Goal: Task Accomplishment & Management: Manage account settings

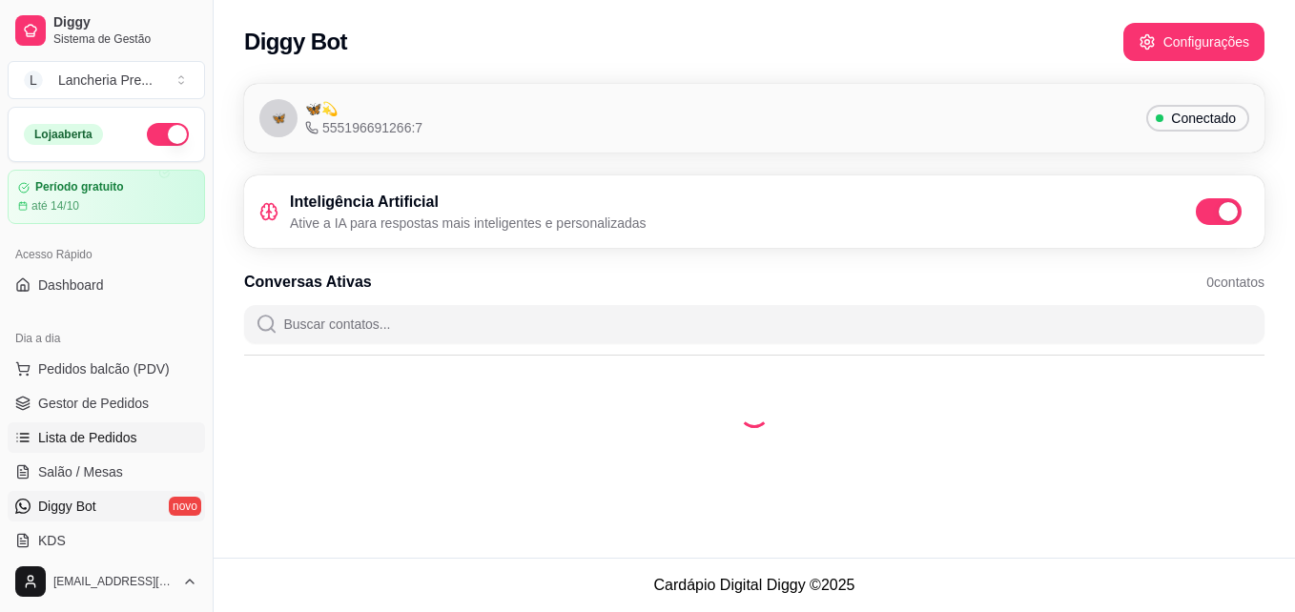
click at [107, 435] on span "Lista de Pedidos" at bounding box center [87, 437] width 99 height 19
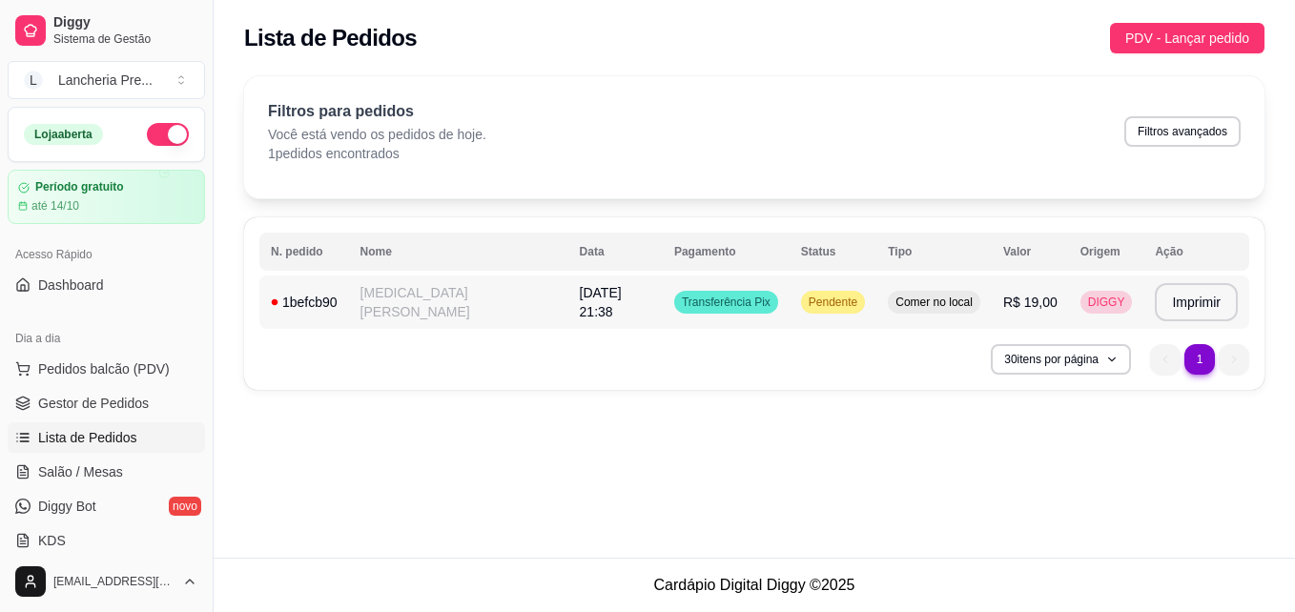
click at [679, 302] on span "Transferência Pix" at bounding box center [726, 302] width 96 height 15
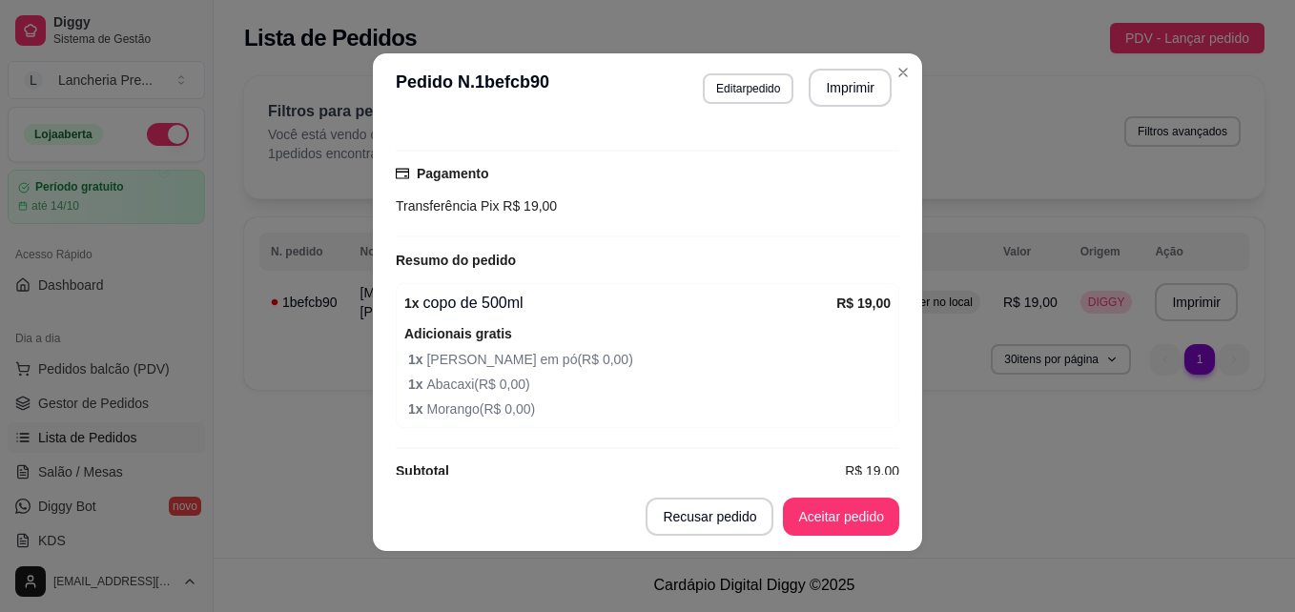
scroll to position [295, 0]
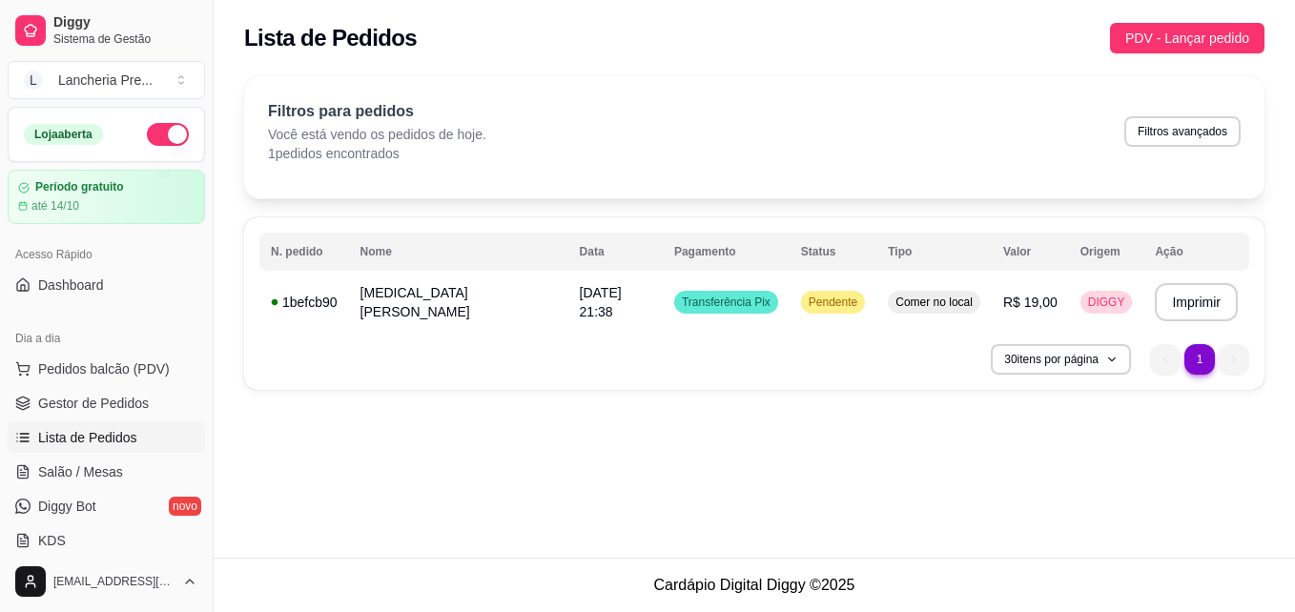
click at [919, 448] on div "**********" at bounding box center [755, 279] width 1082 height 558
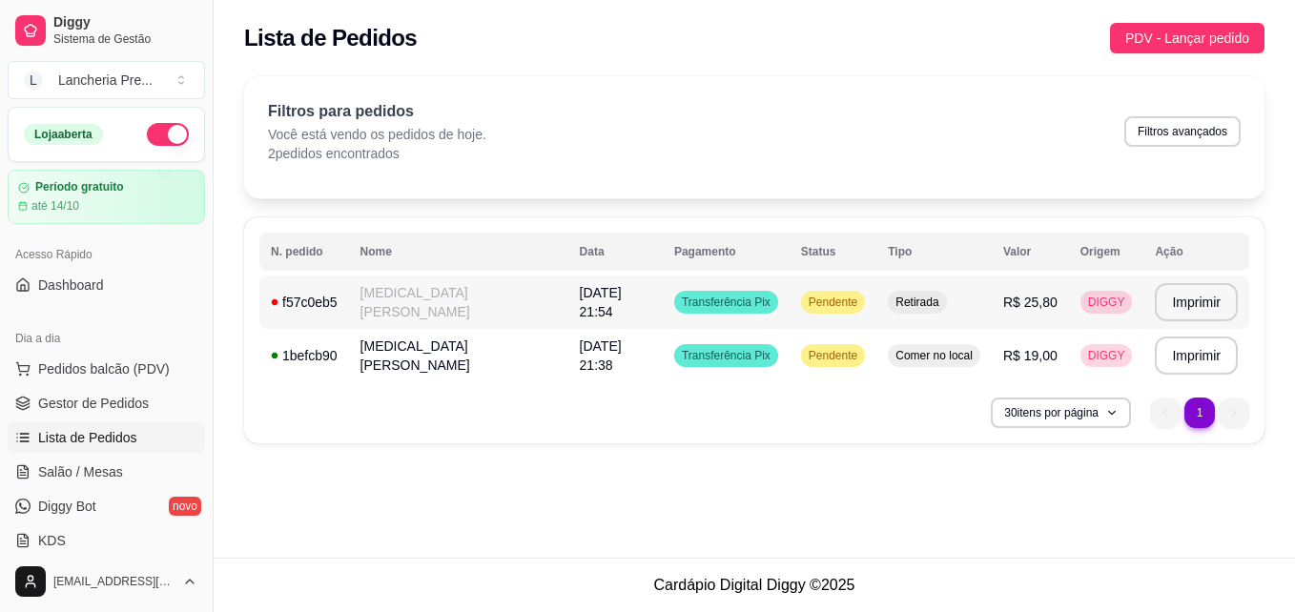
click at [944, 309] on td "Retirada" at bounding box center [934, 302] width 115 height 53
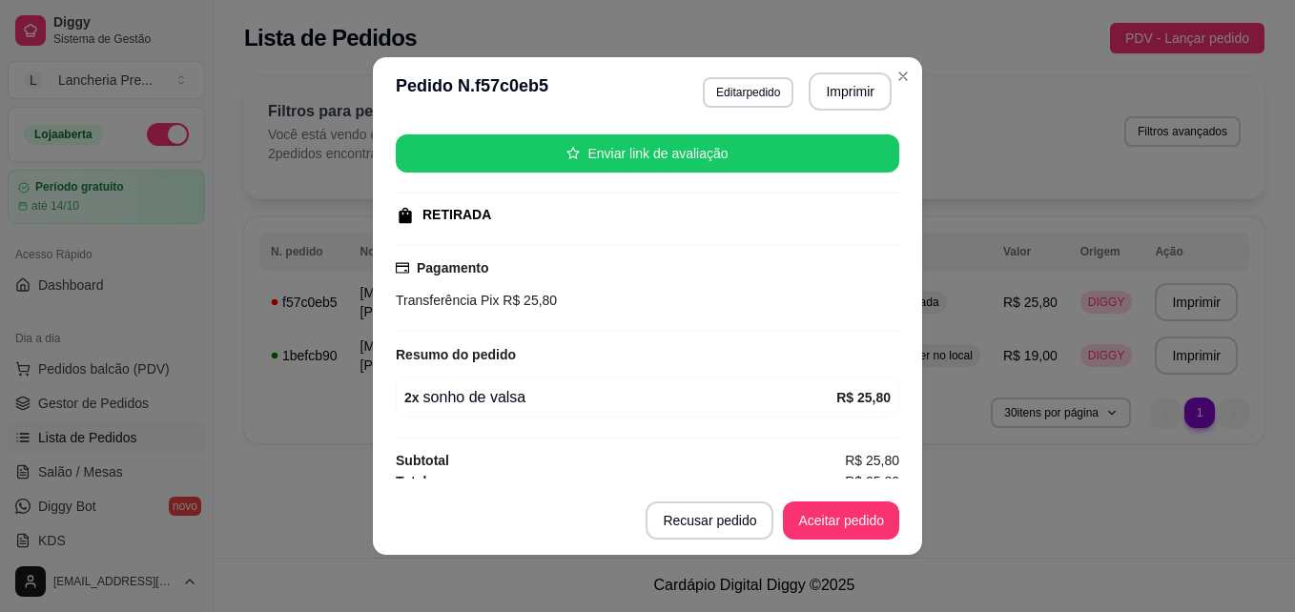
scroll to position [247, 0]
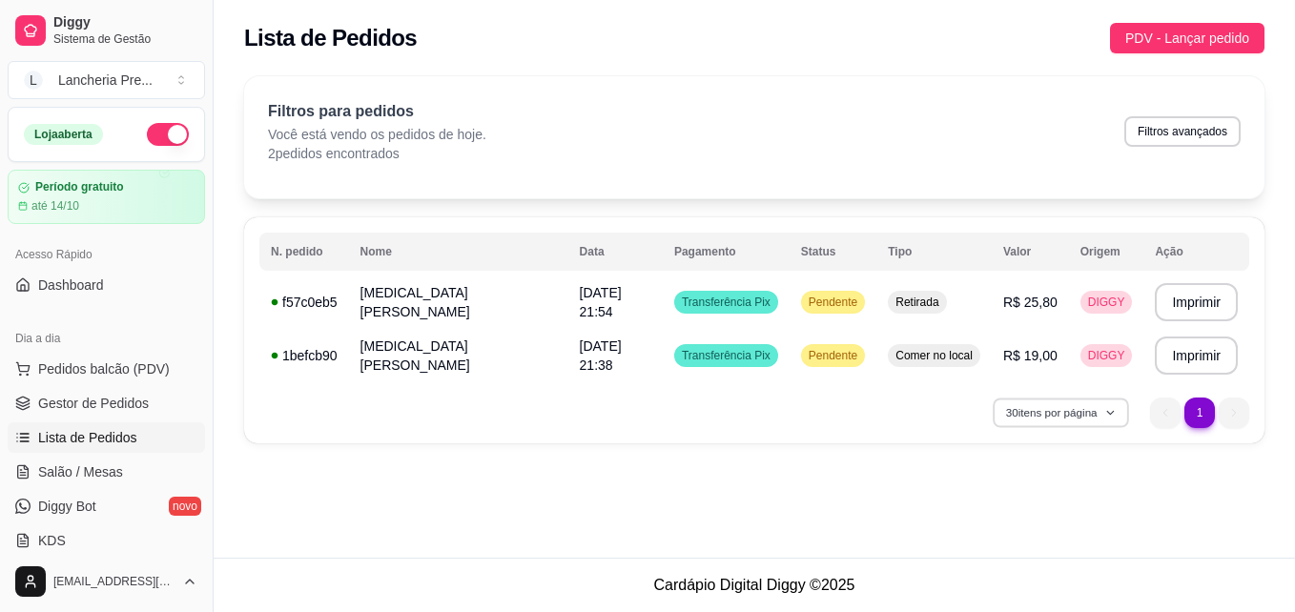
click at [1020, 421] on button "30 itens por página" at bounding box center [1060, 413] width 135 height 30
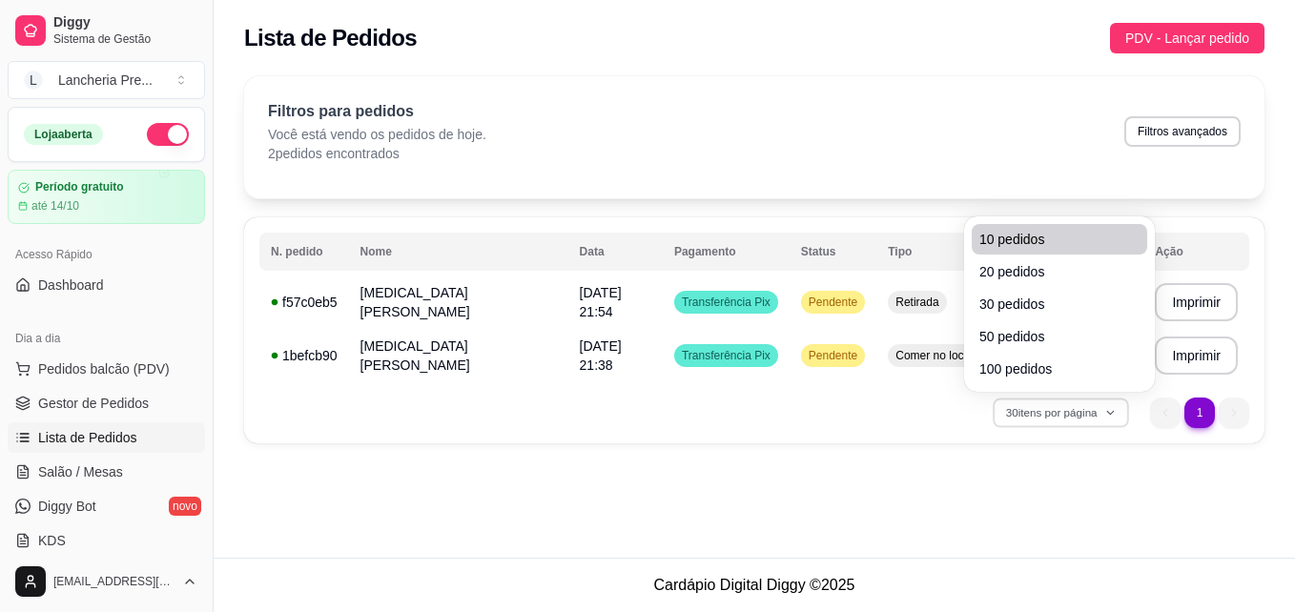
click at [1023, 241] on span "10 pedidos" at bounding box center [1060, 239] width 160 height 19
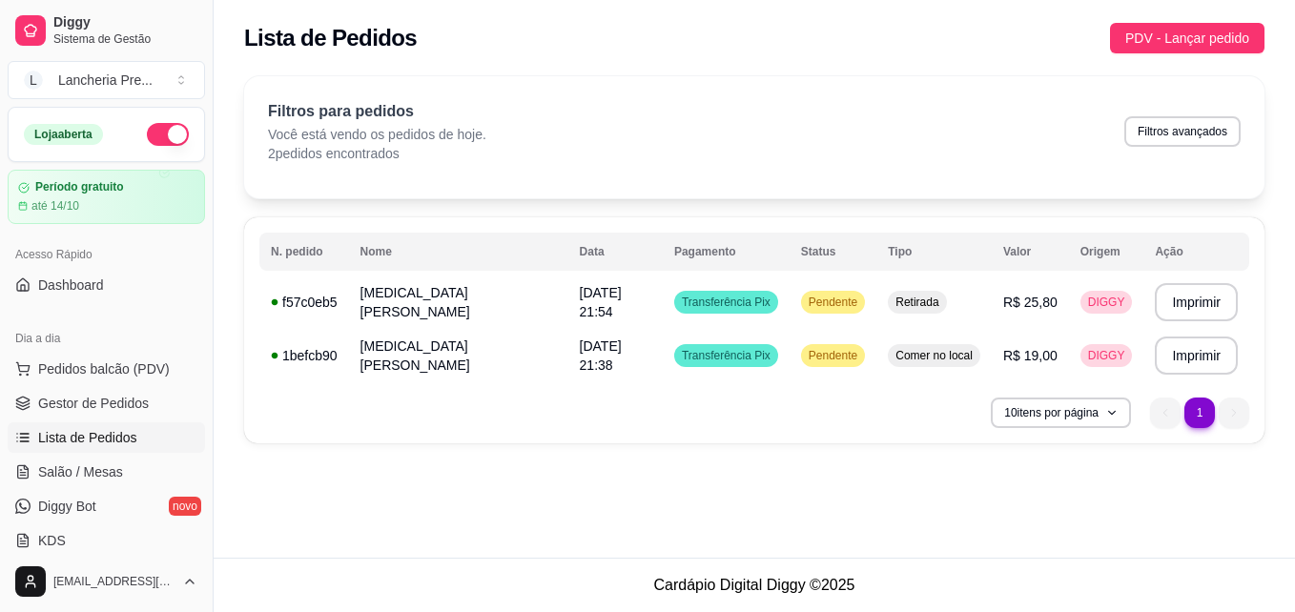
click at [1066, 429] on div "**********" at bounding box center [754, 330] width 1021 height 226
click at [1066, 427] on button "10 itens por página" at bounding box center [1060, 413] width 135 height 30
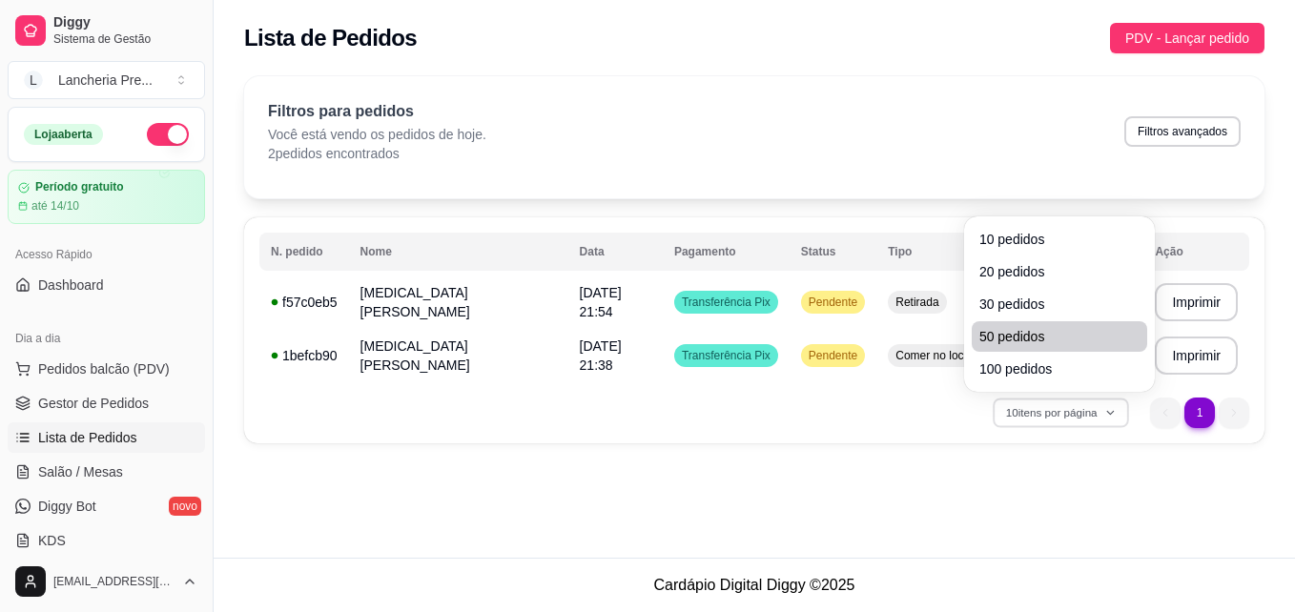
click at [1048, 330] on span "50 pedidos" at bounding box center [1060, 336] width 160 height 19
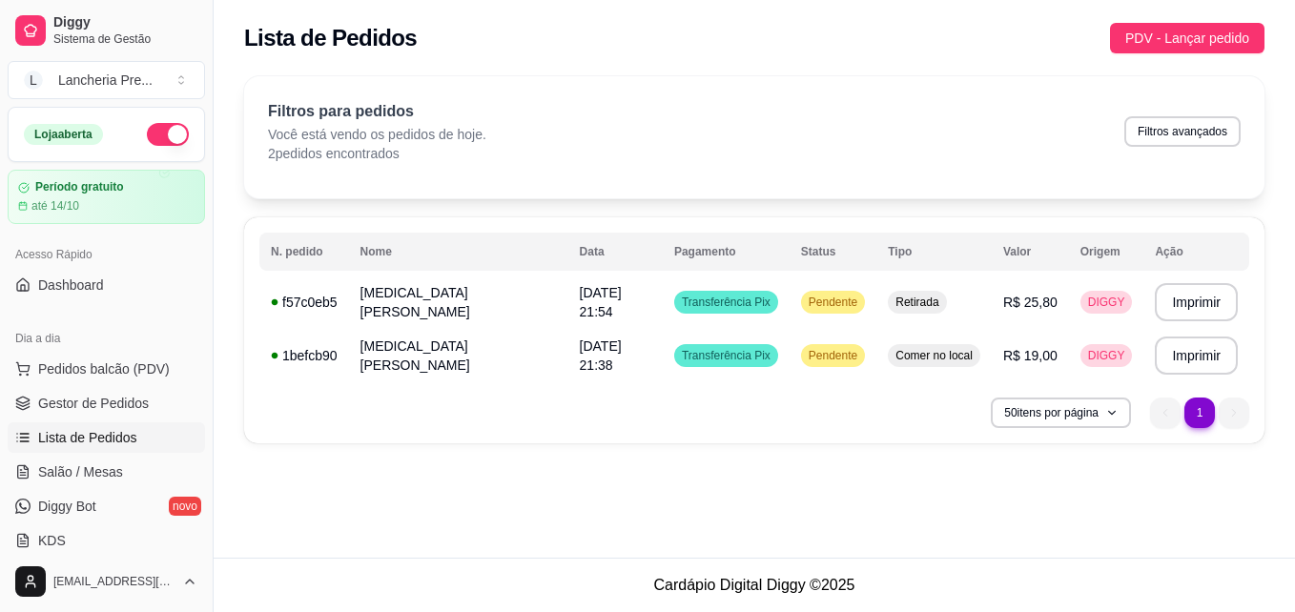
click at [1191, 419] on li "1" at bounding box center [1200, 413] width 30 height 30
click at [1190, 415] on li "1" at bounding box center [1200, 413] width 30 height 30
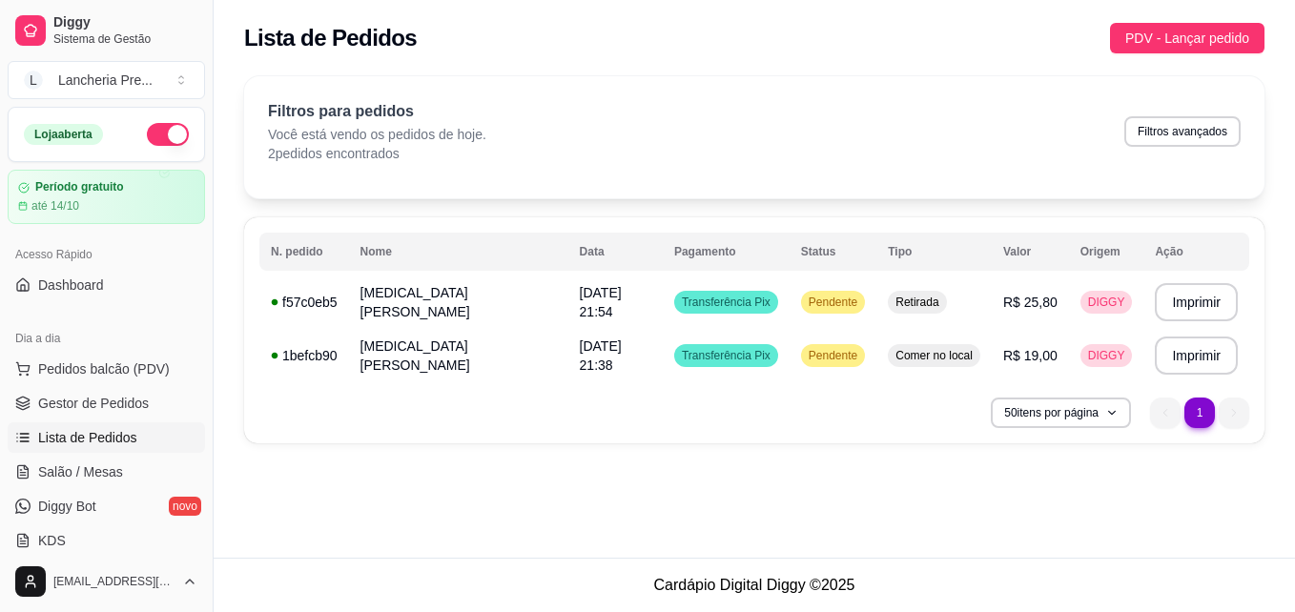
click at [1190, 415] on li "1" at bounding box center [1200, 413] width 30 height 30
click at [1110, 409] on icon "button" at bounding box center [1111, 412] width 11 height 11
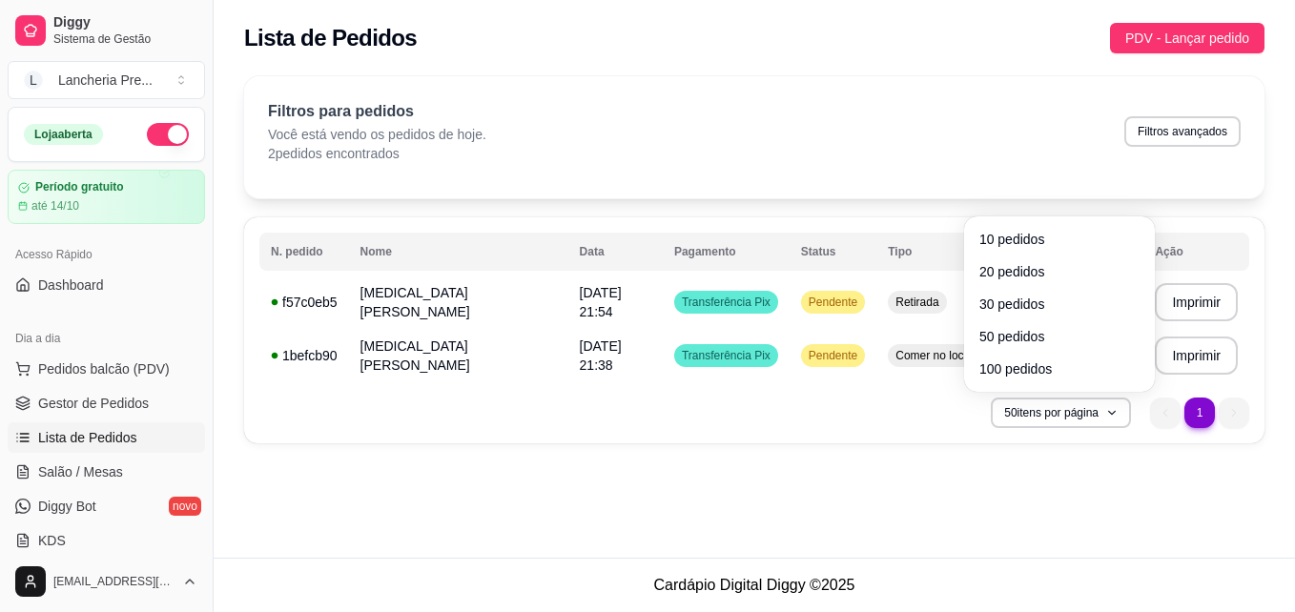
click at [877, 106] on div "Filtros para pedidos Você está vendo os pedidos de hoje. 2 pedidos encontrados …" at bounding box center [754, 131] width 973 height 63
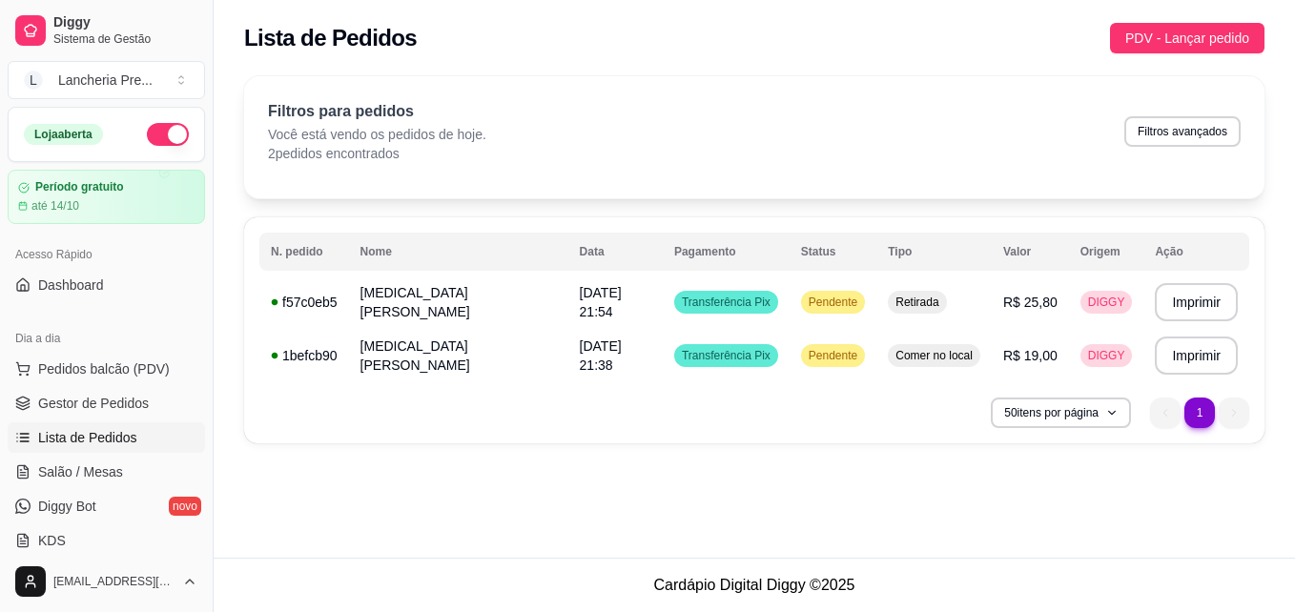
click at [876, 124] on div "Filtros para pedidos Você está vendo os pedidos de hoje. 2 pedidos encontrados …" at bounding box center [754, 131] width 973 height 63
click at [609, 195] on div "Filtros para pedidos Você está vendo os pedidos de hoje. 2 pedidos encontrados …" at bounding box center [754, 137] width 1021 height 122
click at [105, 197] on div "Período gratuito até 14/10" at bounding box center [106, 196] width 178 height 33
click at [569, 251] on th "Data" at bounding box center [616, 252] width 94 height 38
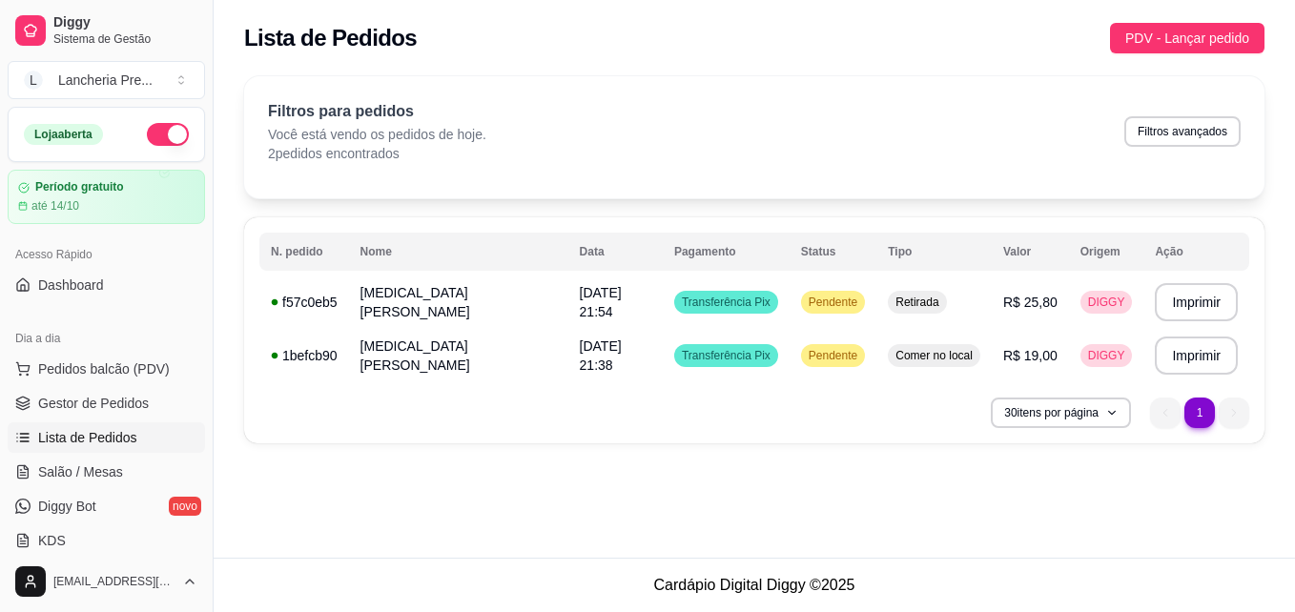
click at [569, 251] on th "Data" at bounding box center [616, 252] width 94 height 38
click at [1110, 414] on icon "button" at bounding box center [1111, 412] width 11 height 11
drag, startPoint x: 1137, startPoint y: 551, endPoint x: 591, endPoint y: 416, distance: 562.2
click at [591, 416] on div "**********" at bounding box center [755, 279] width 1082 height 558
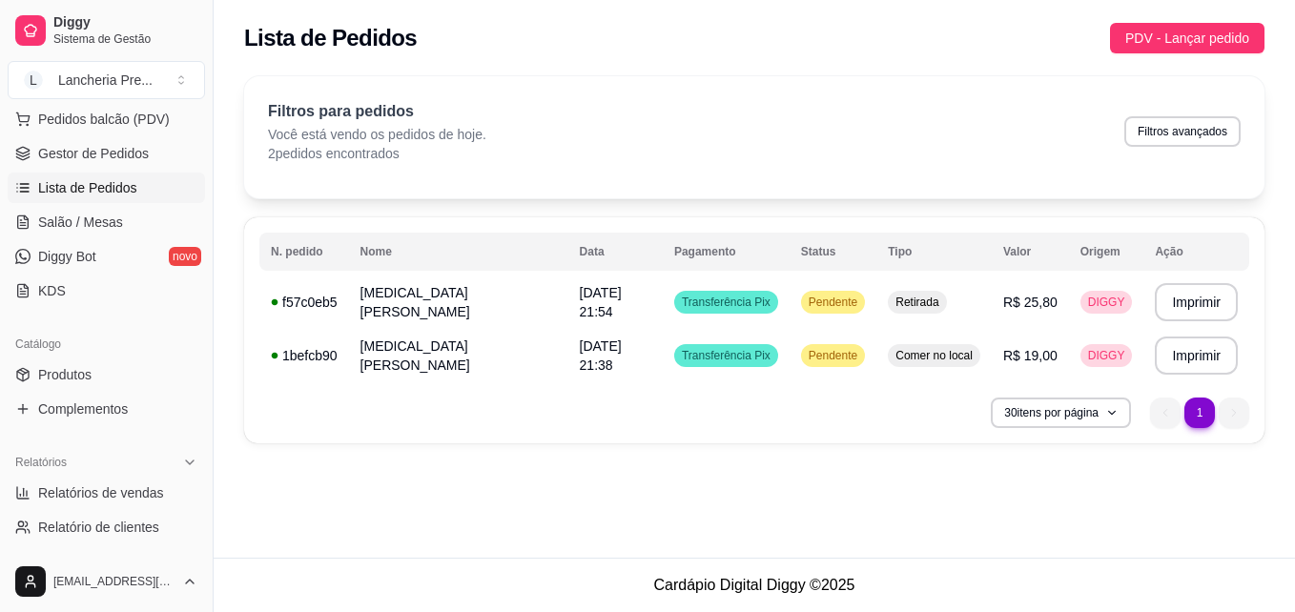
scroll to position [259, 0]
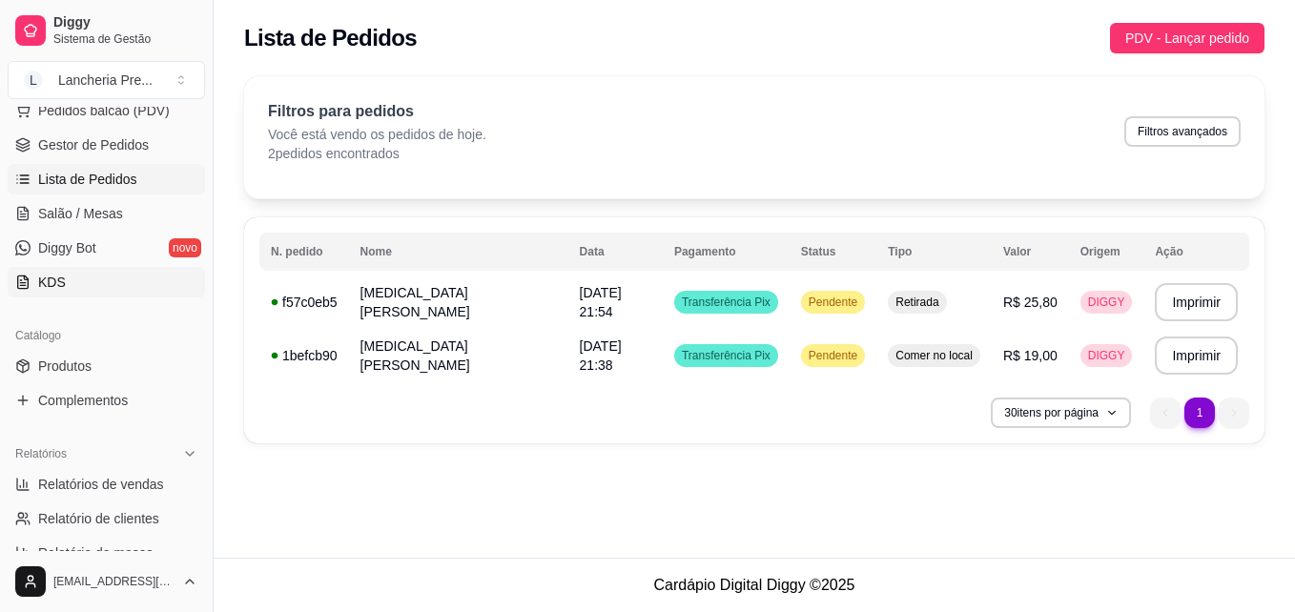
click at [110, 278] on link "KDS" at bounding box center [106, 282] width 197 height 31
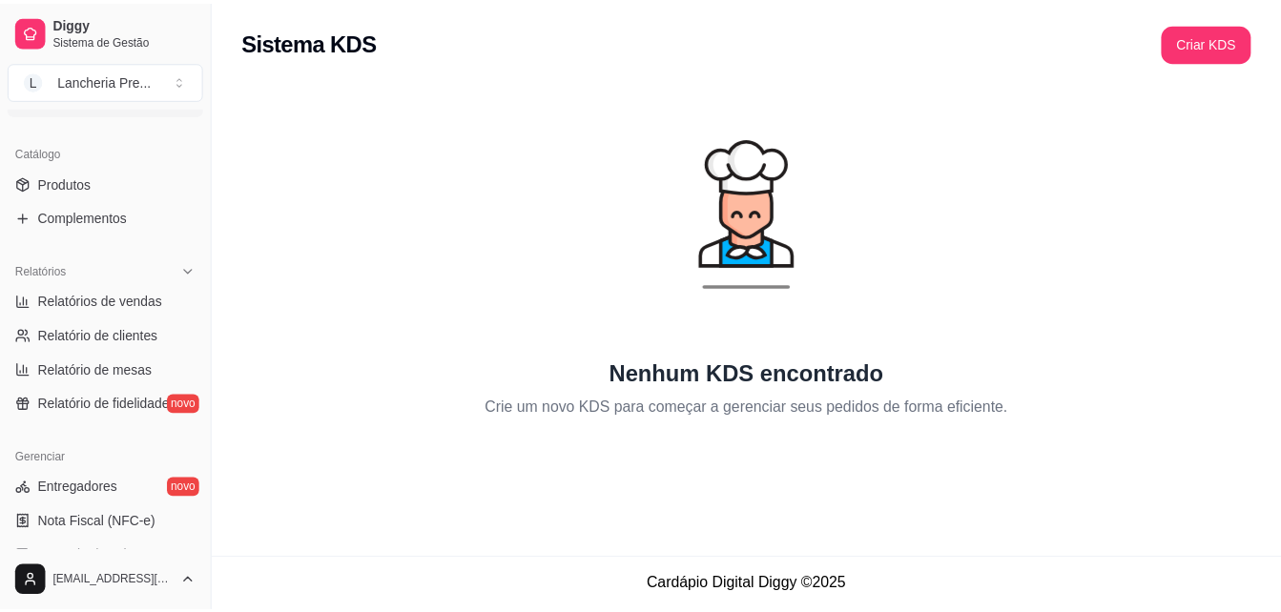
scroll to position [445, 0]
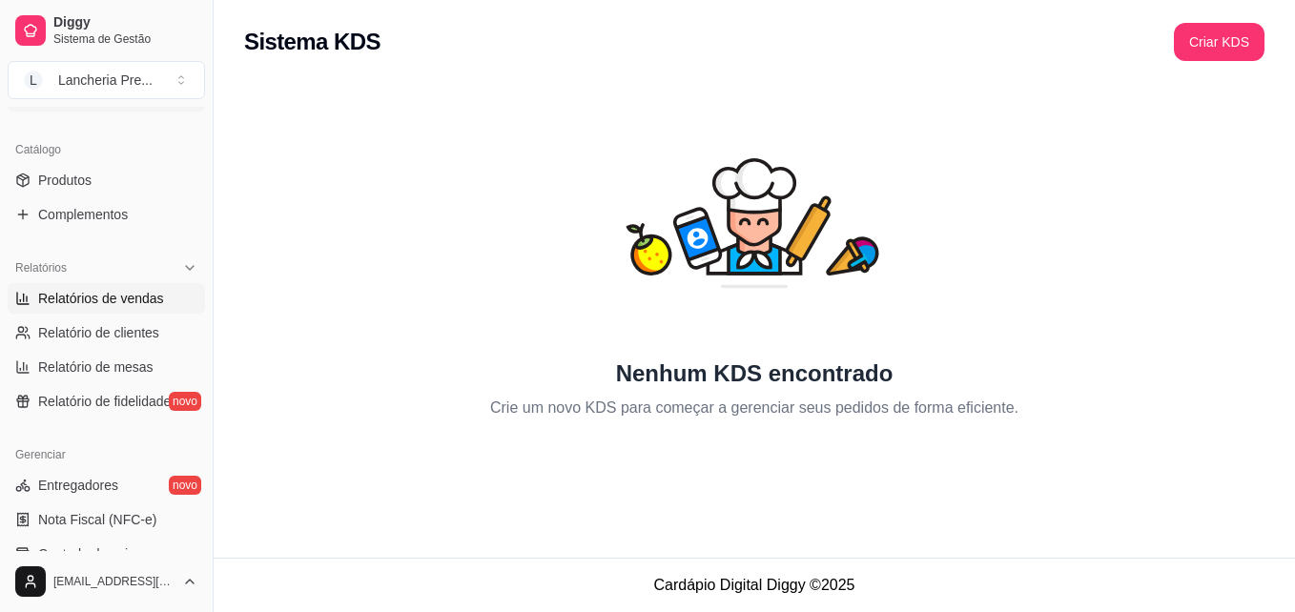
click at [111, 299] on span "Relatórios de vendas" at bounding box center [101, 298] width 126 height 19
select select "ALL"
select select "0"
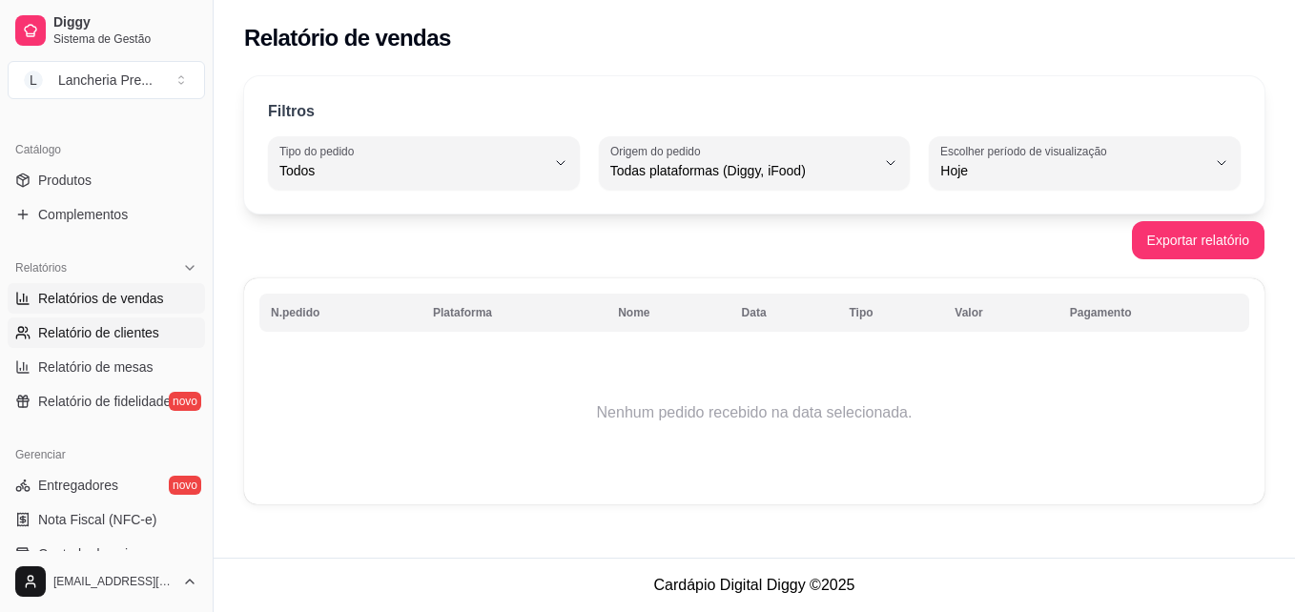
click at [120, 330] on span "Relatório de clientes" at bounding box center [98, 332] width 121 height 19
select select "30"
select select "HIGHEST_TOTAL_SPENT_WITH_ORDERS"
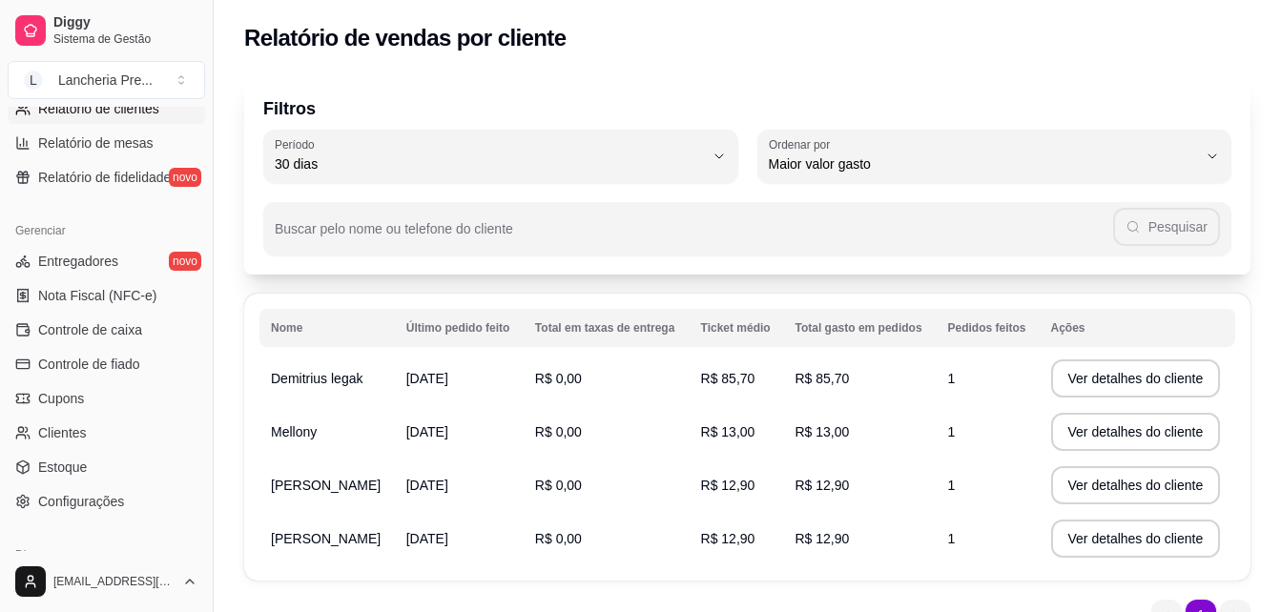
scroll to position [672, 0]
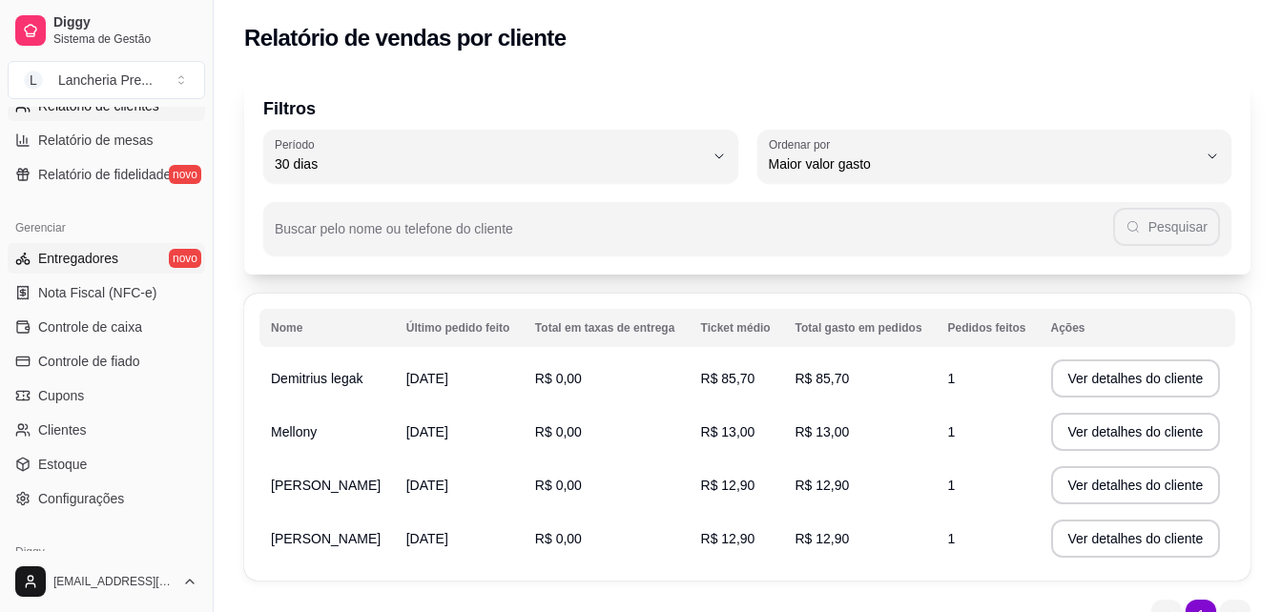
click at [52, 247] on link "Entregadores novo" at bounding box center [106, 258] width 197 height 31
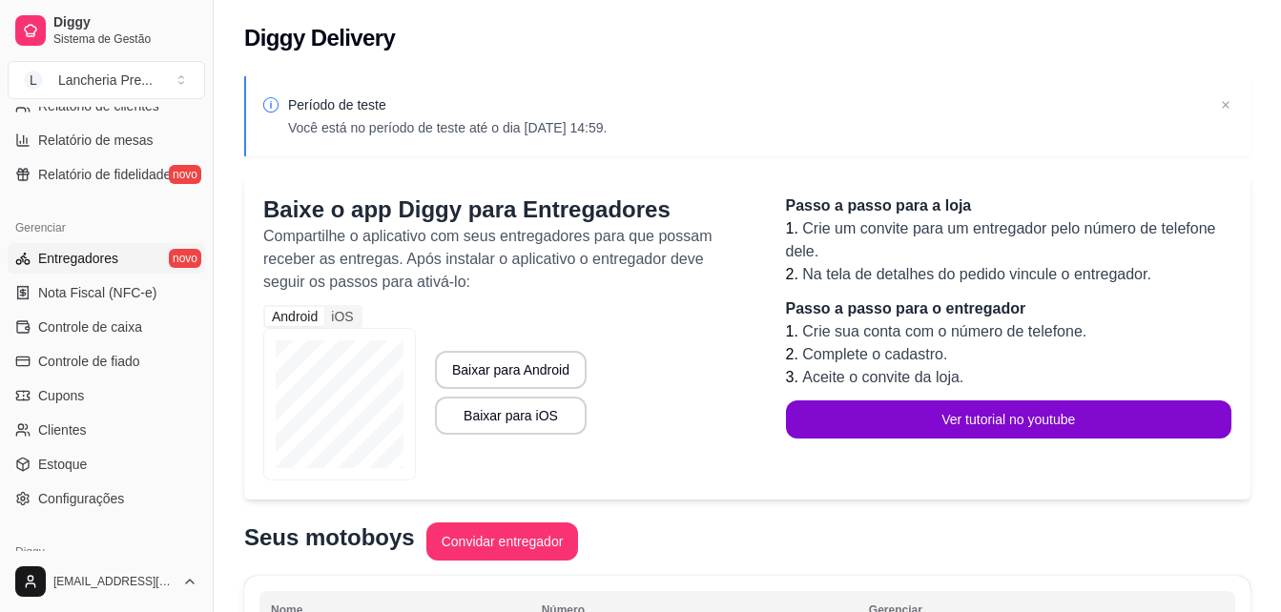
click at [664, 398] on div "Android iOS Baixar para Android Baixar para iOS" at bounding box center [505, 393] width 485 height 176
click at [999, 48] on div "Diggy Delivery" at bounding box center [747, 38] width 1006 height 31
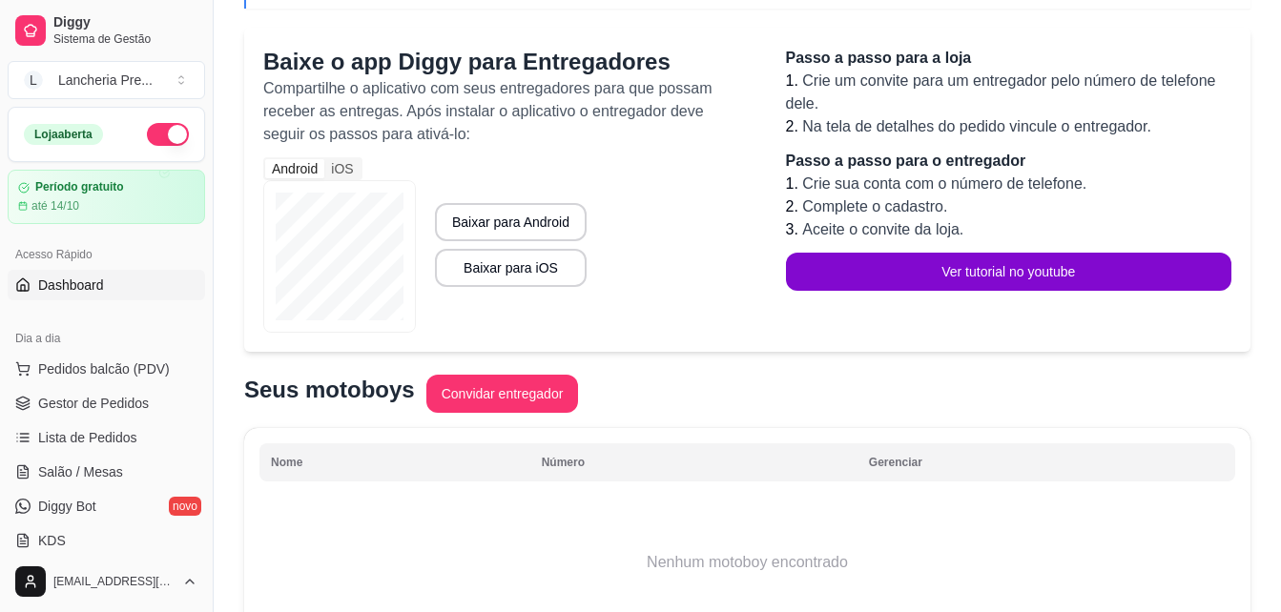
click at [114, 295] on link "Dashboard" at bounding box center [106, 285] width 197 height 31
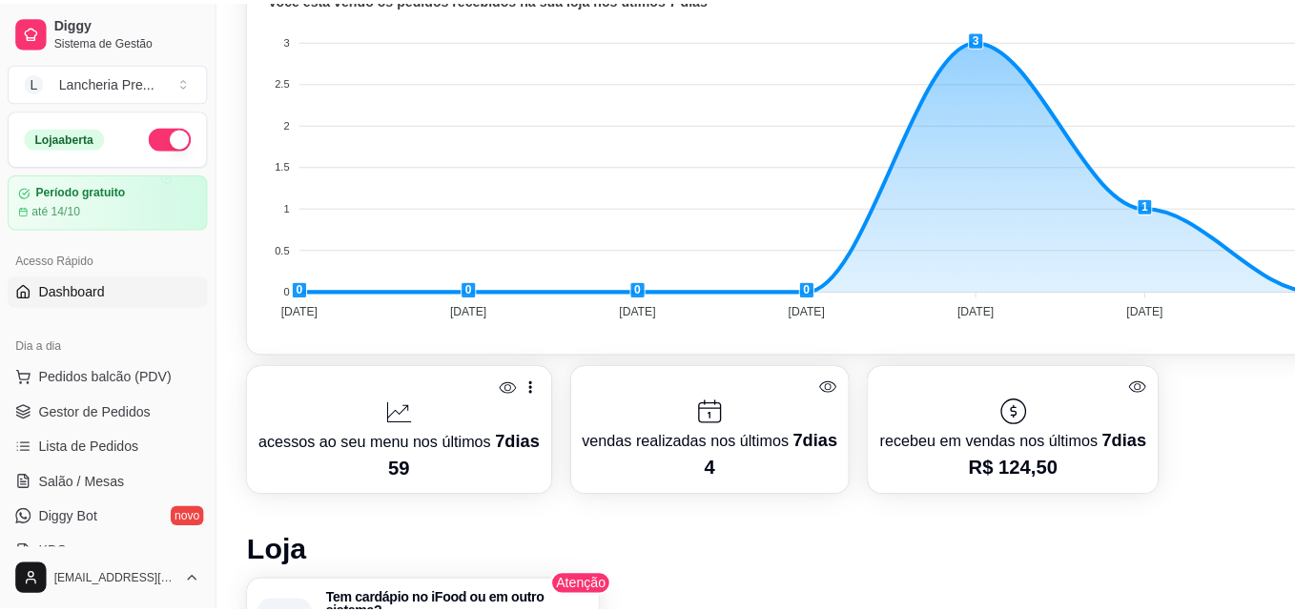
scroll to position [660, 0]
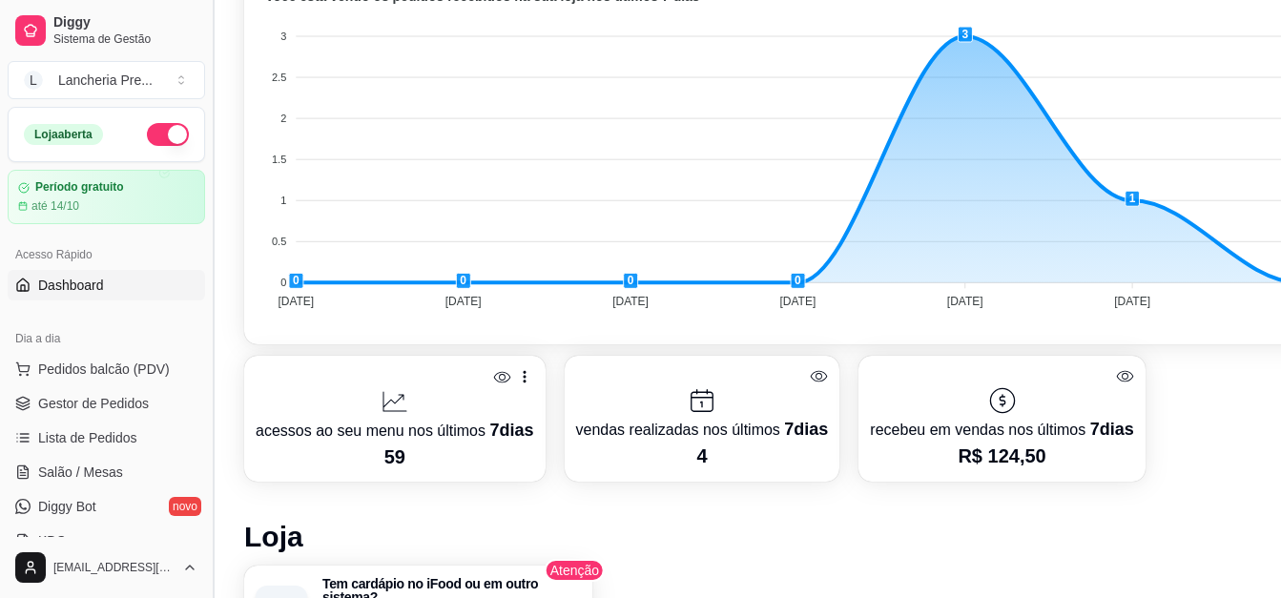
click at [205, 172] on button "Toggle Sidebar" at bounding box center [212, 299] width 15 height 598
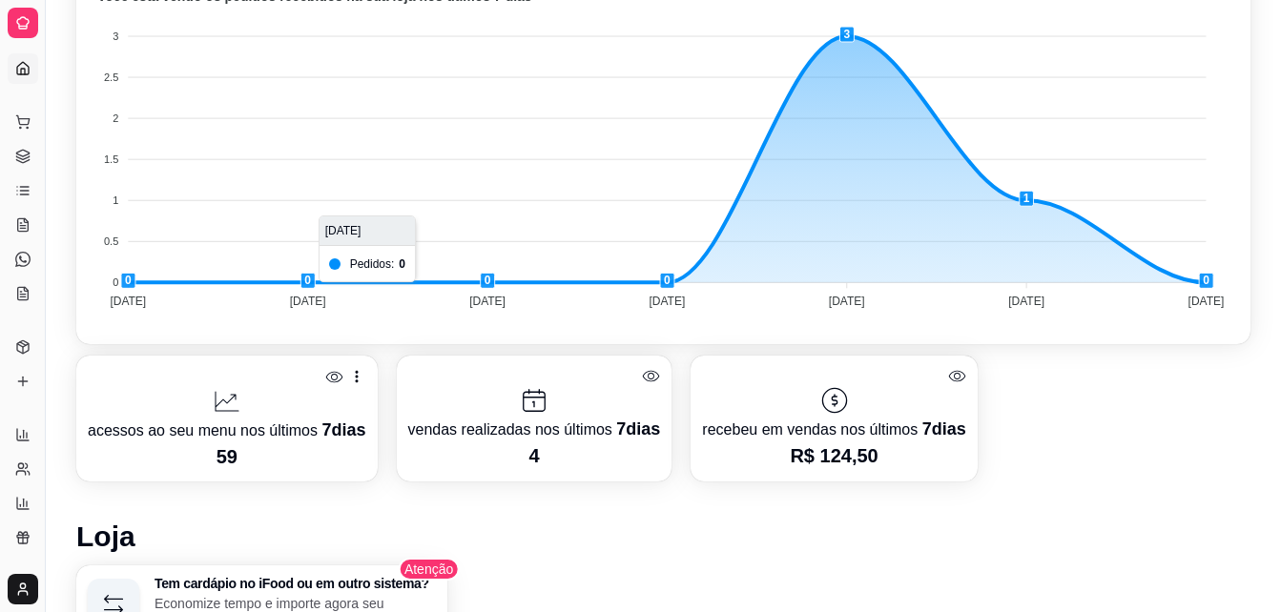
drag, startPoint x: 20, startPoint y: 115, endPoint x: 29, endPoint y: 33, distance: 82.5
click at [29, 33] on div "Diggy Sistema de Gestão L Lancheria Pre ... Loja aberta Período gratuito até 14…" at bounding box center [22, 306] width 45 height 612
click at [27, 124] on icon at bounding box center [22, 121] width 15 height 15
click at [27, 124] on div "Hamburguers Monte seu Açaí Bebidas Porções Pesquisa" at bounding box center [438, 82] width 838 height 134
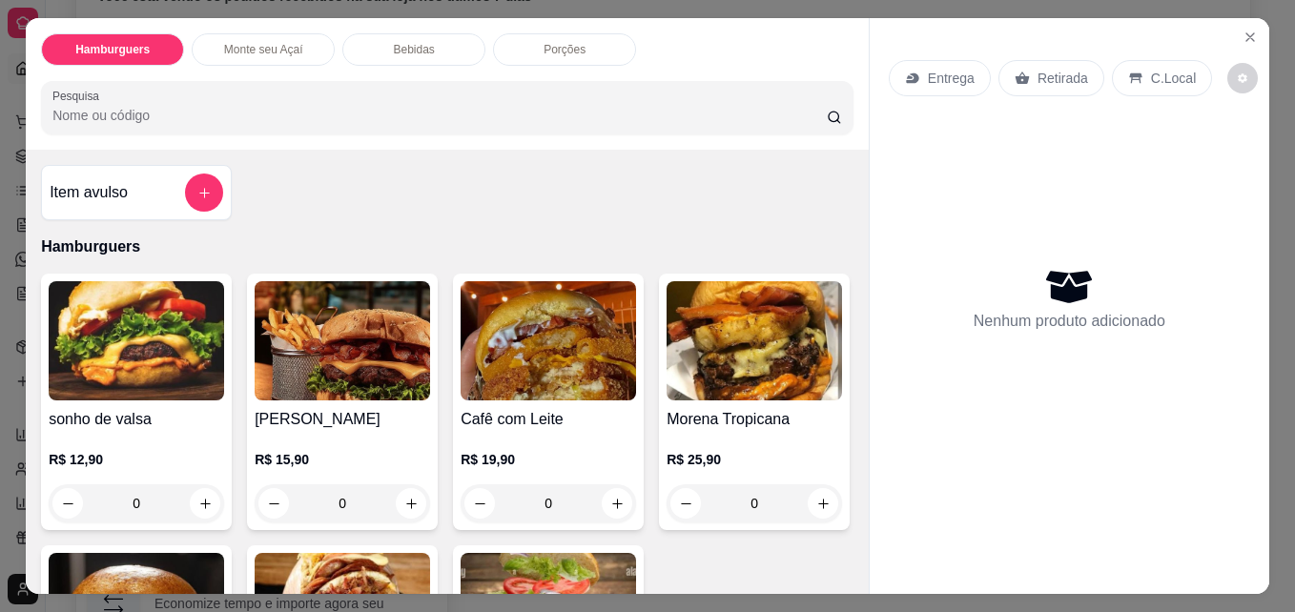
click at [879, 83] on div "Entrega Retirada C.Local Nenhum produto adicionado" at bounding box center [1070, 290] width 400 height 545
click at [1244, 25] on button "Close" at bounding box center [1250, 37] width 31 height 31
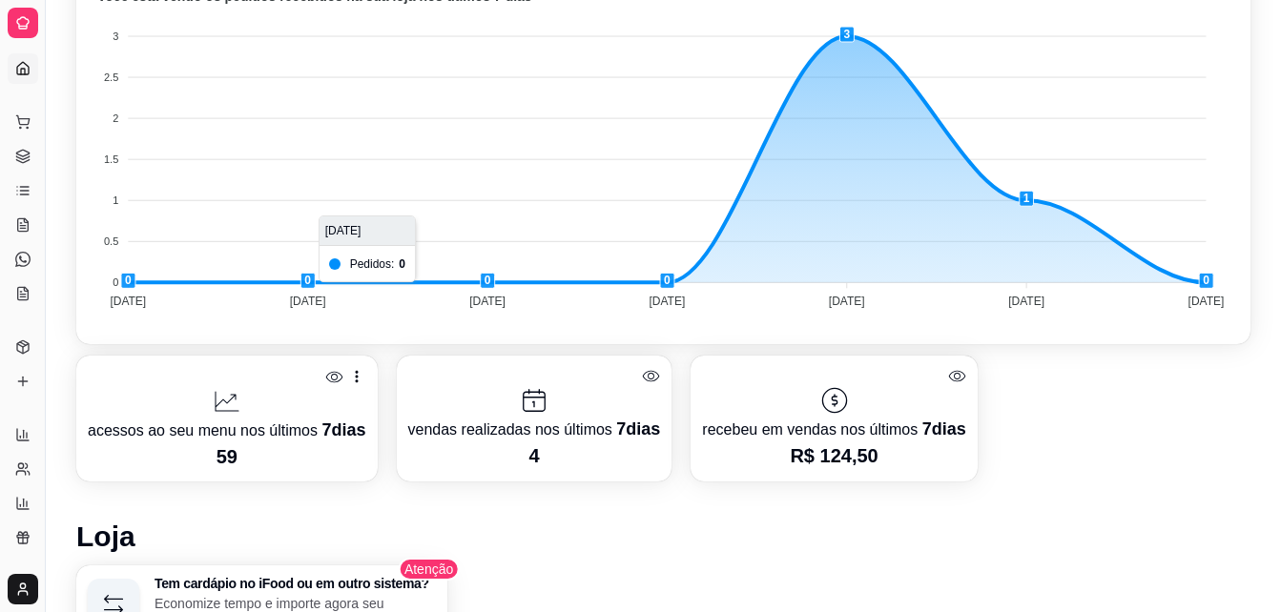
click at [1244, 25] on div "Últimos 7 dias Número de pedidos Você está vendo os pedidos recebidos na sua lo…" at bounding box center [663, 134] width 1174 height 421
click at [977, 383] on div "acessos ao seu menu nos últimos 7 dias 59 vendas realizadas nos últimos 7 dias …" at bounding box center [663, 419] width 1174 height 126
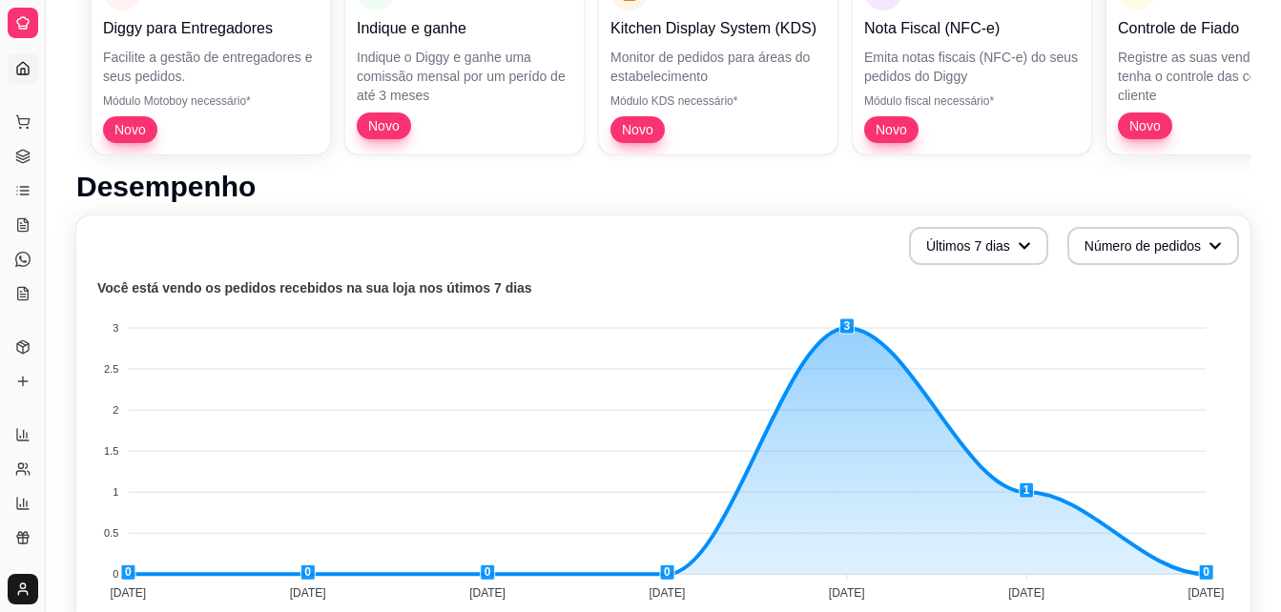
scroll to position [299, 0]
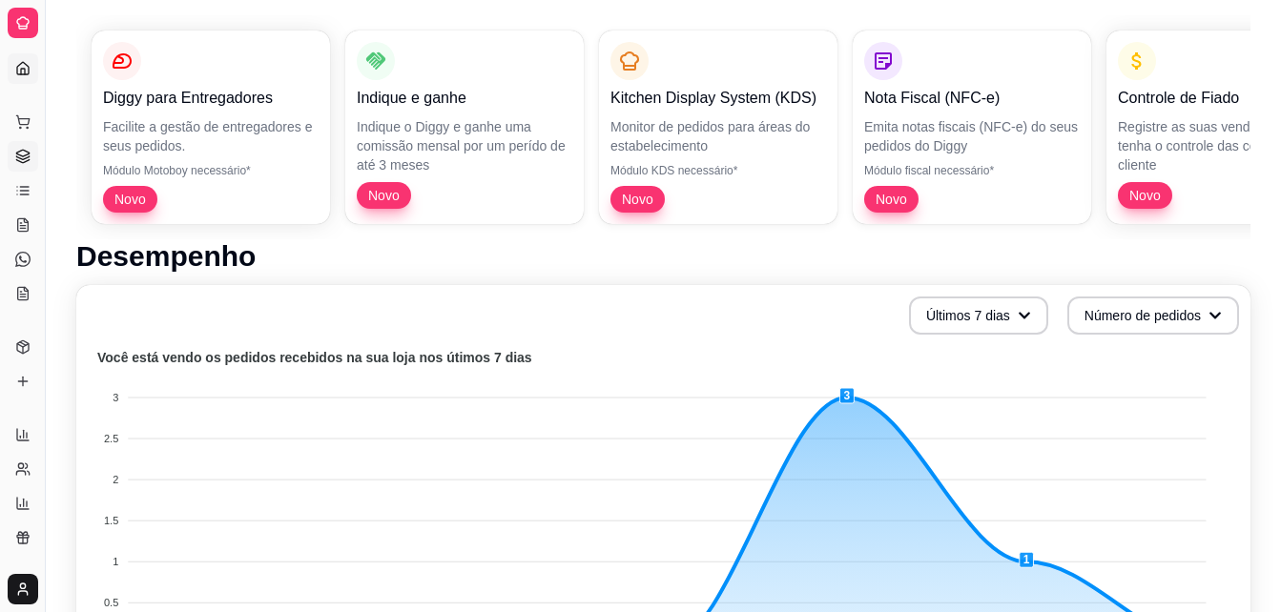
drag, startPoint x: 29, startPoint y: 125, endPoint x: 30, endPoint y: 155, distance: 30.5
click at [30, 155] on ul "Pedidos balcão (PDV) Gestor de Pedidos Lista de Pedidos Salão / Mesas Diggy Bot…" at bounding box center [23, 208] width 30 height 202
click at [30, 155] on icon at bounding box center [22, 156] width 15 height 15
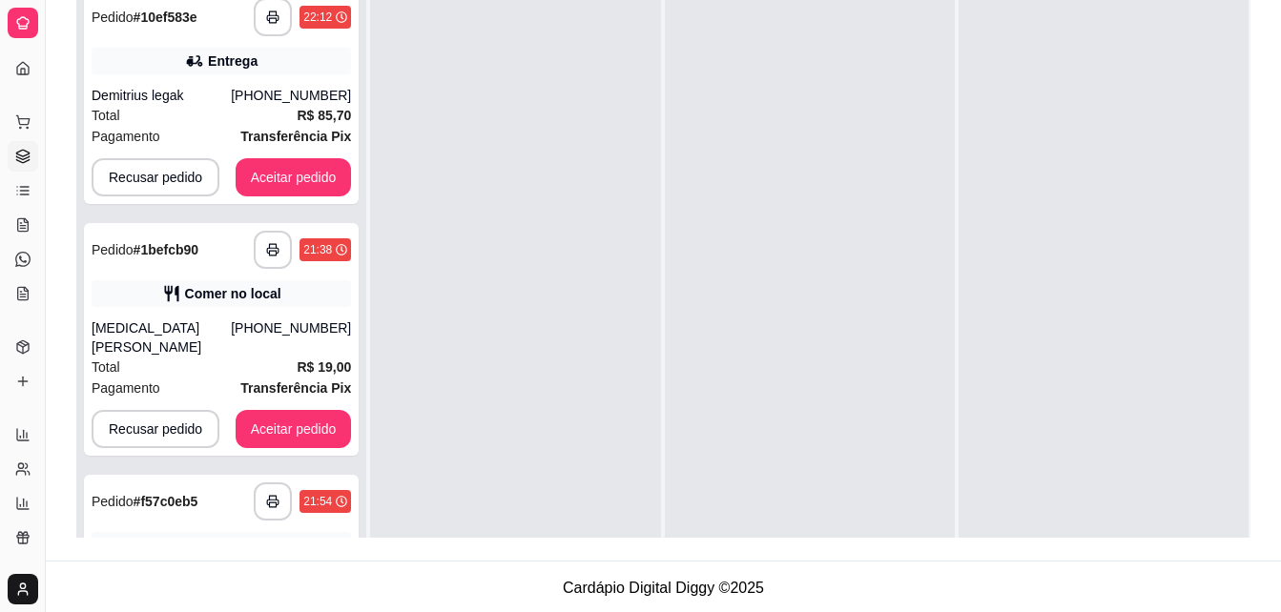
scroll to position [291, 0]
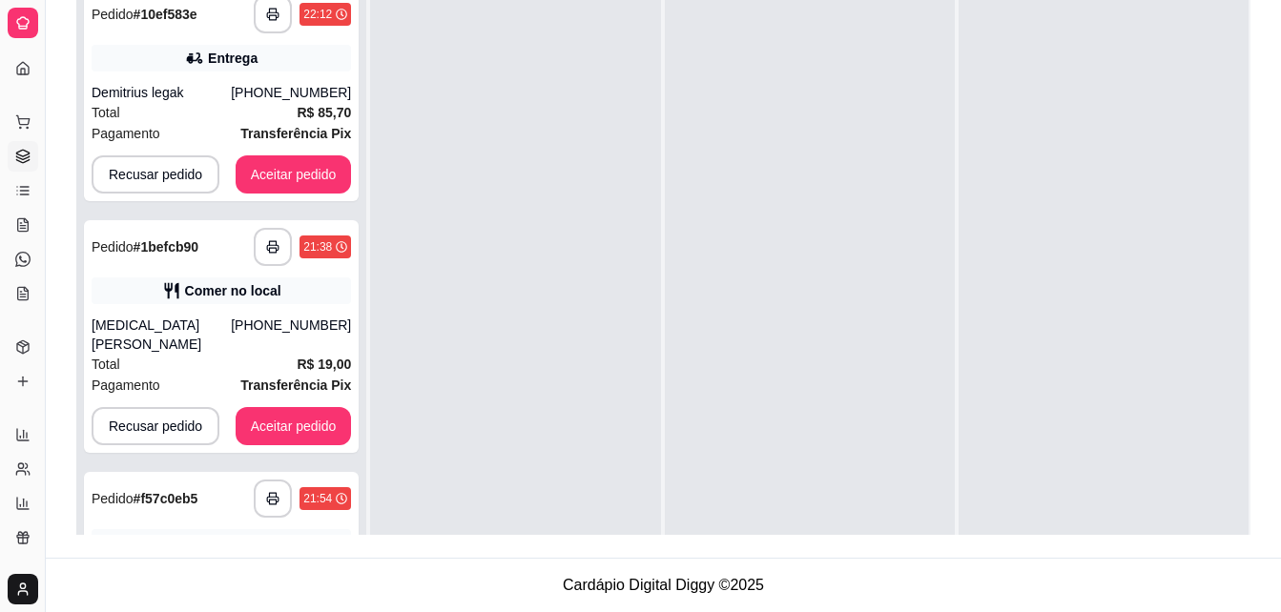
drag, startPoint x: 1278, startPoint y: 383, endPoint x: 1278, endPoint y: 373, distance: 10.5
click at [1278, 378] on div "**********" at bounding box center [663, 166] width 1235 height 784
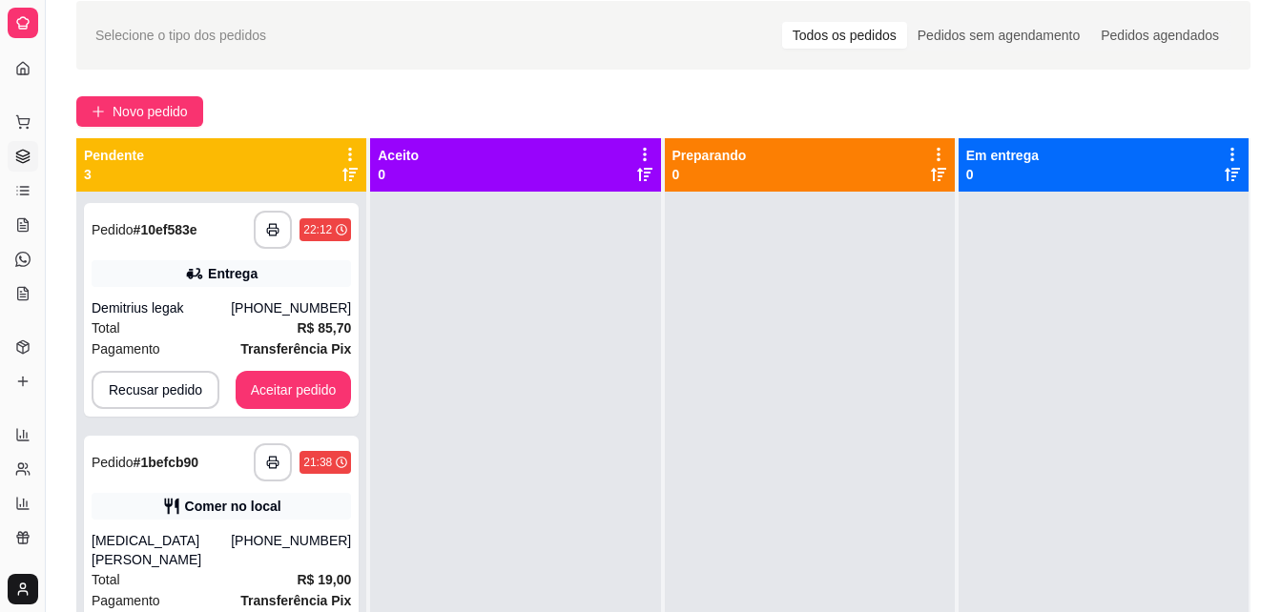
scroll to position [68, 0]
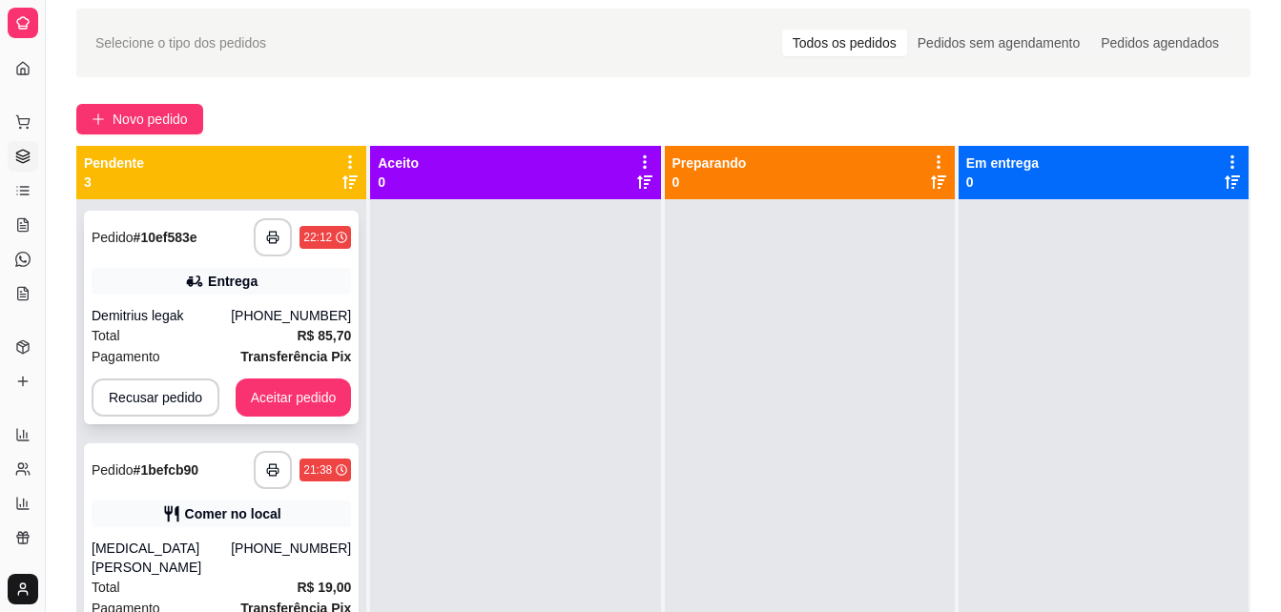
click at [221, 244] on div "**********" at bounding box center [221, 237] width 259 height 38
click at [193, 212] on div "**********" at bounding box center [221, 318] width 275 height 214
click at [187, 383] on button "Recusar pedido" at bounding box center [155, 398] width 124 height 37
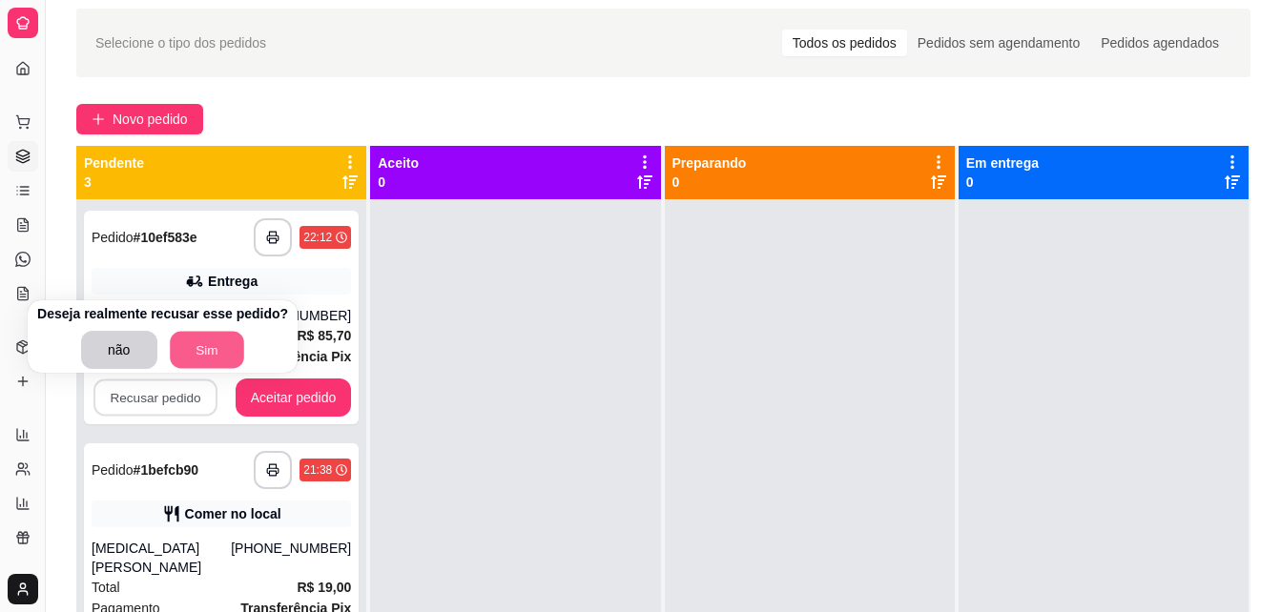
click at [173, 334] on button "Sim" at bounding box center [207, 350] width 74 height 37
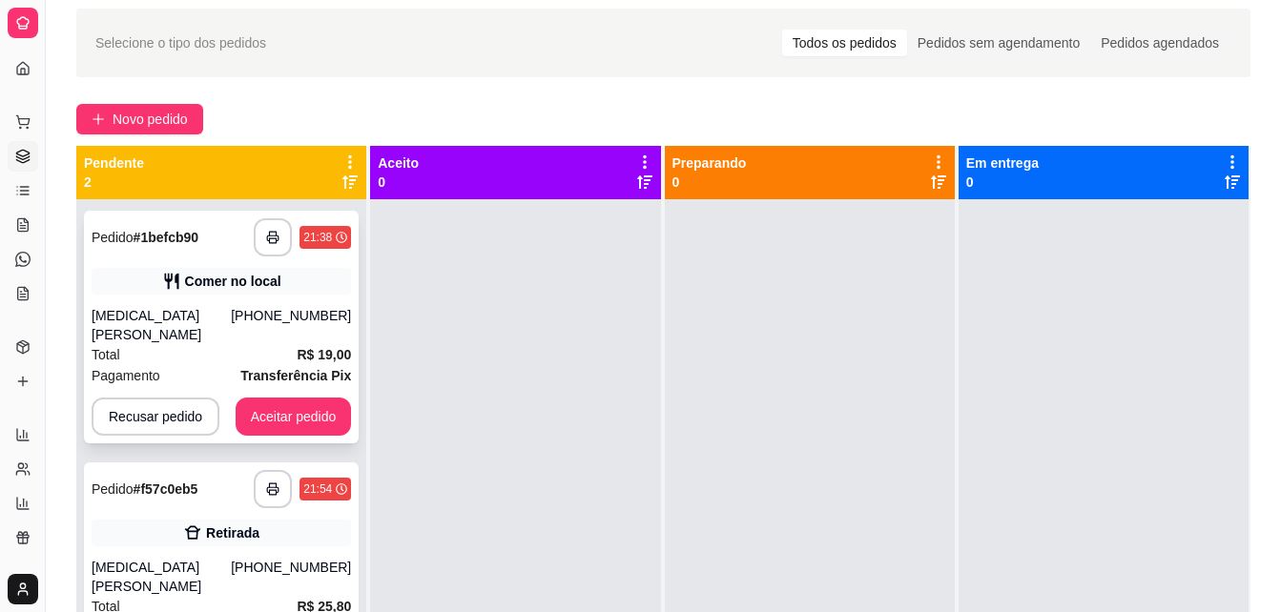
click at [190, 230] on strong "# 1befcb90" at bounding box center [167, 237] width 66 height 15
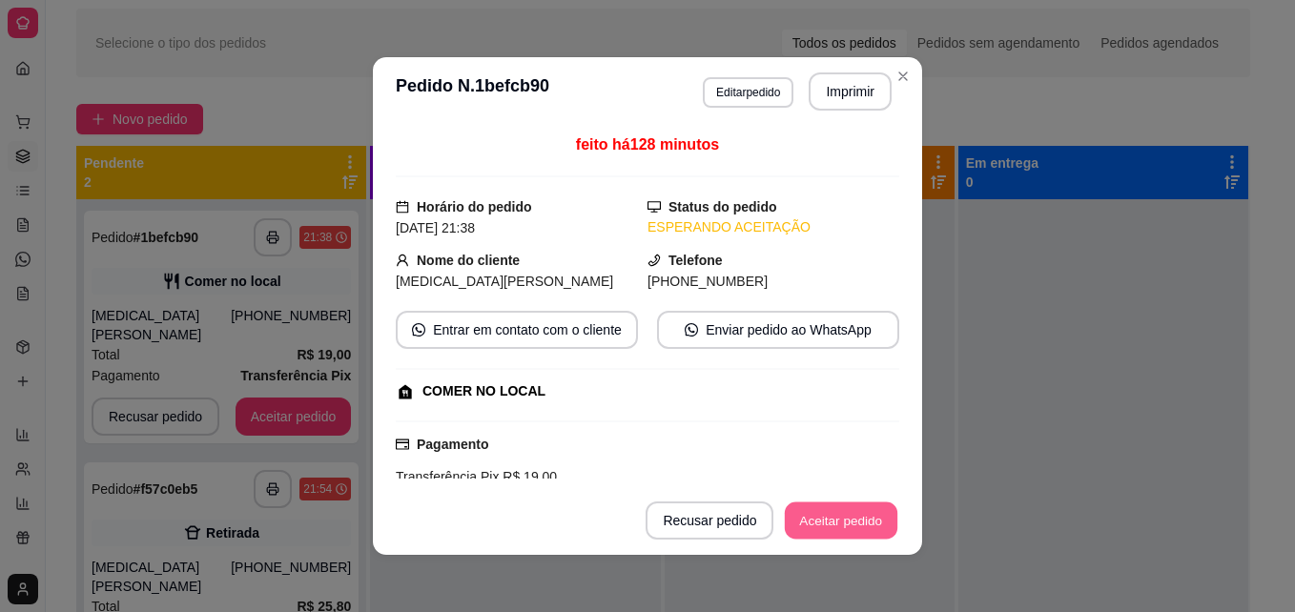
click at [819, 518] on button "Aceitar pedido" at bounding box center [841, 521] width 113 height 37
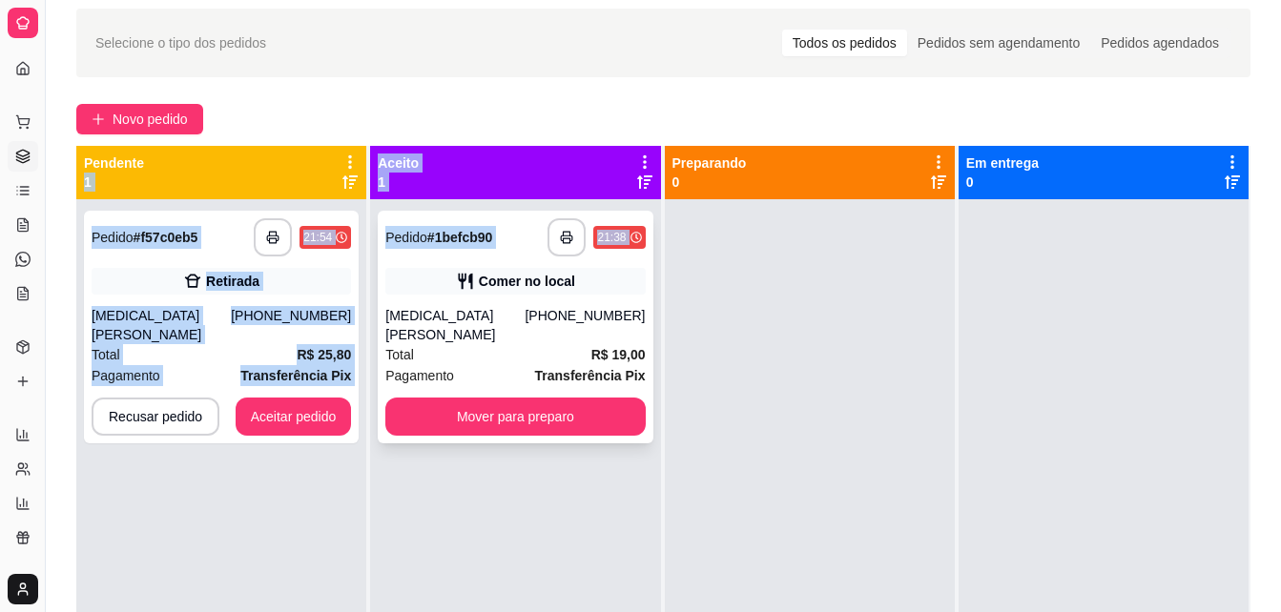
drag, startPoint x: 203, startPoint y: 170, endPoint x: 415, endPoint y: 263, distance: 231.5
click at [415, 263] on div "**********" at bounding box center [663, 452] width 1174 height 612
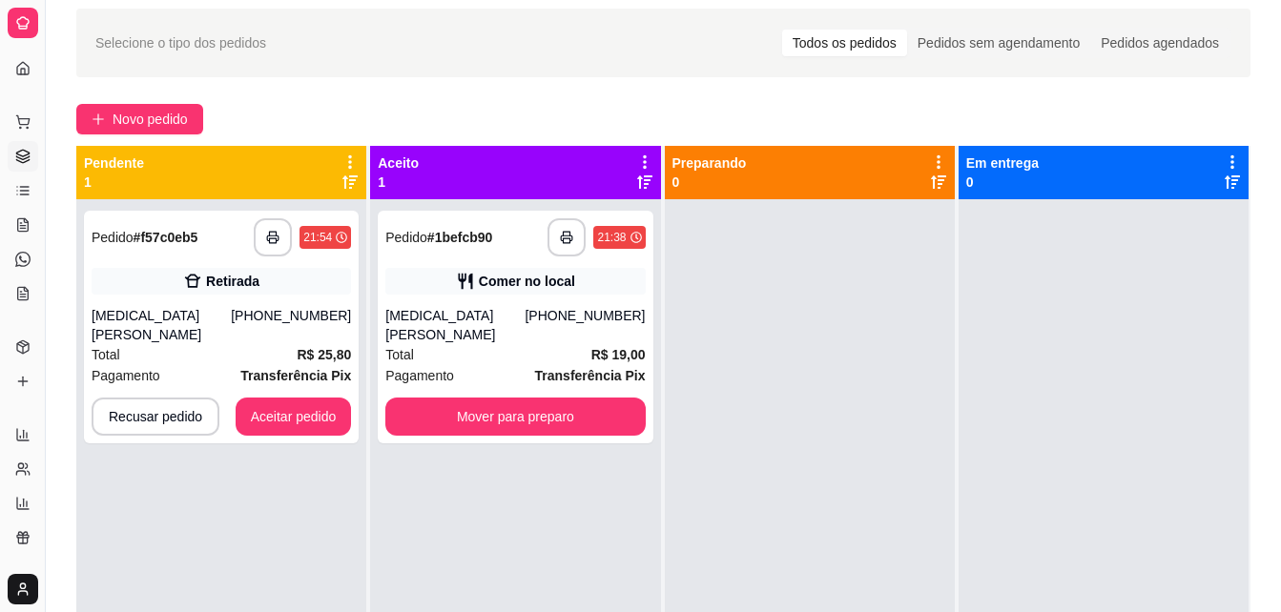
drag, startPoint x: 415, startPoint y: 263, endPoint x: 657, endPoint y: 52, distance: 321.8
click at [657, 52] on div "Selecione o tipo dos pedidos Todos os pedidos Pedidos sem agendamento Pedidos a…" at bounding box center [663, 43] width 1136 height 31
click at [278, 402] on button "Aceitar pedido" at bounding box center [294, 417] width 116 height 38
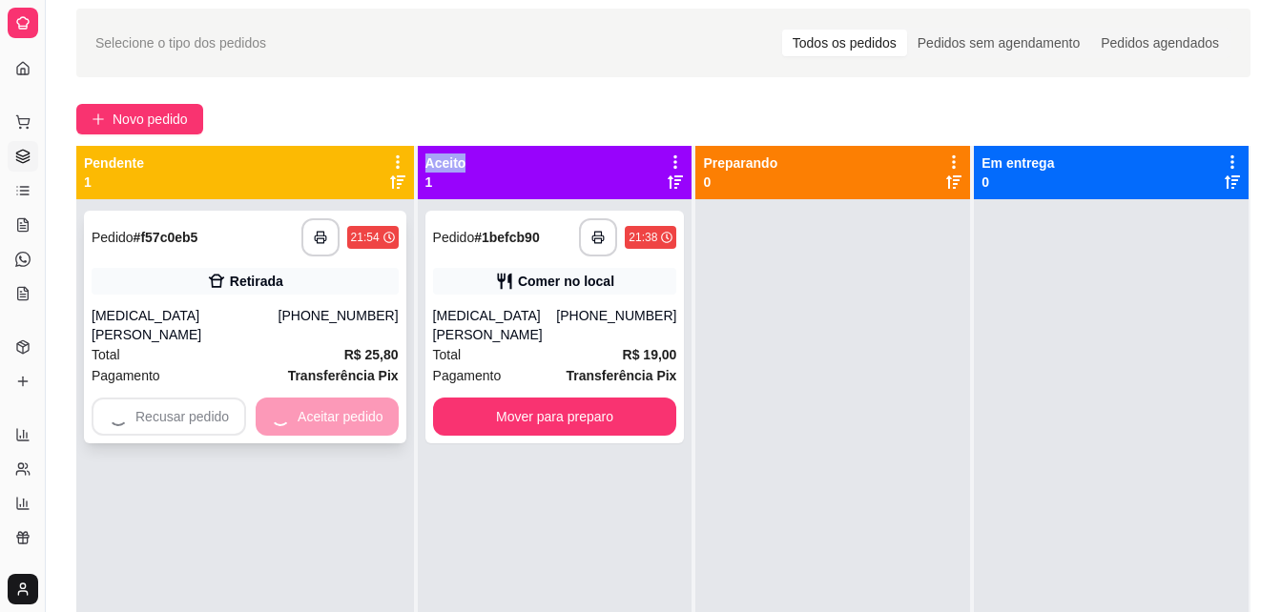
click at [278, 402] on div "Recusar pedido Aceitar pedido" at bounding box center [245, 417] width 307 height 38
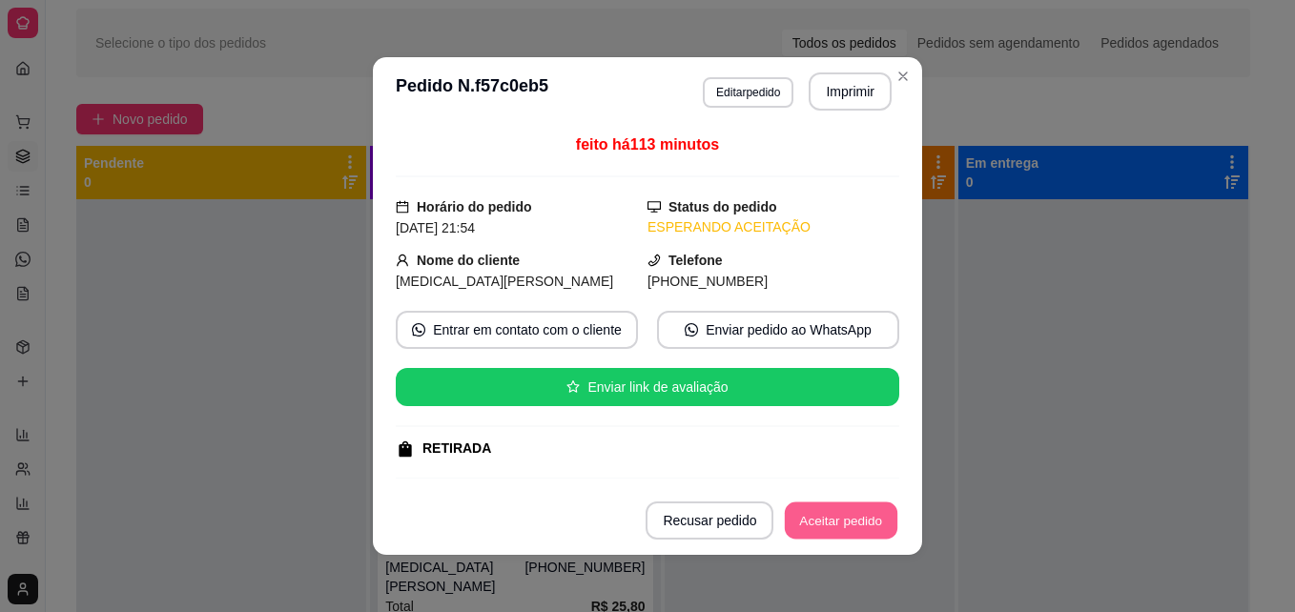
click at [864, 519] on button "Aceitar pedido" at bounding box center [841, 521] width 113 height 37
click at [864, 519] on button "Mover para preparo" at bounding box center [826, 521] width 148 height 38
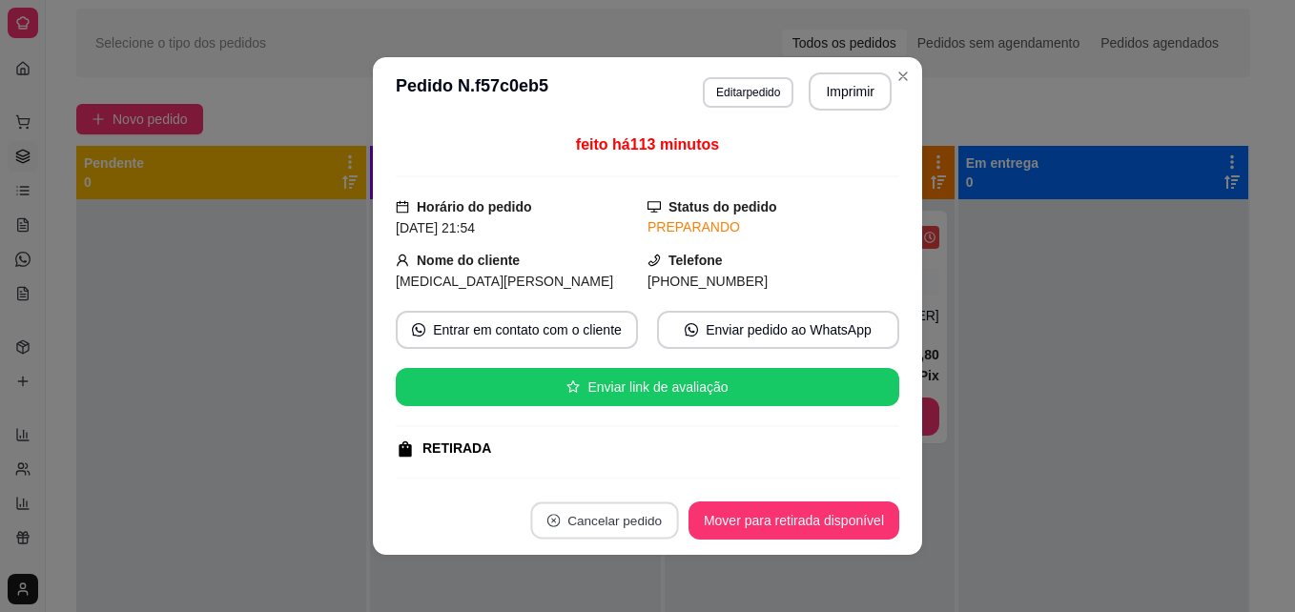
click at [580, 517] on button "Cancelar pedido" at bounding box center [604, 521] width 148 height 37
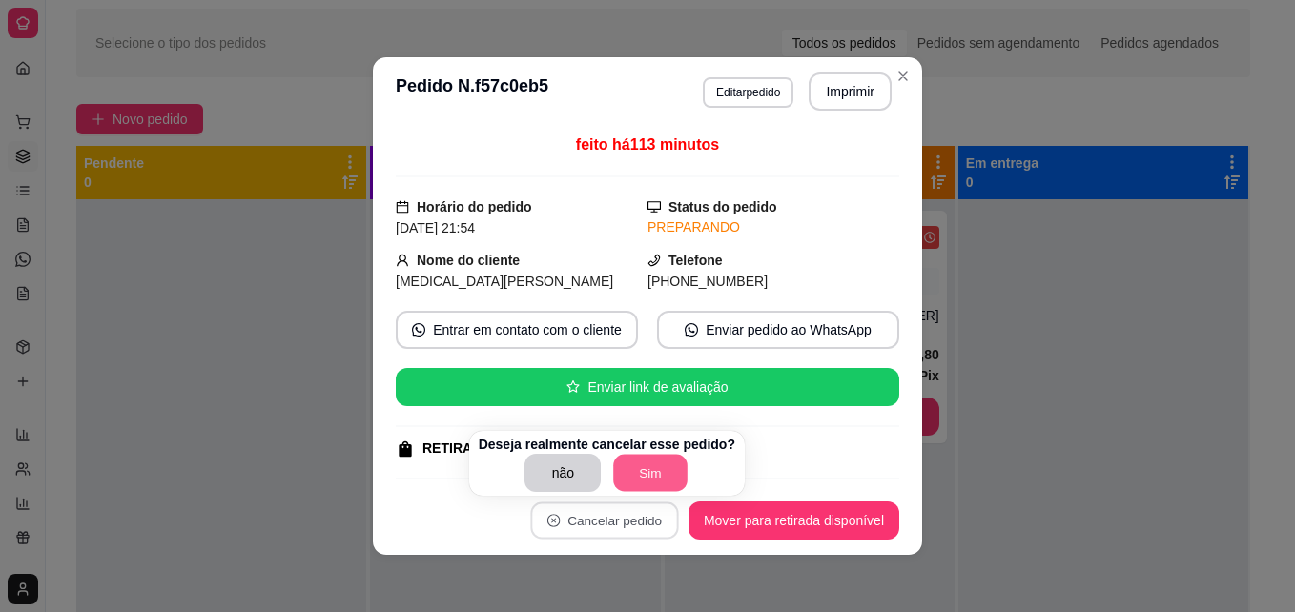
click at [653, 460] on button "Sim" at bounding box center [651, 473] width 74 height 37
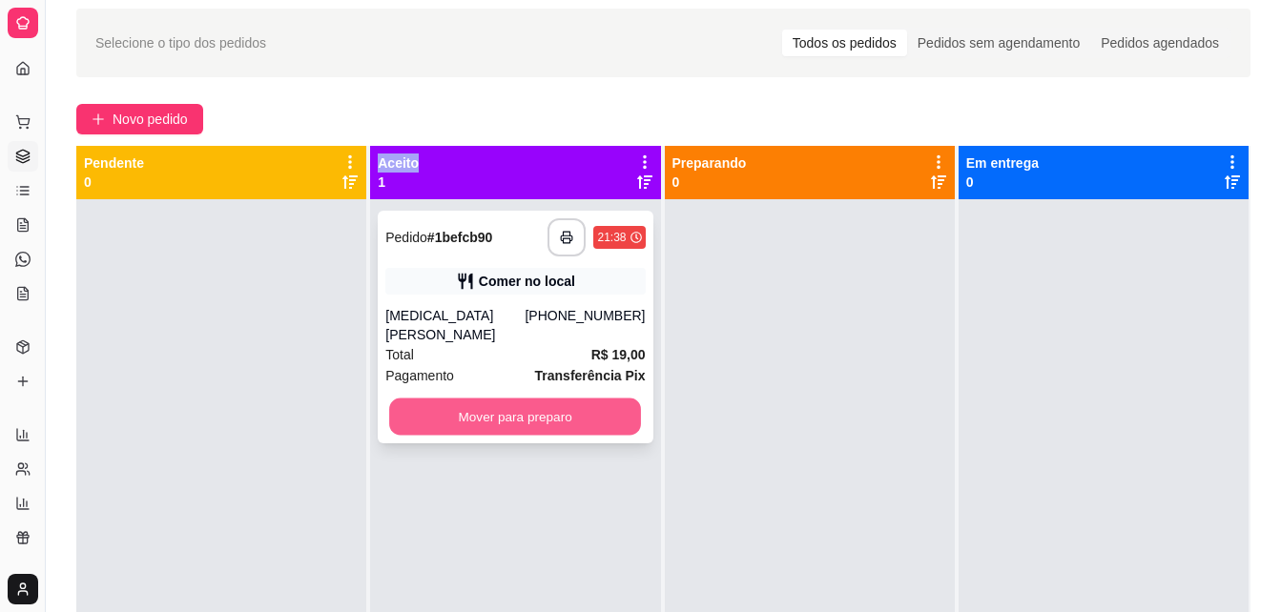
click at [602, 399] on button "Mover para preparo" at bounding box center [515, 417] width 252 height 37
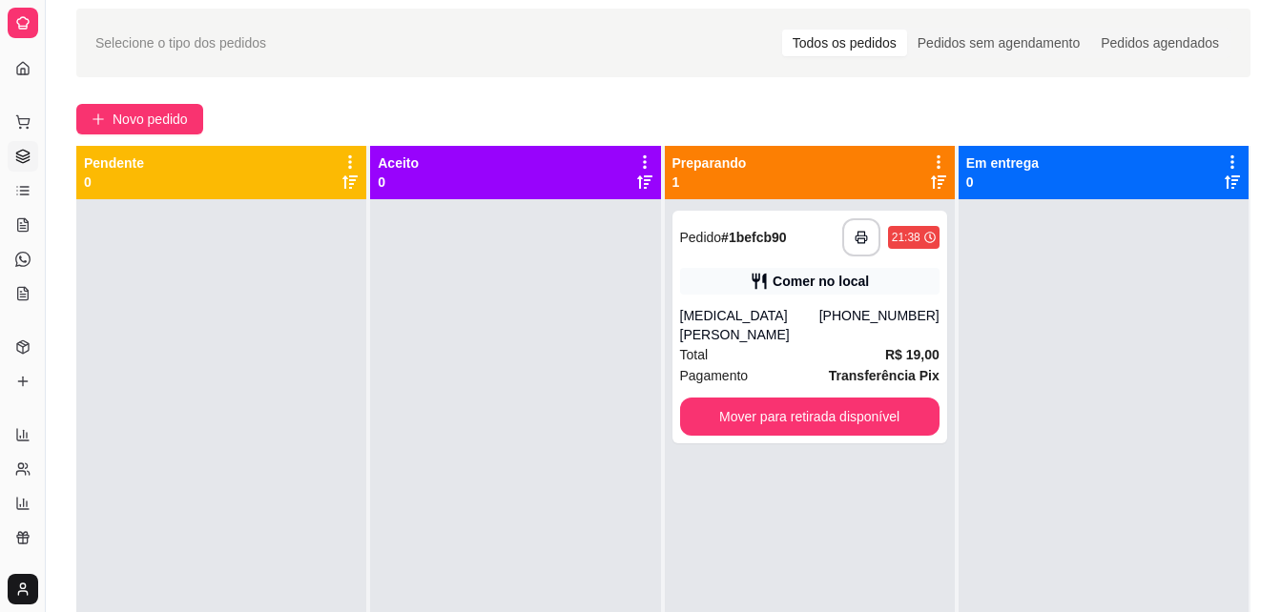
click at [797, 209] on div "**********" at bounding box center [810, 505] width 290 height 612
click at [787, 238] on div "**********" at bounding box center [809, 237] width 259 height 38
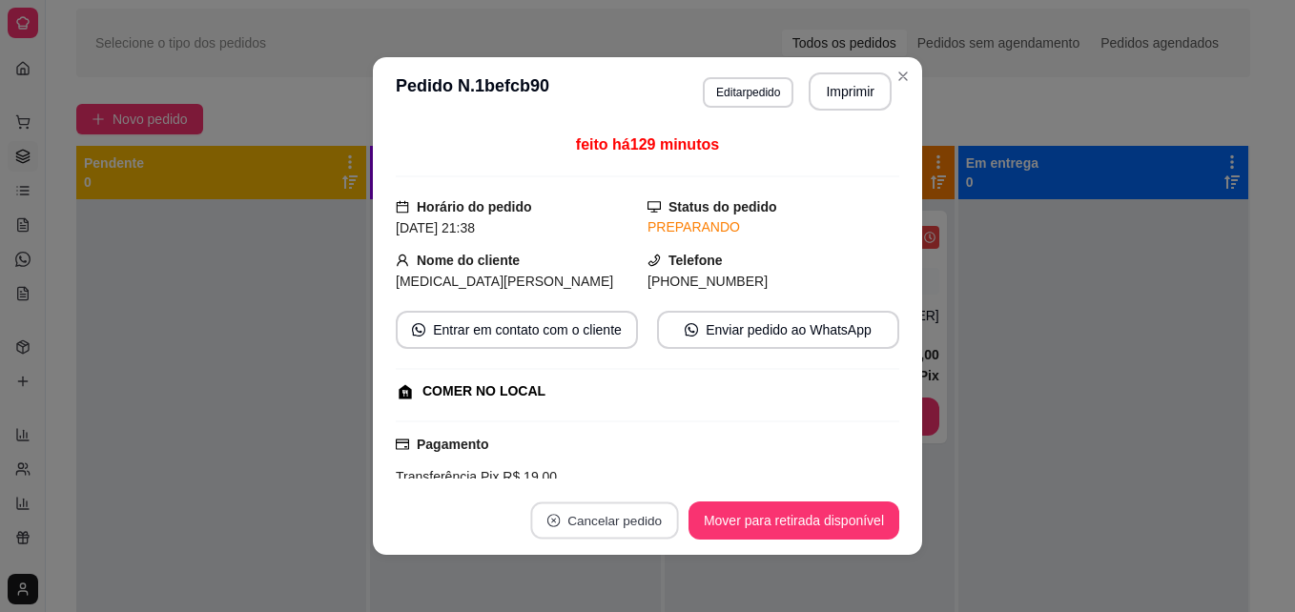
click at [602, 508] on button "Cancelar pedido" at bounding box center [604, 521] width 148 height 37
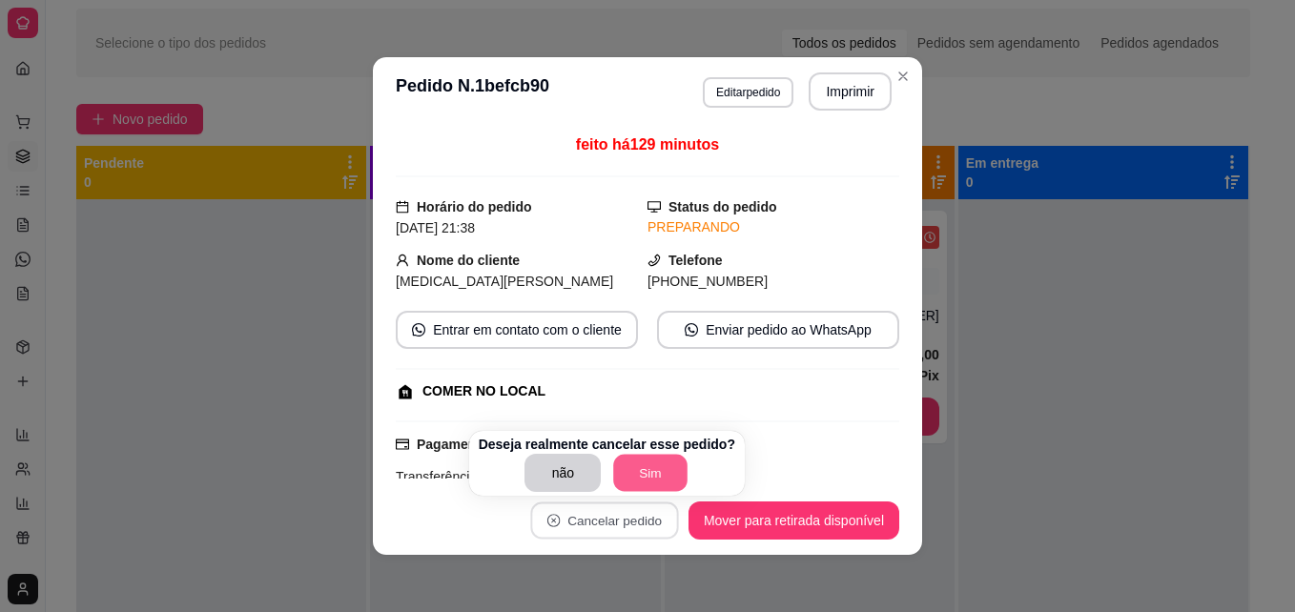
click at [642, 474] on button "Sim" at bounding box center [651, 473] width 74 height 37
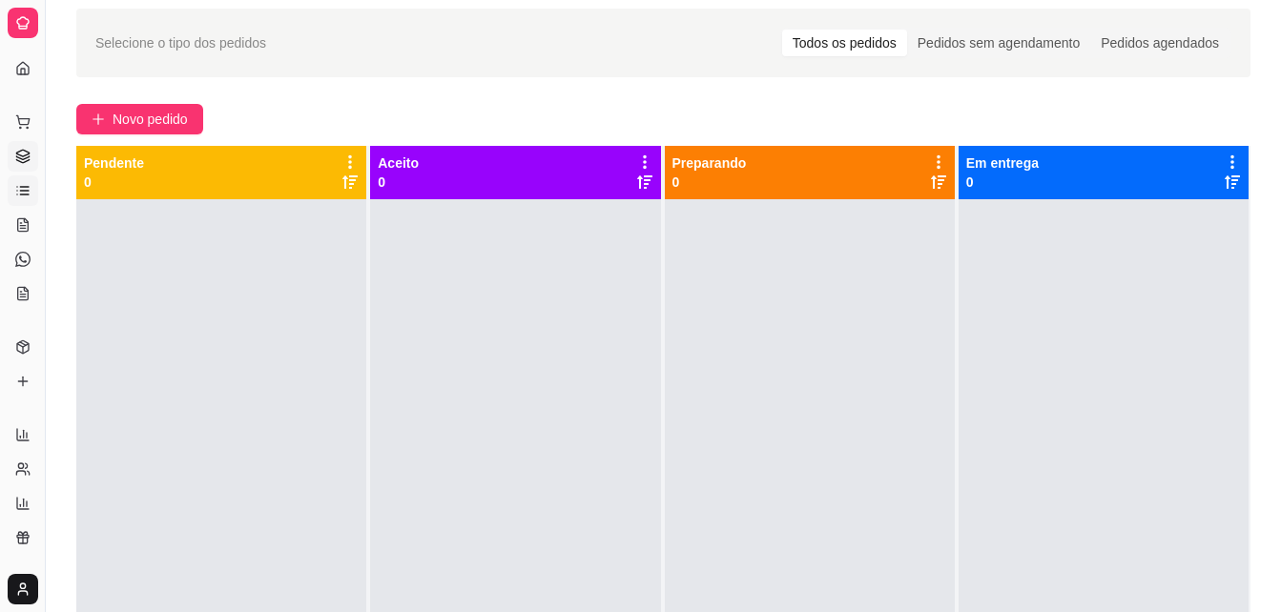
click at [19, 205] on link "Lista de Pedidos" at bounding box center [23, 191] width 31 height 31
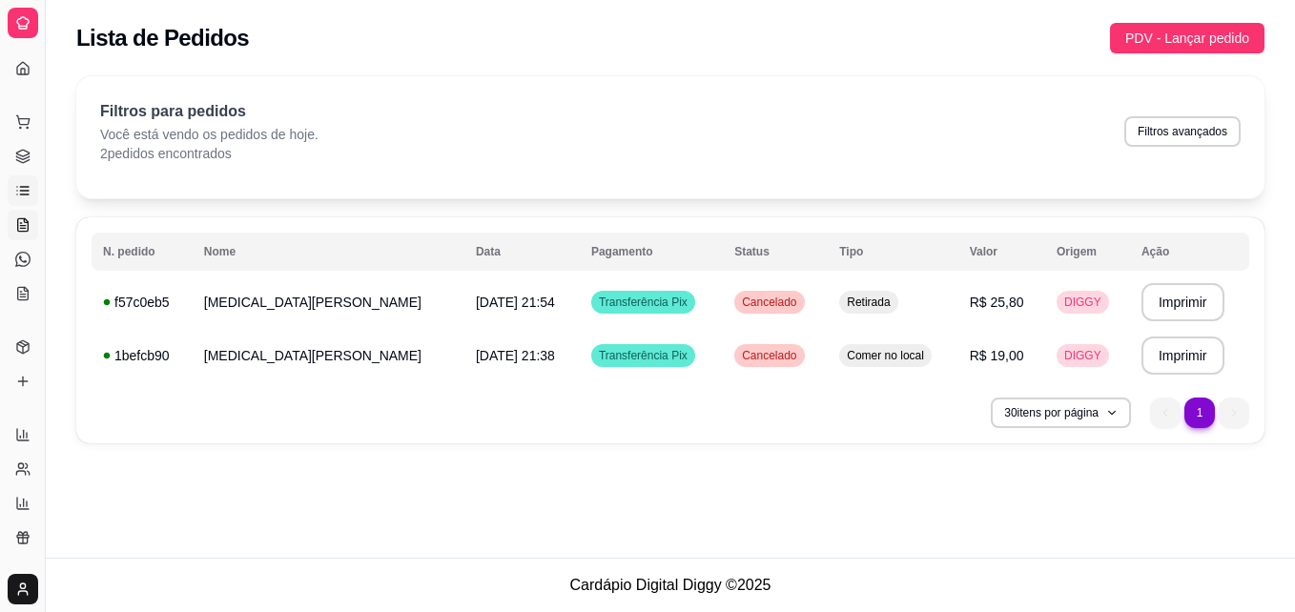
click at [20, 220] on icon at bounding box center [22, 224] width 15 height 15
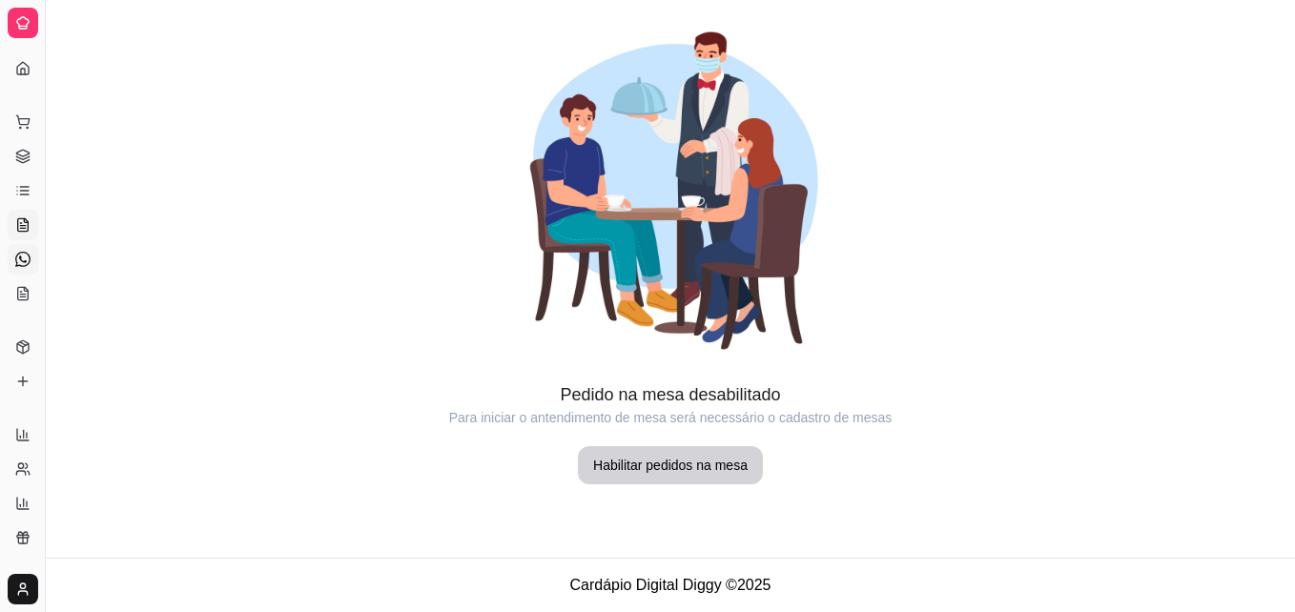
click at [10, 255] on link "Diggy Bot novo" at bounding box center [23, 259] width 31 height 31
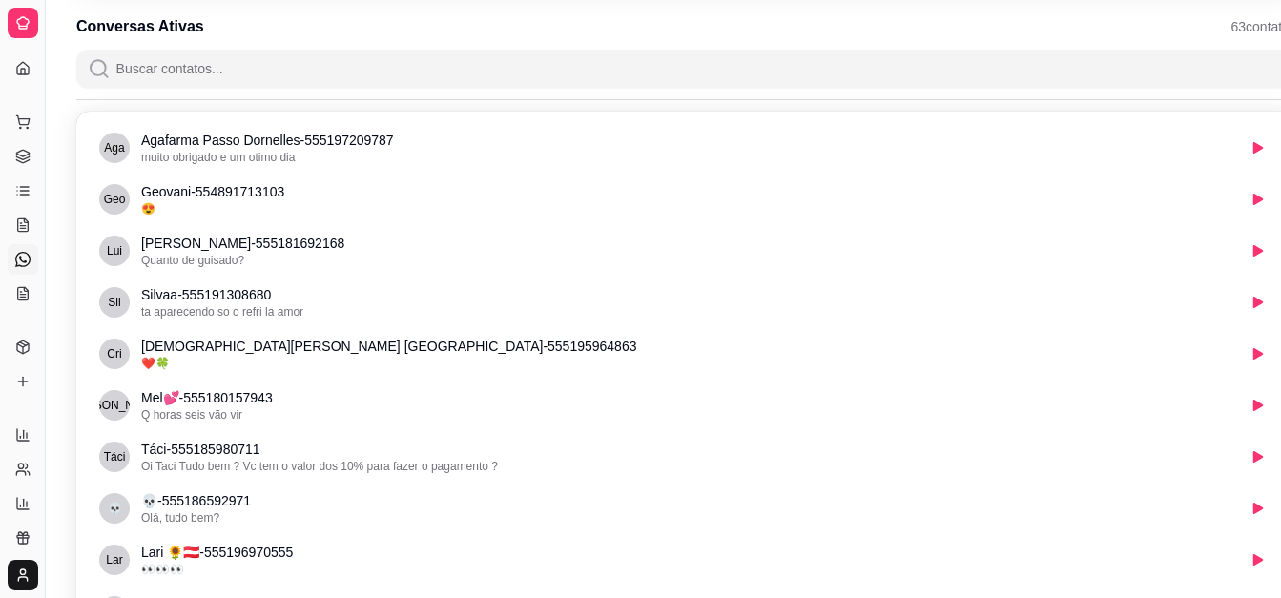
scroll to position [262, 0]
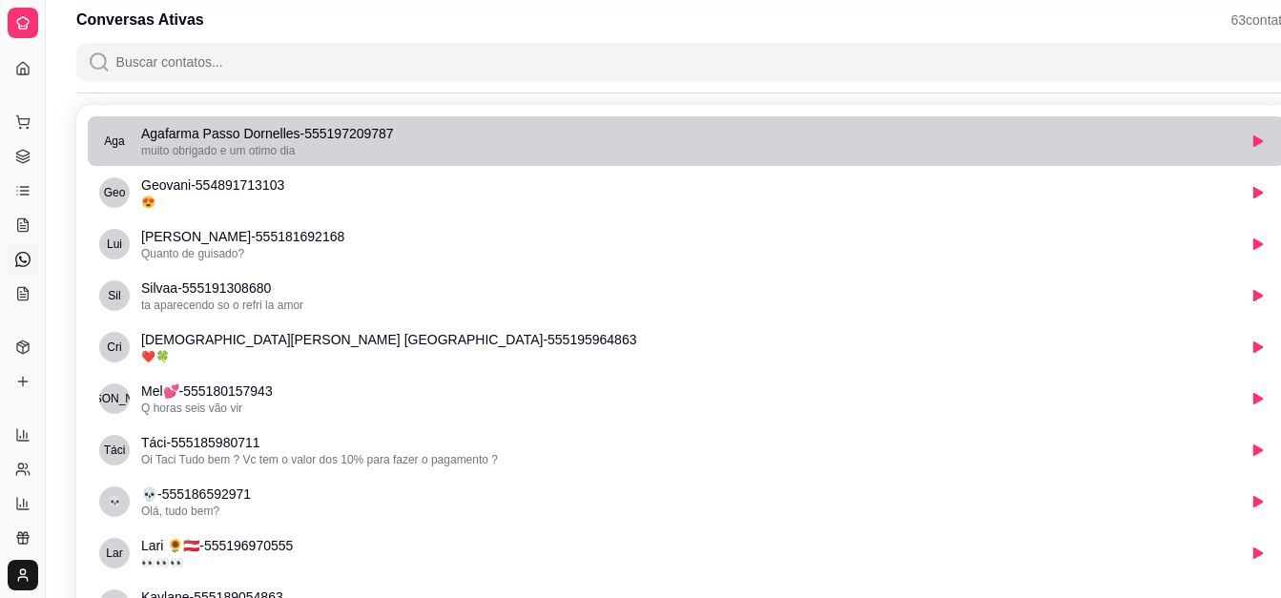
click at [343, 139] on p "Agafarma Passo Dornelles - 555197209787" at bounding box center [688, 133] width 1094 height 19
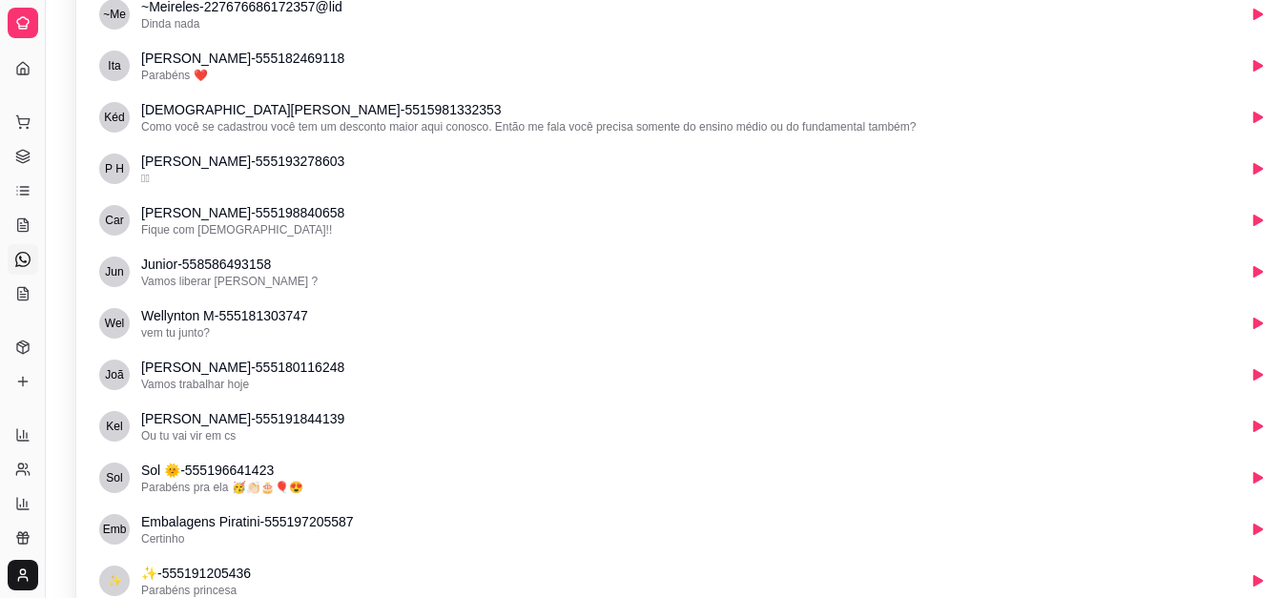
scroll to position [1432, 0]
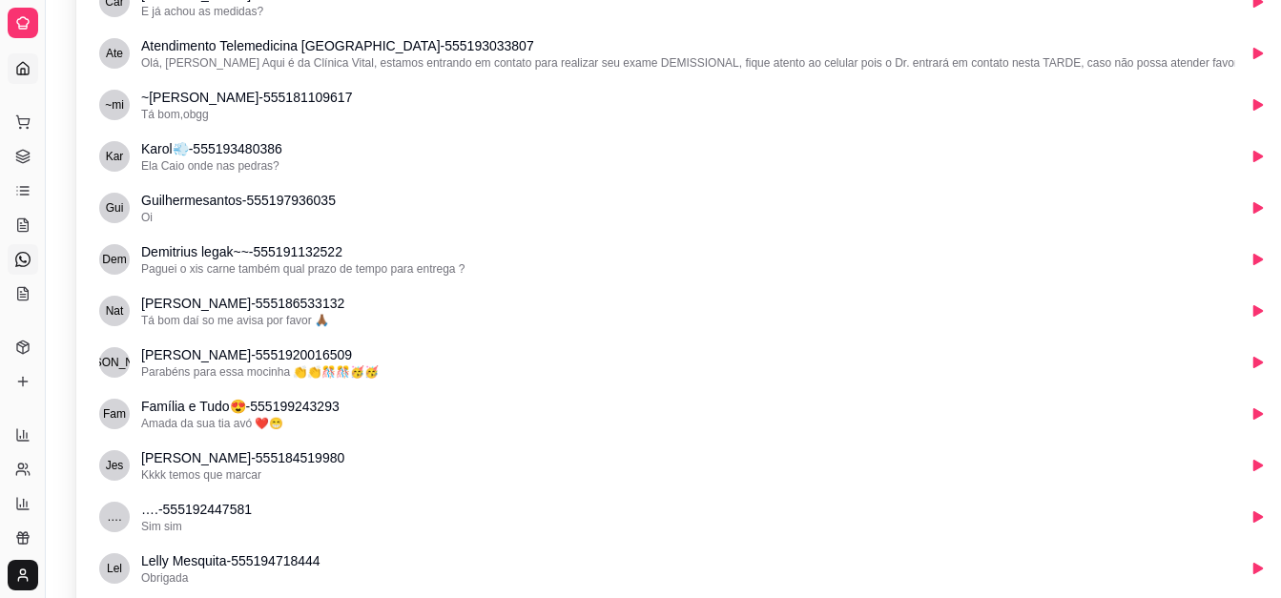
drag, startPoint x: 17, startPoint y: 79, endPoint x: 27, endPoint y: 58, distance: 23.1
click at [27, 58] on div "Loja aberta Período gratuito até 14/10 Acesso Rápido Dashboard Dia a dia Pedido…" at bounding box center [22, 299] width 45 height 507
click at [27, 58] on link "Dashboard" at bounding box center [23, 68] width 31 height 31
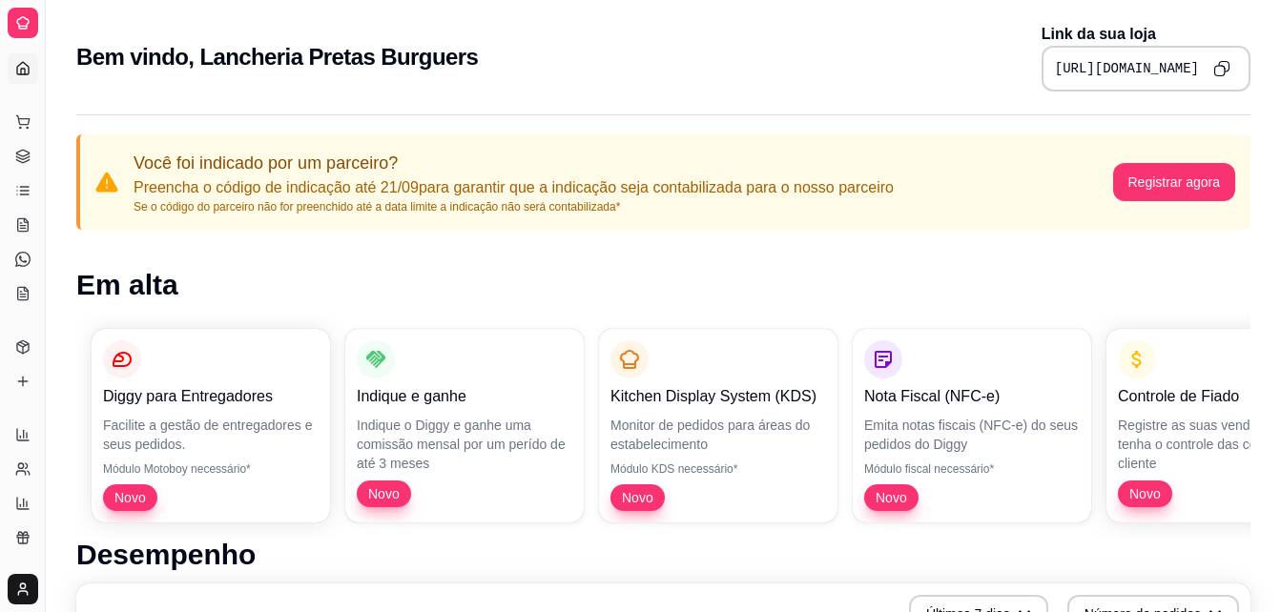
click at [21, 15] on icon at bounding box center [22, 22] width 15 height 15
click at [12, 122] on button "Pedidos balcão (PDV)" at bounding box center [23, 122] width 31 height 31
click at [12, 122] on body "Diggy Sistema de Gestão L Lancheria Pre ... Loja aberta Período gratuito até 14…" at bounding box center [640, 306] width 1281 height 612
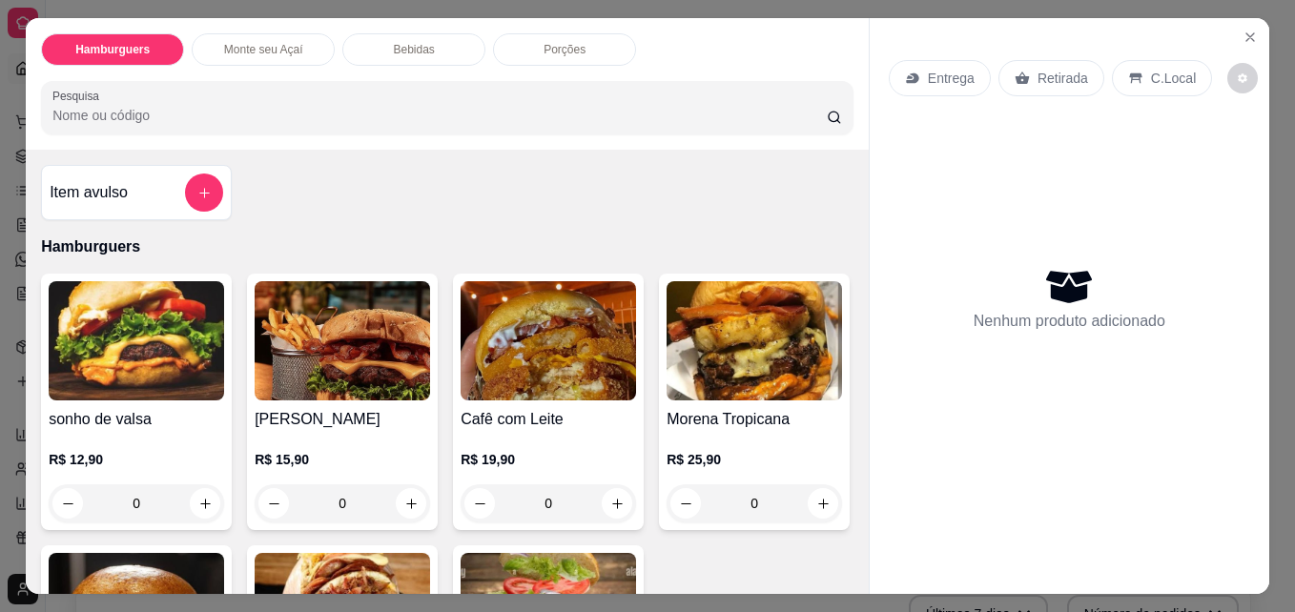
click at [292, 42] on p "Monte seu Açaí" at bounding box center [263, 49] width 79 height 15
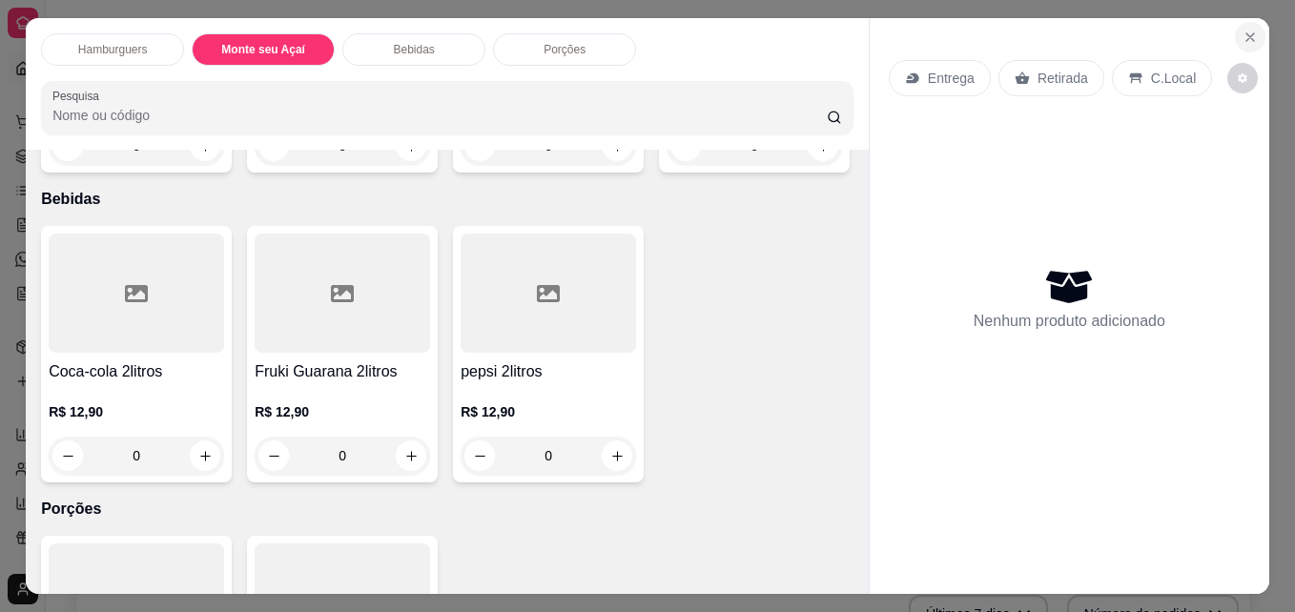
click at [1243, 34] on icon "Close" at bounding box center [1250, 37] width 15 height 15
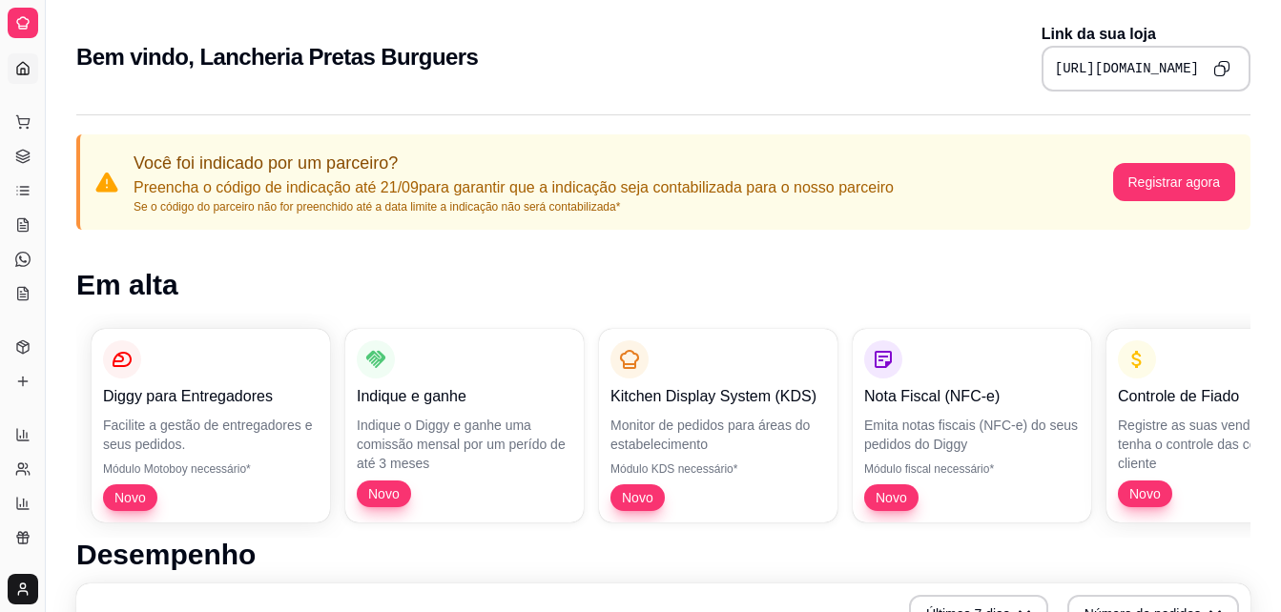
click at [1238, 34] on p "Link da sua loja" at bounding box center [1146, 34] width 209 height 23
drag, startPoint x: 1238, startPoint y: 34, endPoint x: 622, endPoint y: 49, distance: 616.4
click at [622, 49] on div "Bem vindo, Lancheria Pretas Burguers Link da sua loja https://diggy.menu/pretas…" at bounding box center [663, 57] width 1174 height 69
click at [19, 152] on icon at bounding box center [22, 153] width 12 height 7
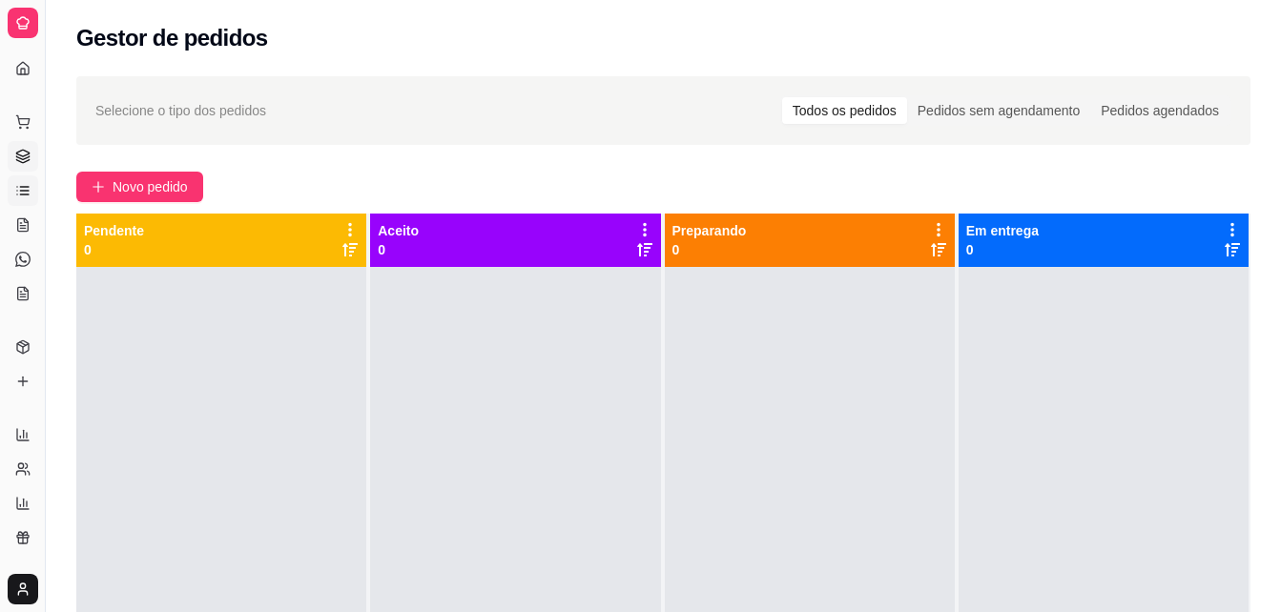
click at [24, 184] on icon at bounding box center [22, 190] width 15 height 15
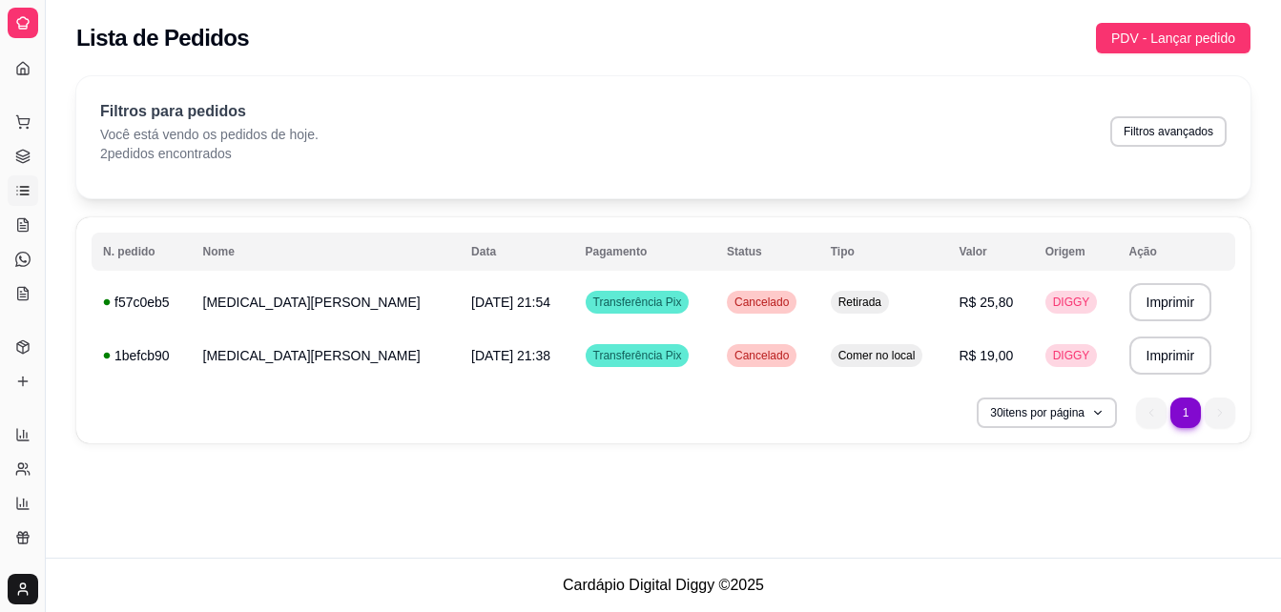
click at [24, 184] on icon at bounding box center [22, 190] width 15 height 15
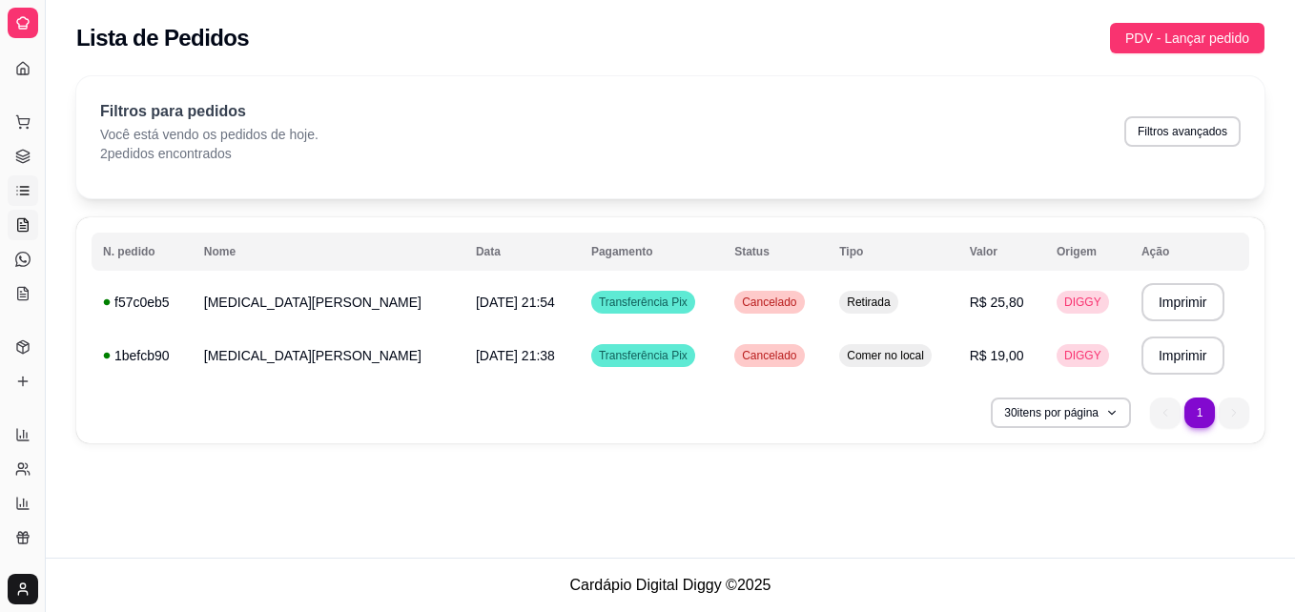
click at [18, 226] on icon at bounding box center [23, 224] width 10 height 12
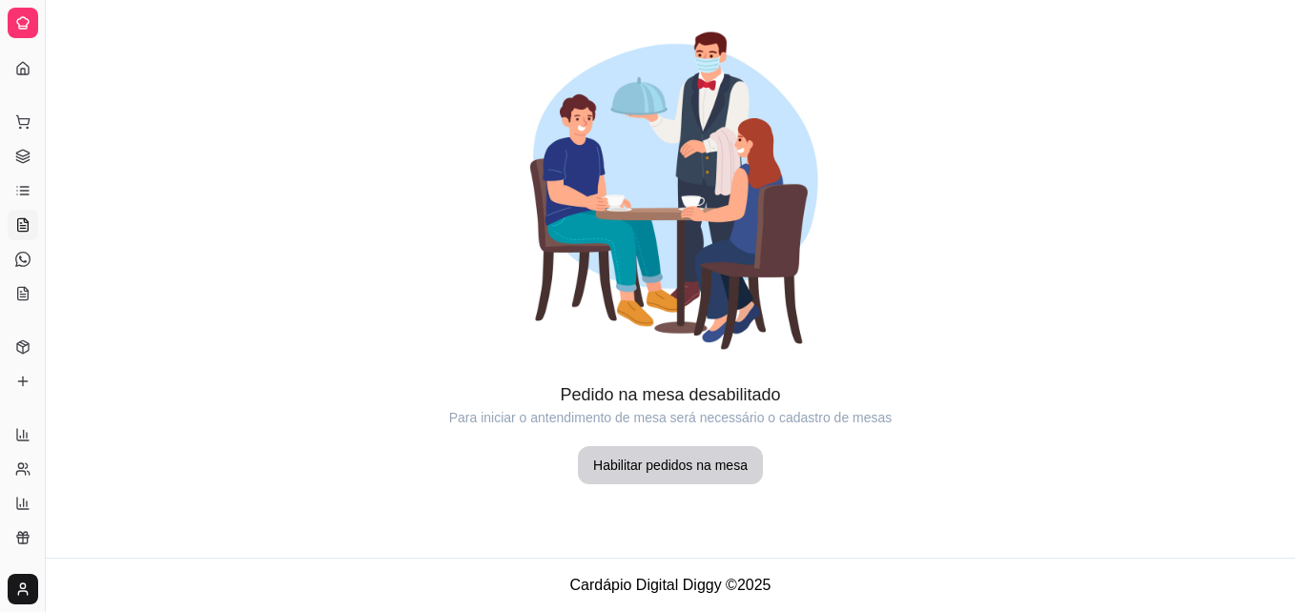
click at [18, 226] on icon at bounding box center [23, 224] width 10 height 12
click at [16, 263] on icon at bounding box center [22, 259] width 15 height 15
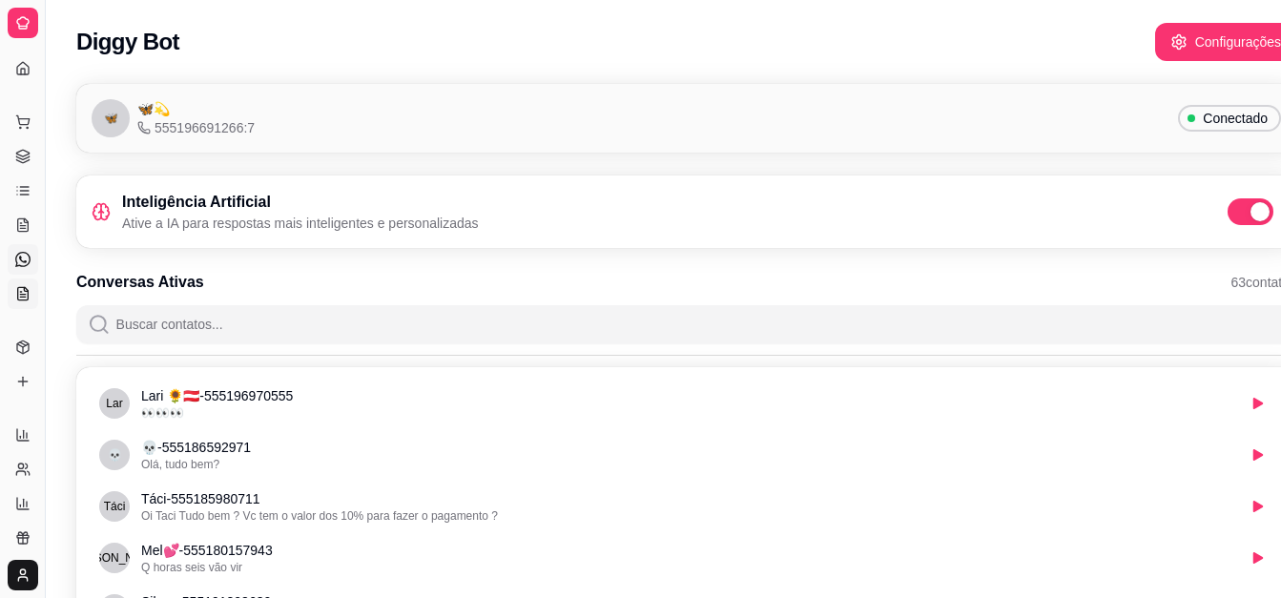
click at [24, 291] on icon at bounding box center [26, 289] width 4 height 4
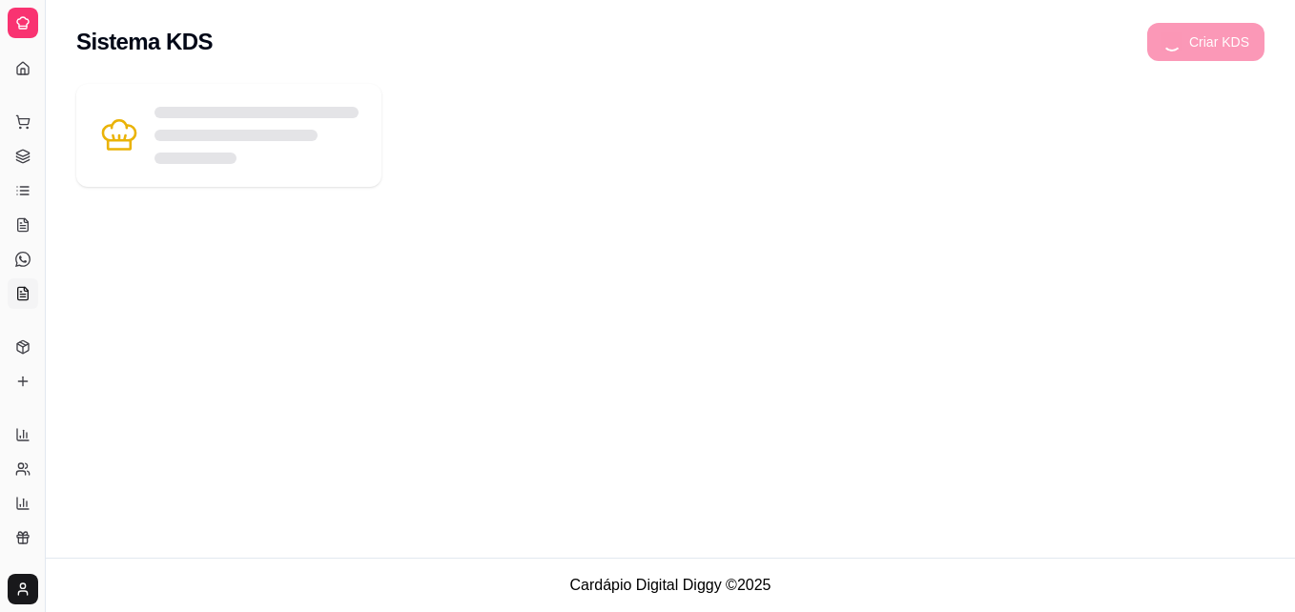
click at [24, 291] on icon at bounding box center [26, 289] width 4 height 4
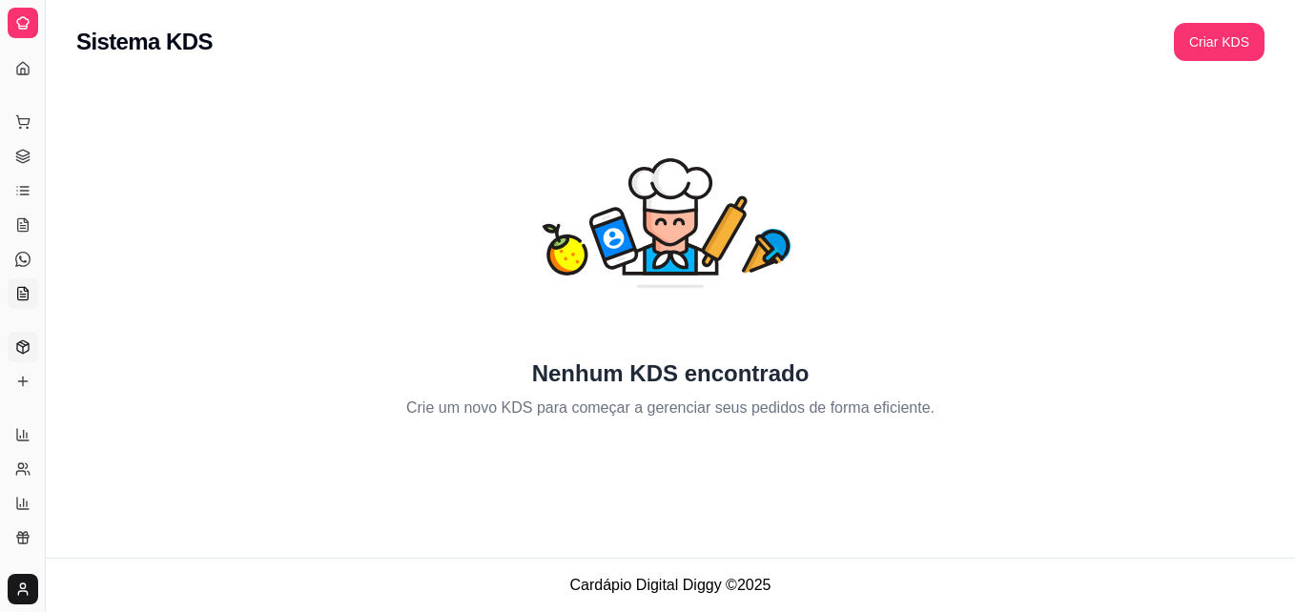
drag, startPoint x: 19, startPoint y: 330, endPoint x: 22, endPoint y: 347, distance: 17.4
click at [22, 347] on div "Catálogo Produtos Complementos" at bounding box center [22, 364] width 45 height 80
click at [22, 347] on polyline at bounding box center [22, 345] width 11 height 3
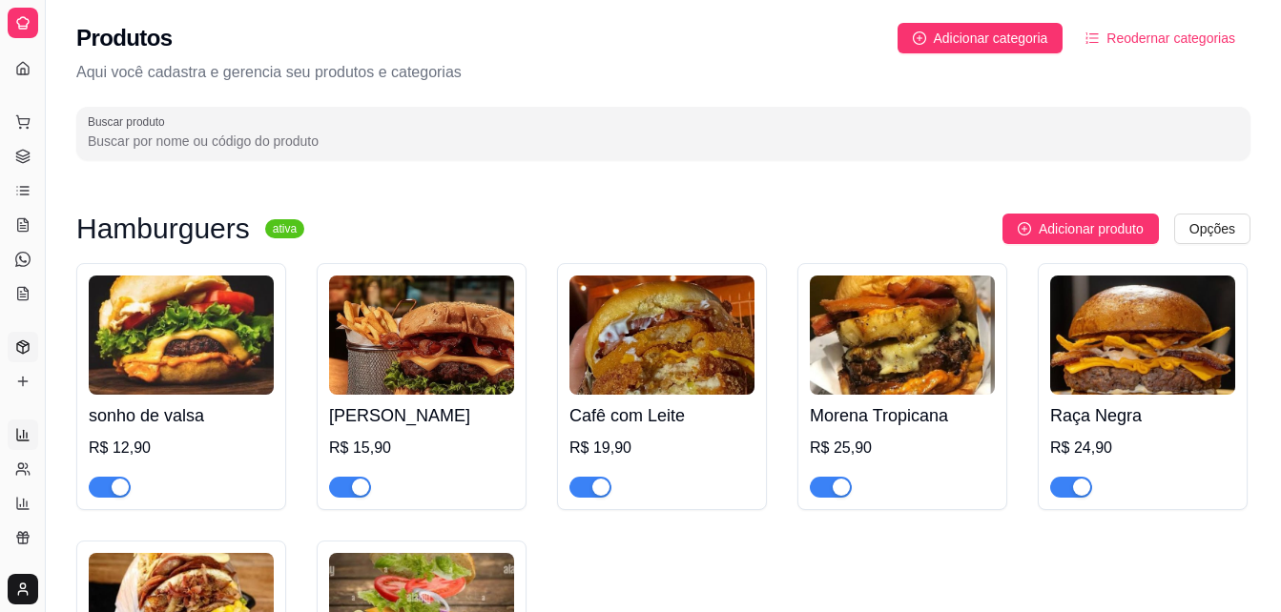
drag, startPoint x: 22, startPoint y: 347, endPoint x: 21, endPoint y: 427, distance: 80.1
click at [21, 427] on icon at bounding box center [22, 434] width 15 height 15
select select "ALL"
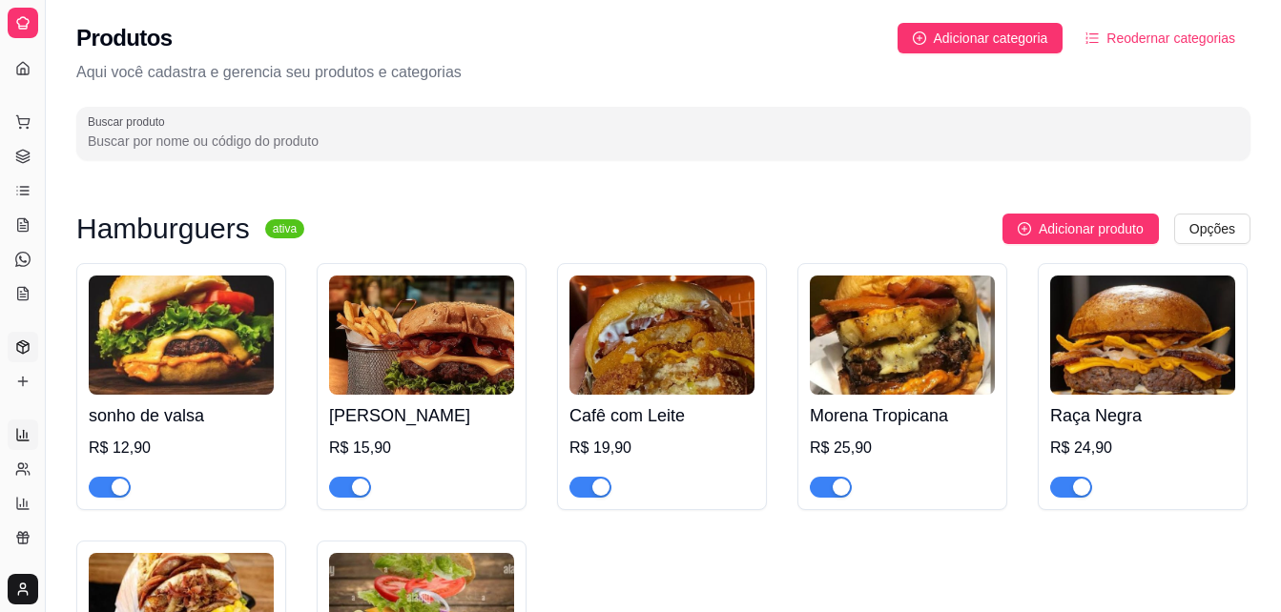
select select "0"
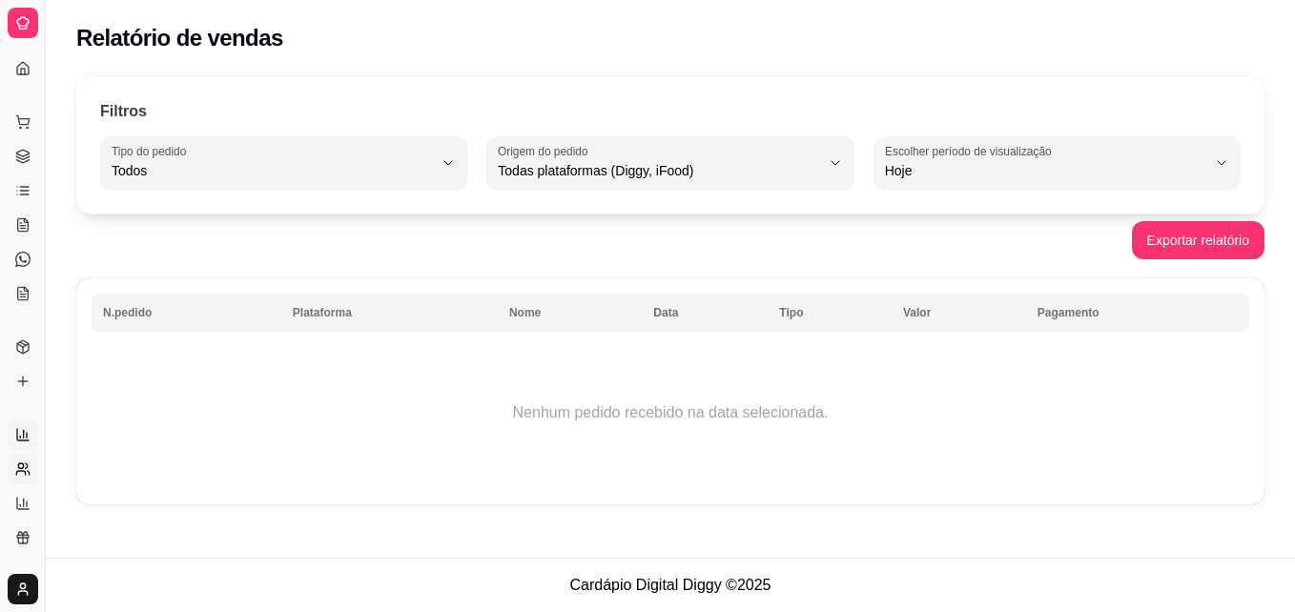
drag, startPoint x: 21, startPoint y: 427, endPoint x: 21, endPoint y: 463, distance: 35.3
click at [21, 463] on icon at bounding box center [22, 469] width 15 height 15
select select "30"
select select "HIGHEST_TOTAL_SPENT_WITH_ORDERS"
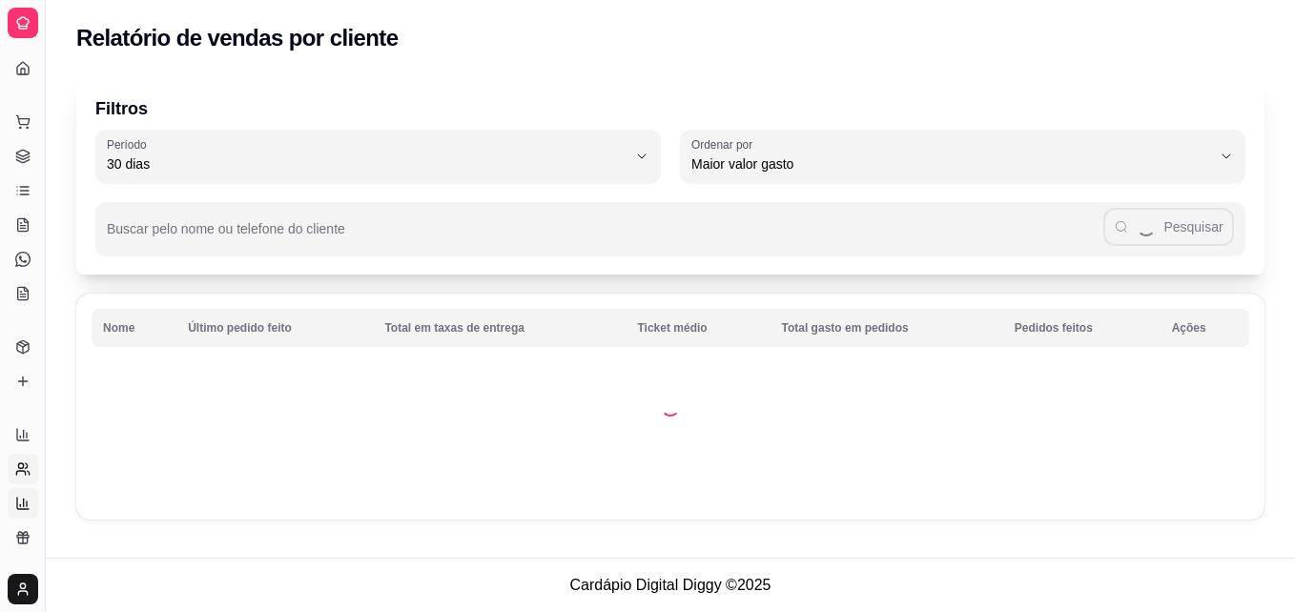
drag, startPoint x: 21, startPoint y: 463, endPoint x: 16, endPoint y: 503, distance: 40.3
click at [16, 503] on icon at bounding box center [22, 503] width 15 height 15
select select "TOTAL_OF_ORDERS"
select select "7"
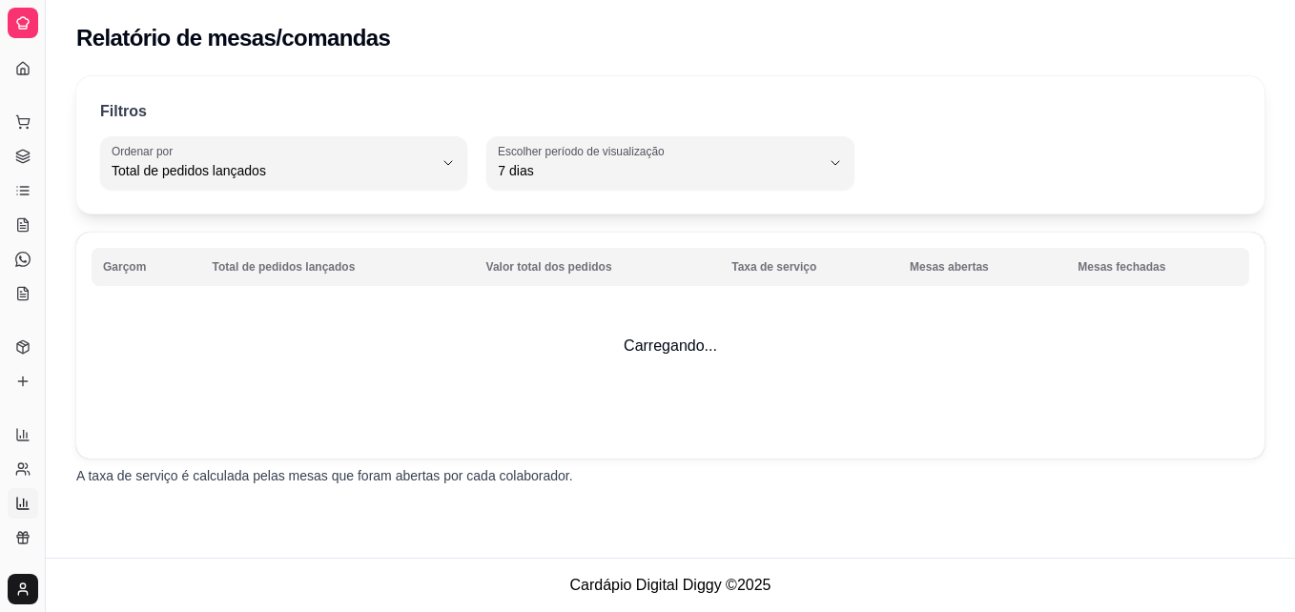
click at [16, 503] on icon at bounding box center [22, 503] width 15 height 15
drag, startPoint x: 16, startPoint y: 503, endPoint x: 15, endPoint y: 537, distance: 34.4
click at [15, 537] on icon at bounding box center [22, 537] width 15 height 15
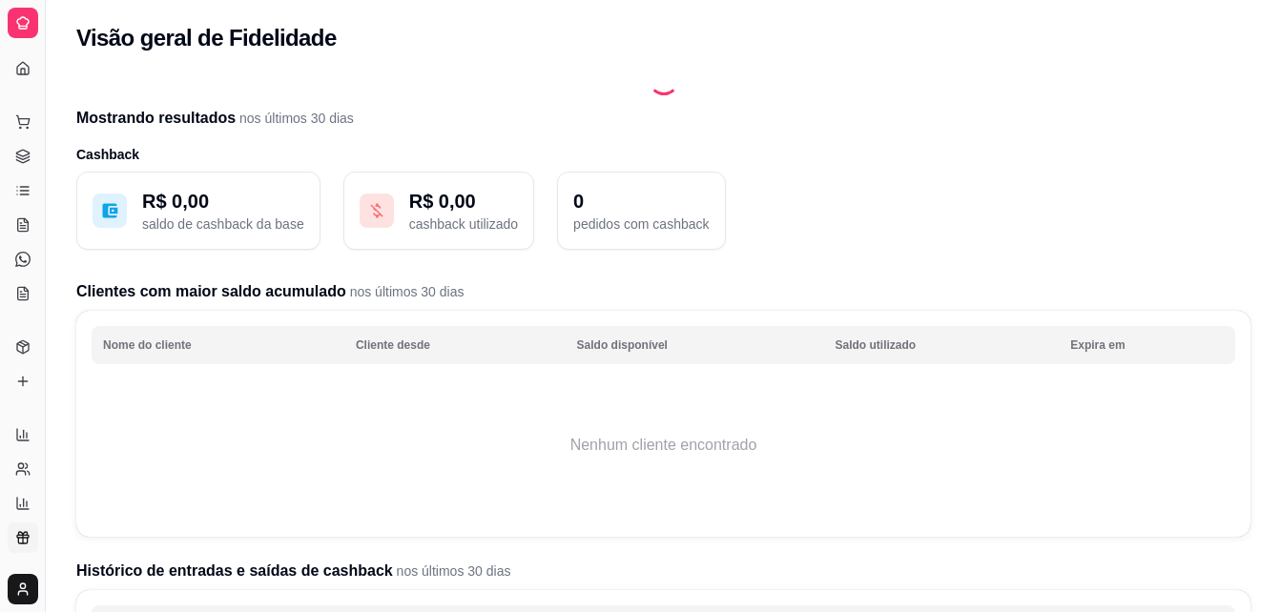
click at [15, 537] on icon at bounding box center [22, 537] width 15 height 15
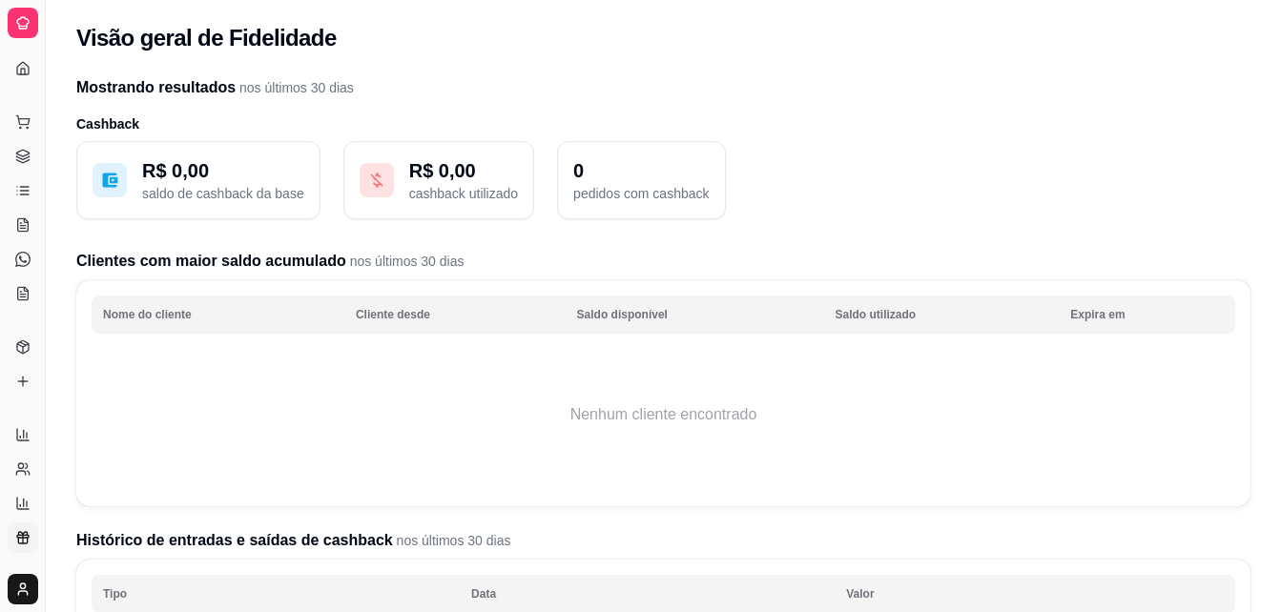
click at [21, 52] on div "Acesso Rápido" at bounding box center [23, 38] width 30 height 31
click at [21, 59] on link "Dashboard" at bounding box center [23, 68] width 31 height 31
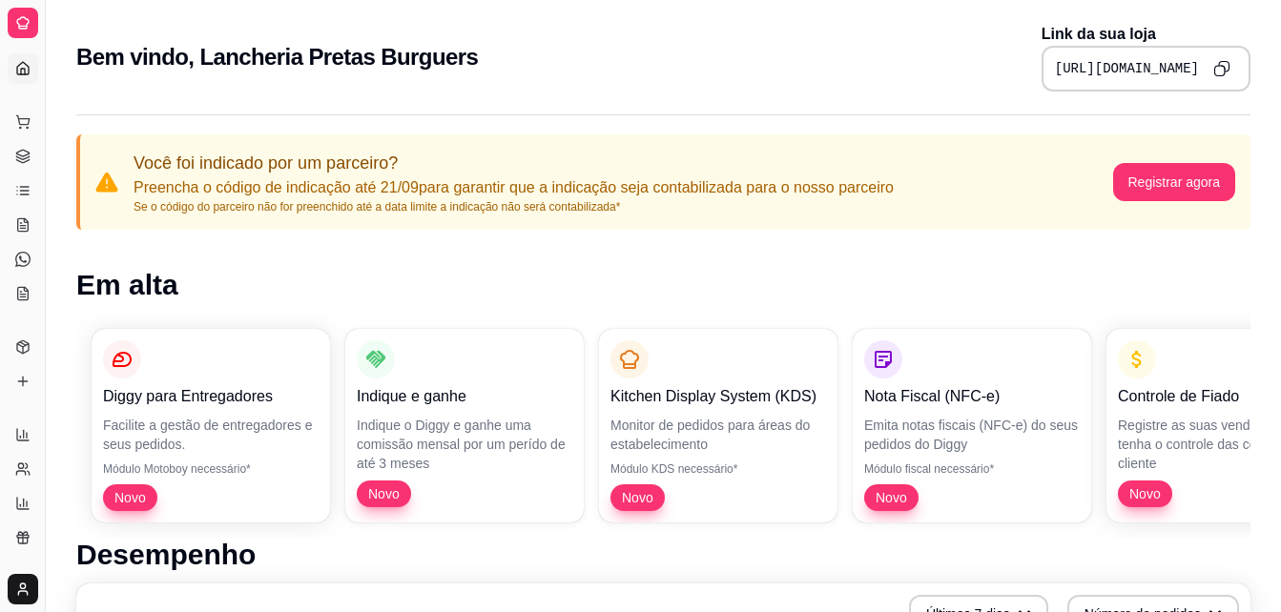
click at [14, 22] on div at bounding box center [23, 23] width 31 height 31
click at [18, 157] on icon at bounding box center [22, 157] width 12 height 3
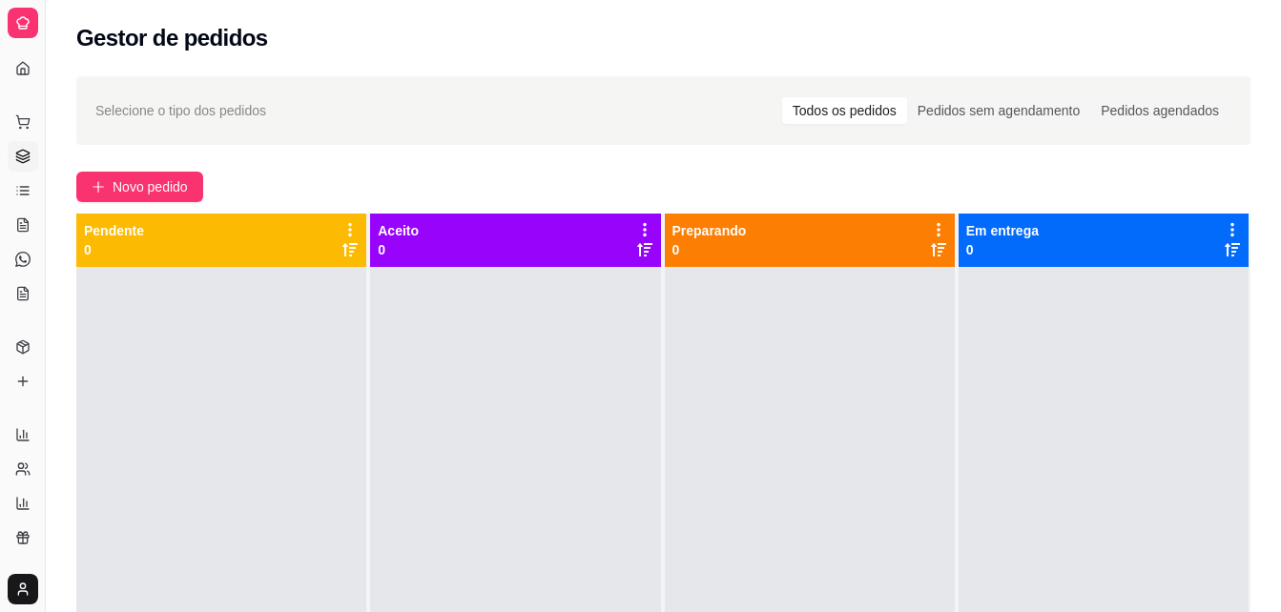
click at [18, 157] on icon at bounding box center [22, 157] width 12 height 3
click at [22, 191] on icon at bounding box center [24, 191] width 9 height 0
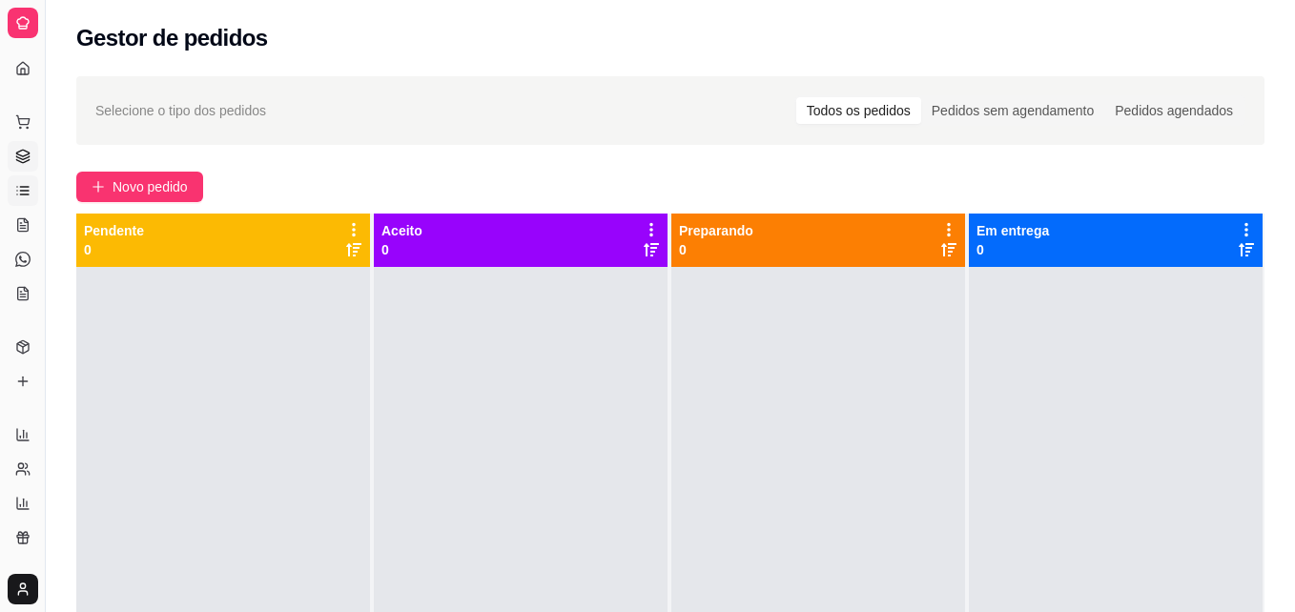
click at [22, 191] on icon at bounding box center [24, 191] width 9 height 0
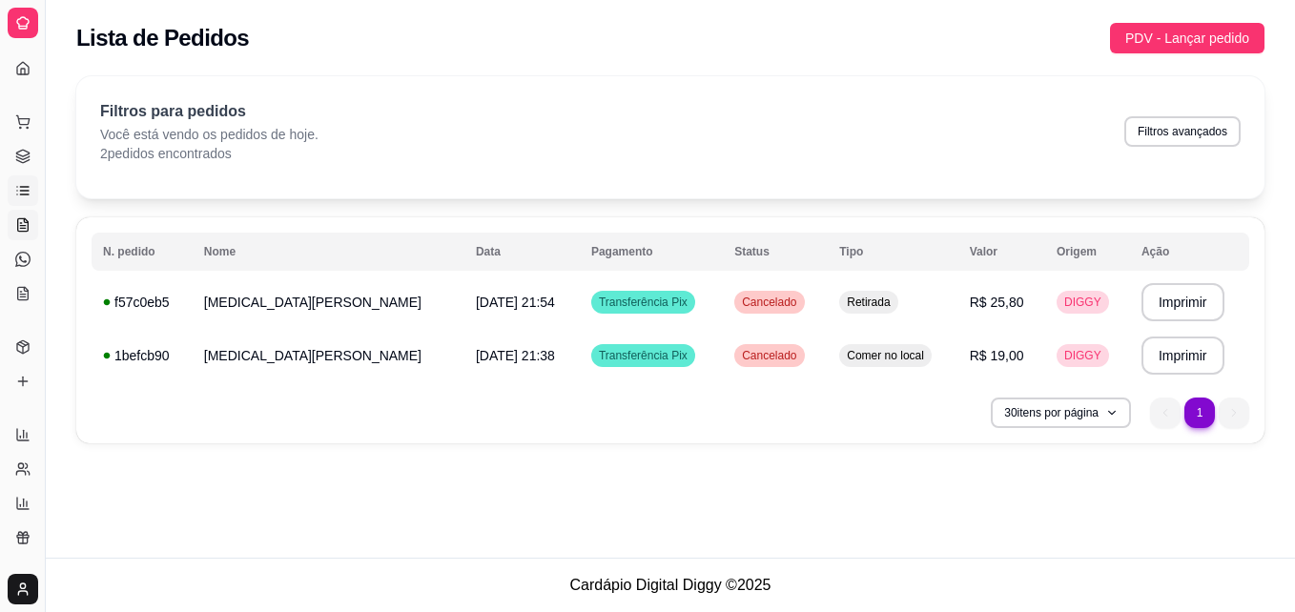
drag, startPoint x: 22, startPoint y: 191, endPoint x: 19, endPoint y: 223, distance: 32.6
click at [19, 223] on icon at bounding box center [22, 224] width 15 height 15
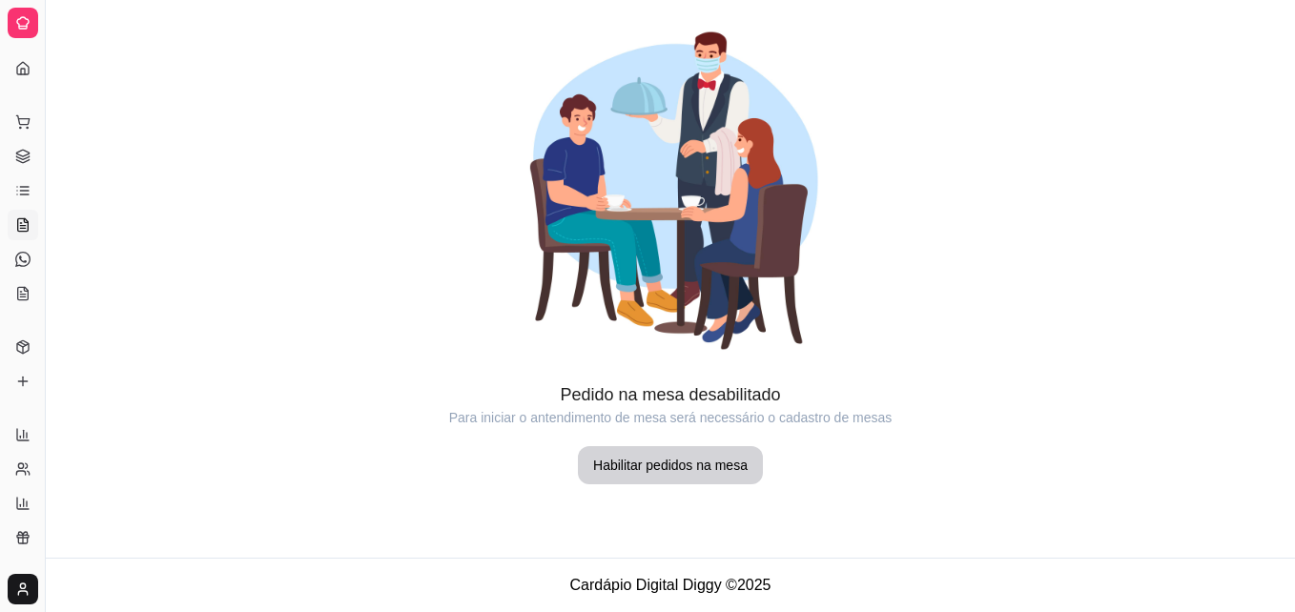
click at [19, 223] on icon at bounding box center [22, 224] width 15 height 15
drag, startPoint x: 19, startPoint y: 223, endPoint x: 19, endPoint y: 255, distance: 31.5
click at [19, 255] on icon at bounding box center [22, 259] width 15 height 15
drag, startPoint x: 19, startPoint y: 255, endPoint x: 18, endPoint y: 290, distance: 35.3
click at [18, 290] on ul "Pedidos balcão (PDV) Gestor de Pedidos Lista de Pedidos Salão / Mesas Diggy Bot…" at bounding box center [23, 208] width 30 height 202
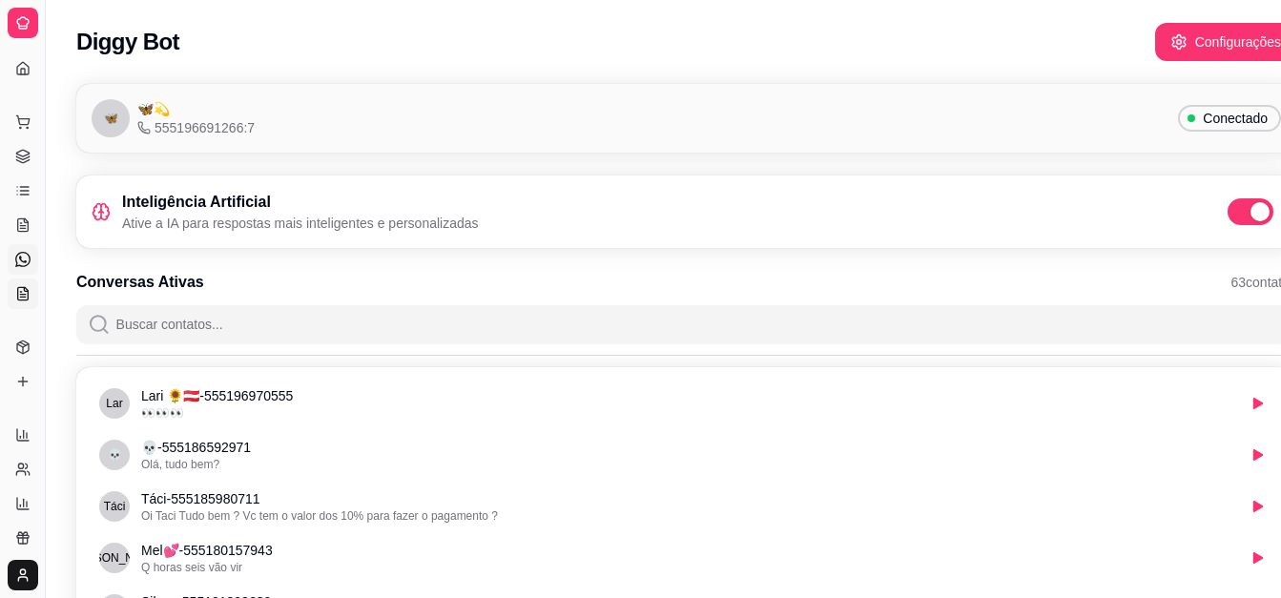
click at [18, 290] on icon at bounding box center [23, 293] width 10 height 12
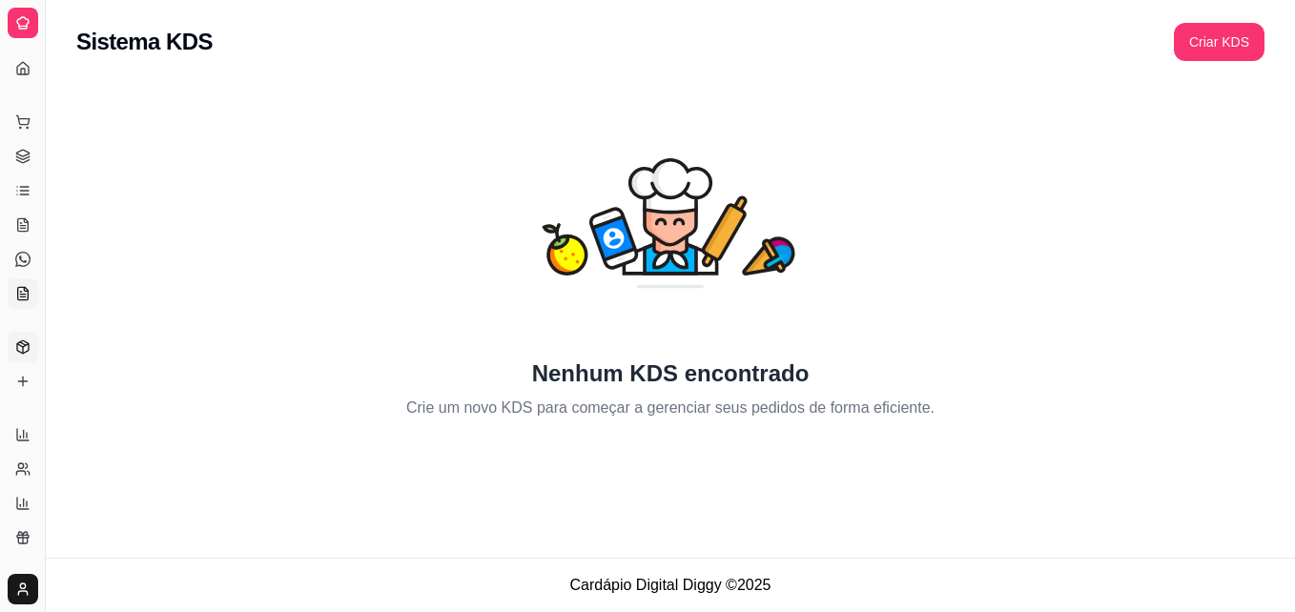
click at [20, 350] on icon at bounding box center [22, 347] width 15 height 15
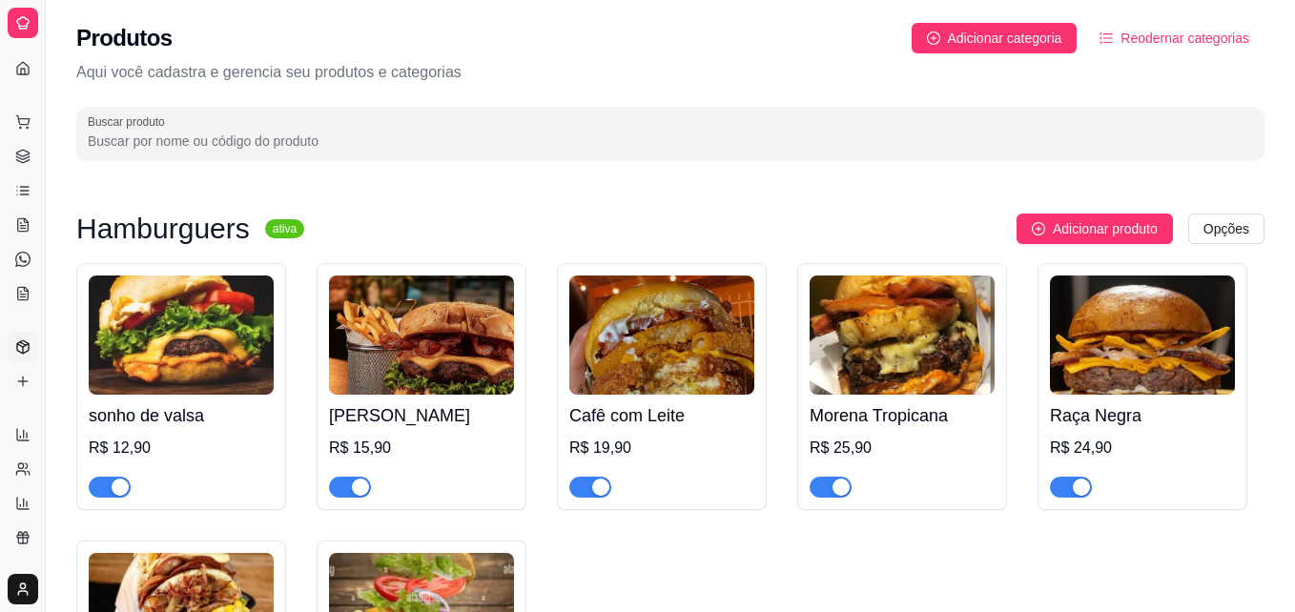
click at [20, 350] on icon at bounding box center [22, 347] width 15 height 15
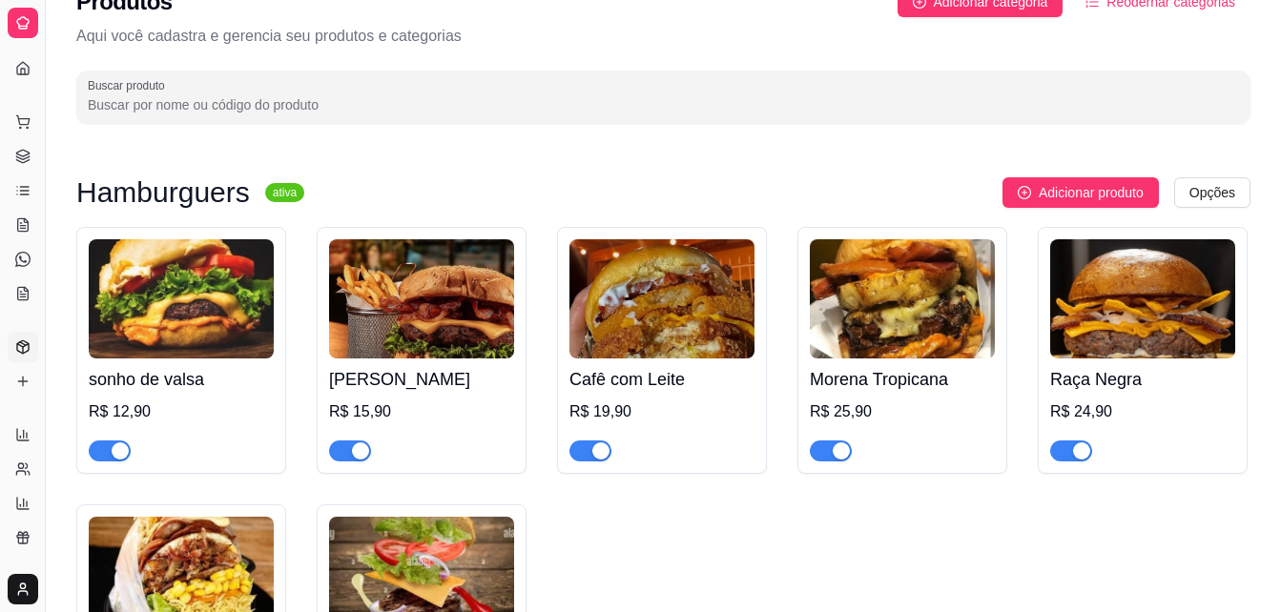
scroll to position [38, 0]
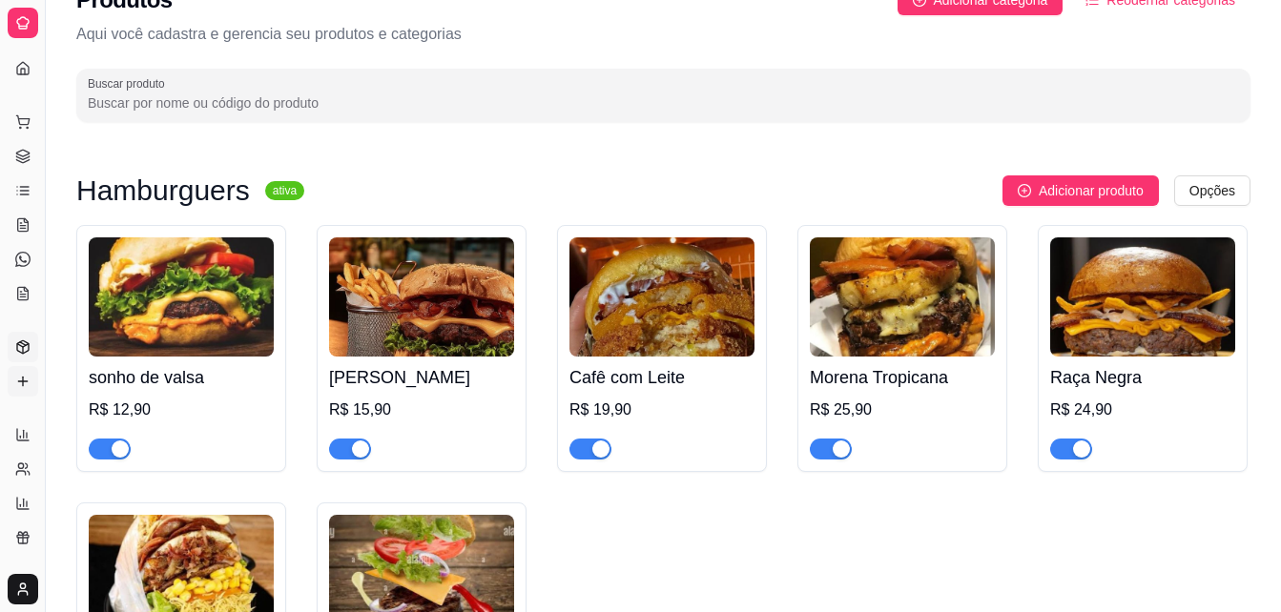
click at [21, 374] on icon at bounding box center [22, 381] width 15 height 15
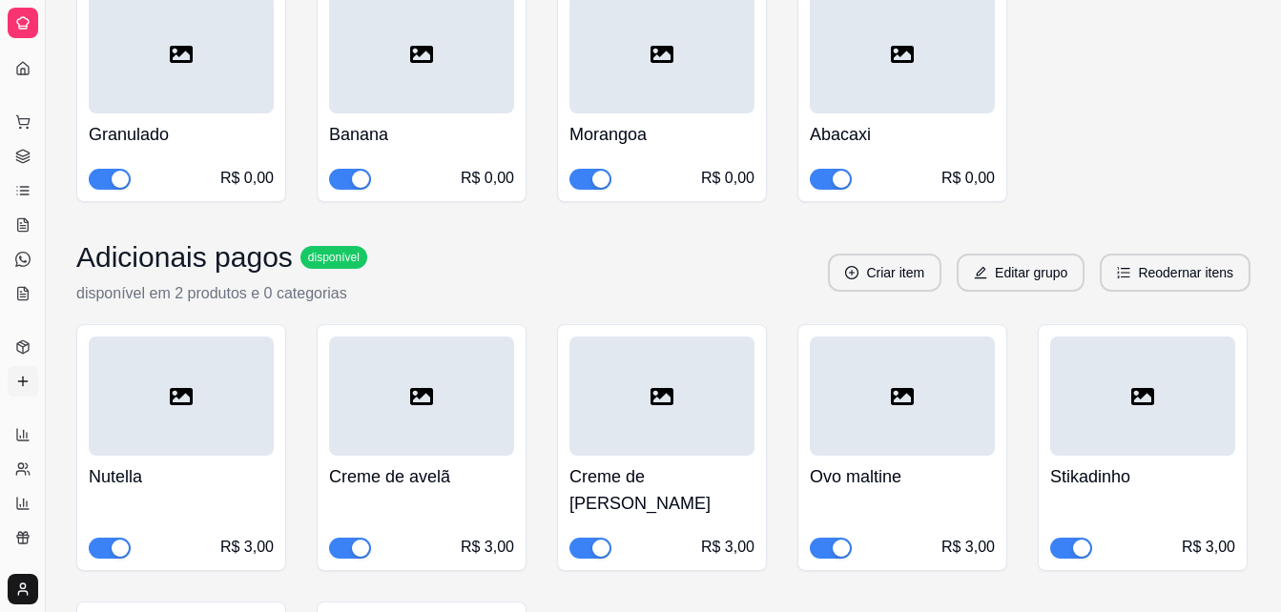
scroll to position [1564, 0]
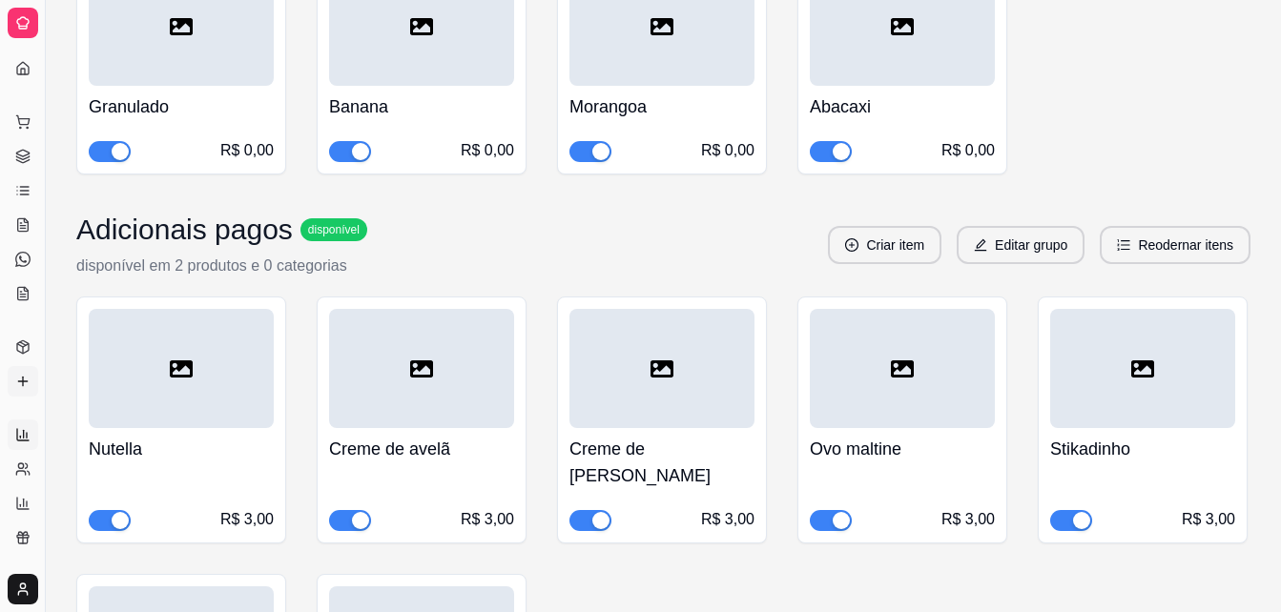
click at [24, 429] on icon at bounding box center [22, 434] width 15 height 15
select select "ALL"
select select "0"
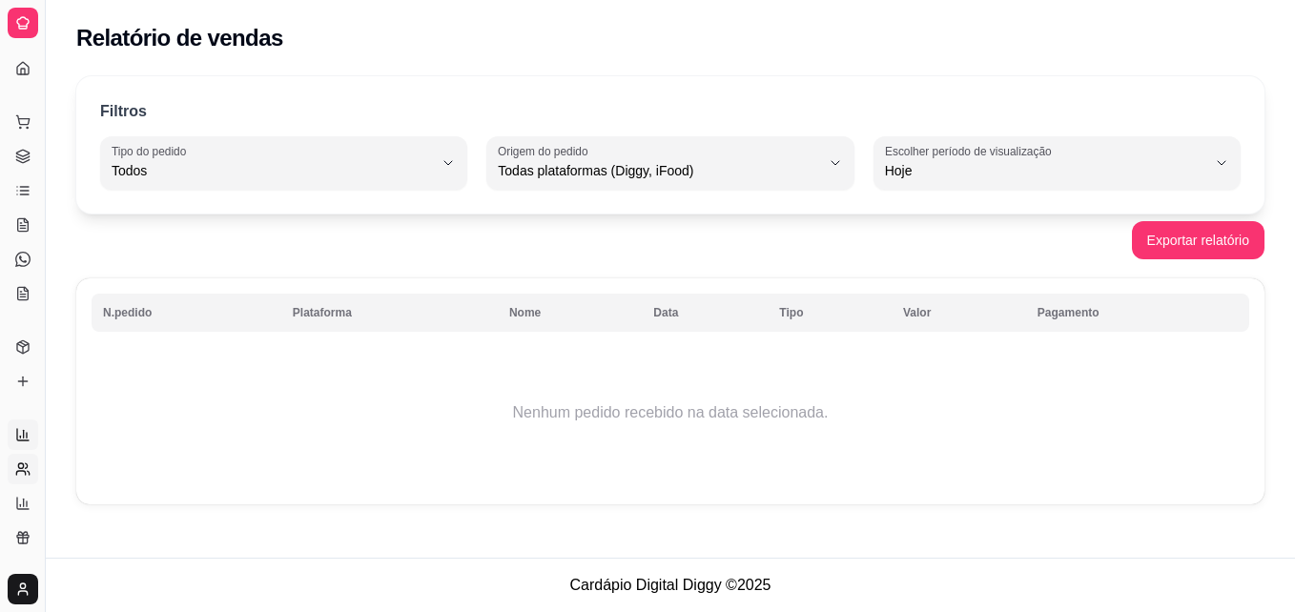
click at [14, 470] on link "Relatório de clientes" at bounding box center [23, 469] width 31 height 31
select select "30"
select select "HIGHEST_TOTAL_SPENT_WITH_ORDERS"
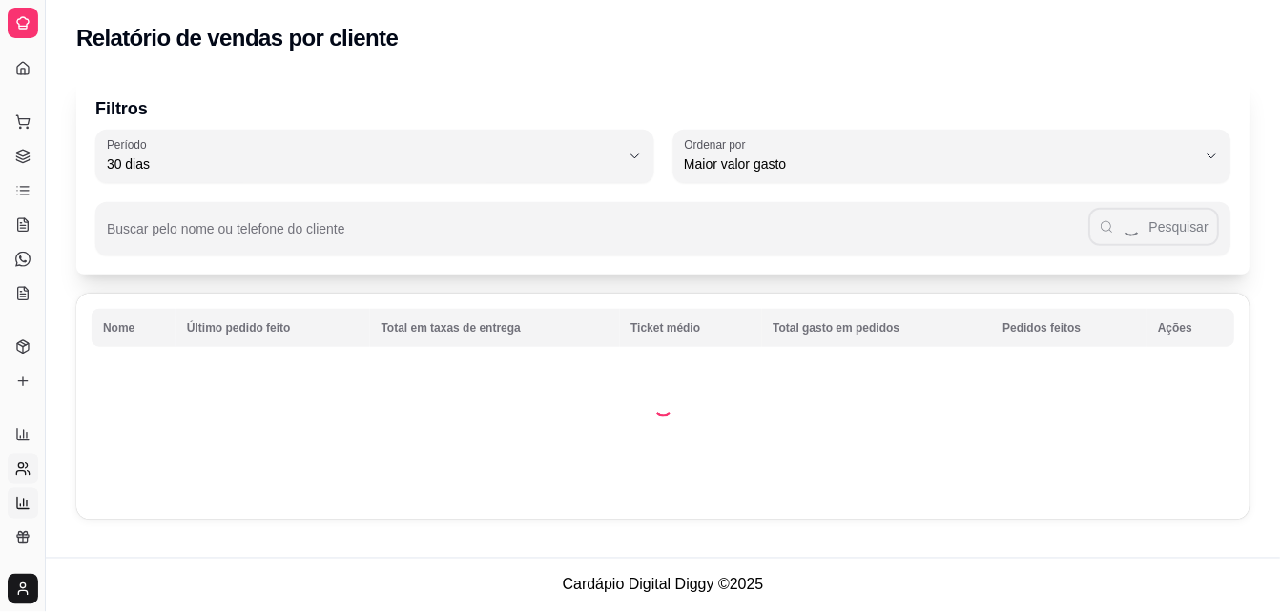
click at [23, 496] on icon at bounding box center [22, 503] width 15 height 15
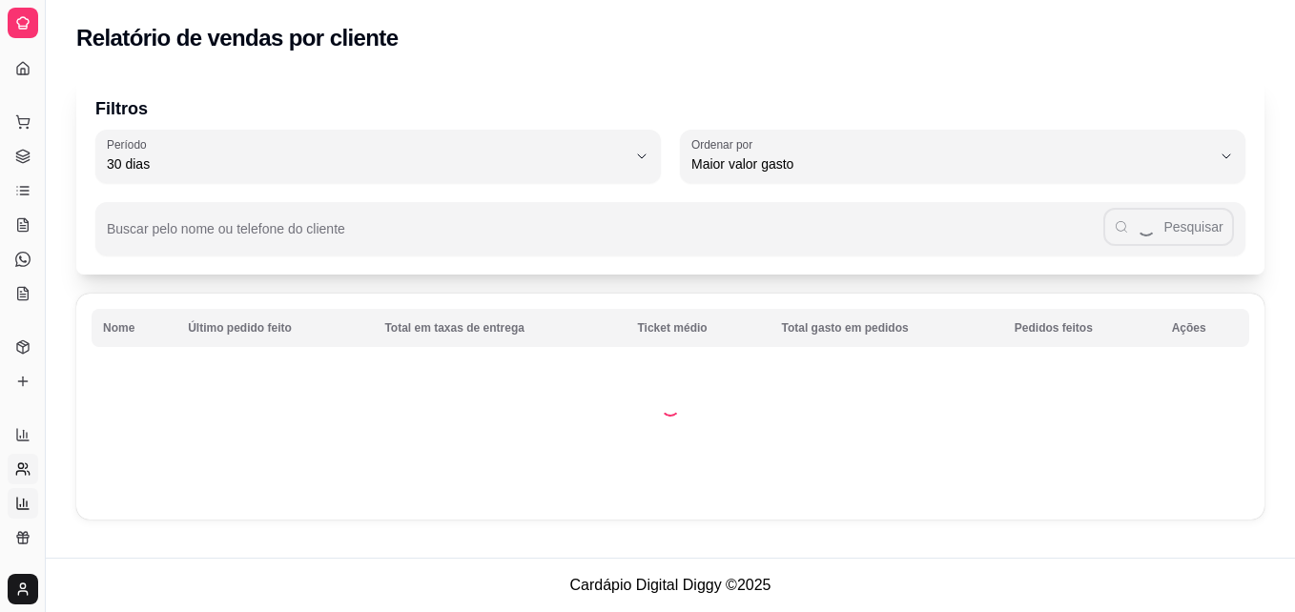
select select "TOTAL_OF_ORDERS"
select select "7"
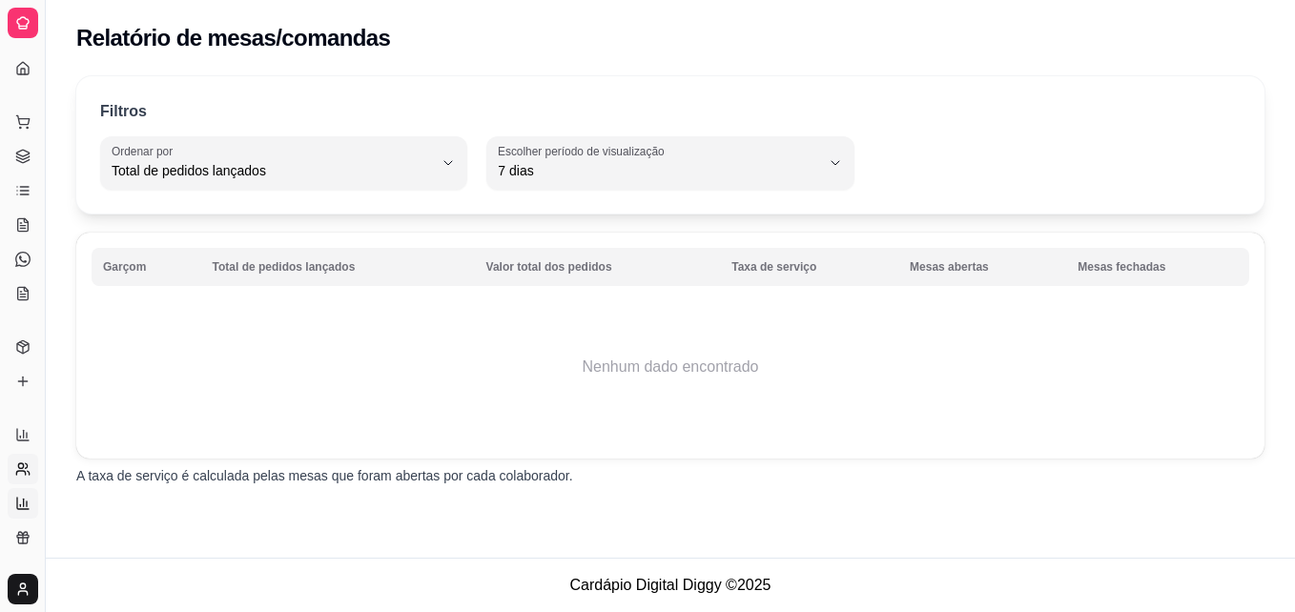
click at [18, 472] on icon at bounding box center [22, 469] width 15 height 15
select select "30"
select select "HIGHEST_TOTAL_SPENT_WITH_ORDERS"
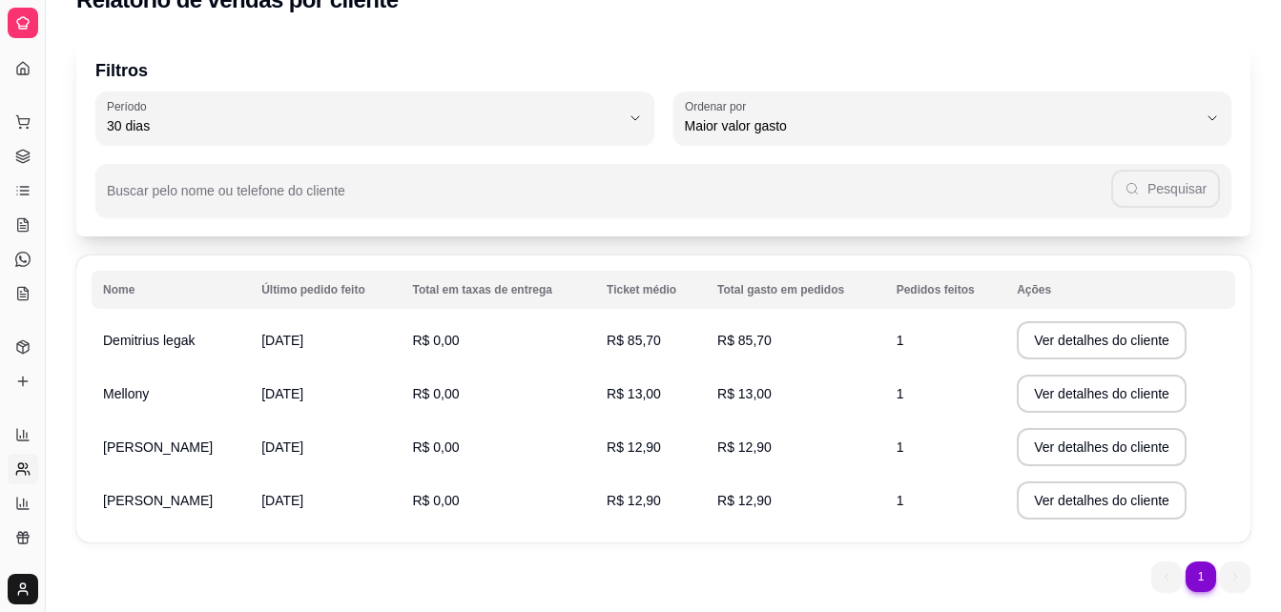
scroll to position [95, 0]
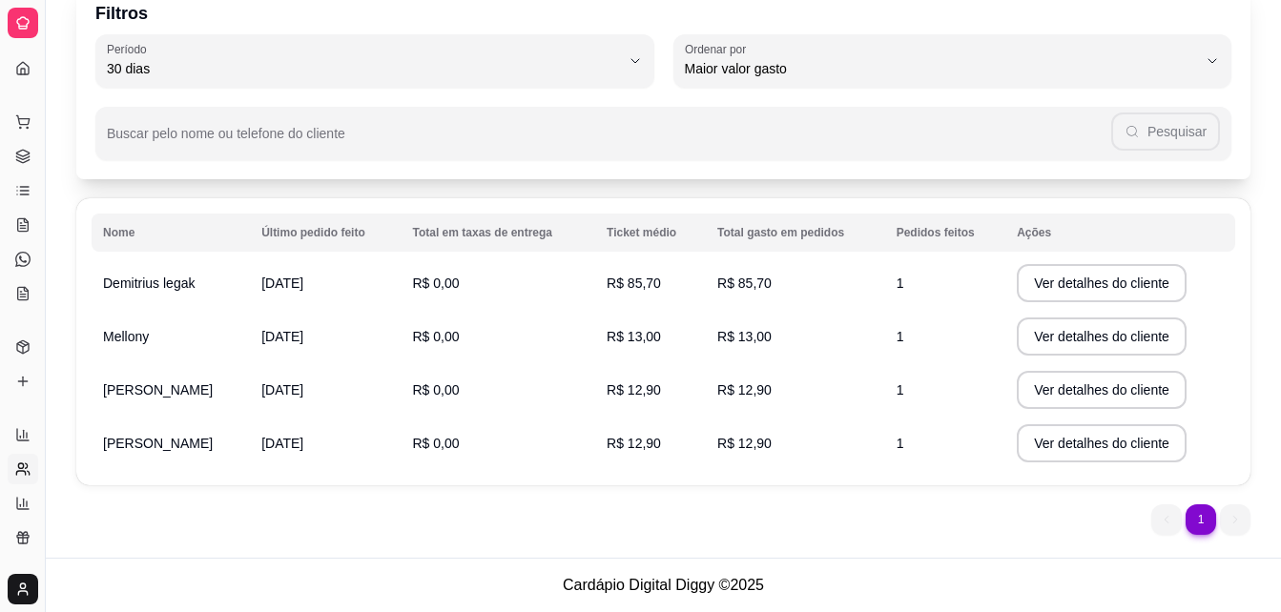
select select "TOTAL_OF_ORDERS"
select select "7"
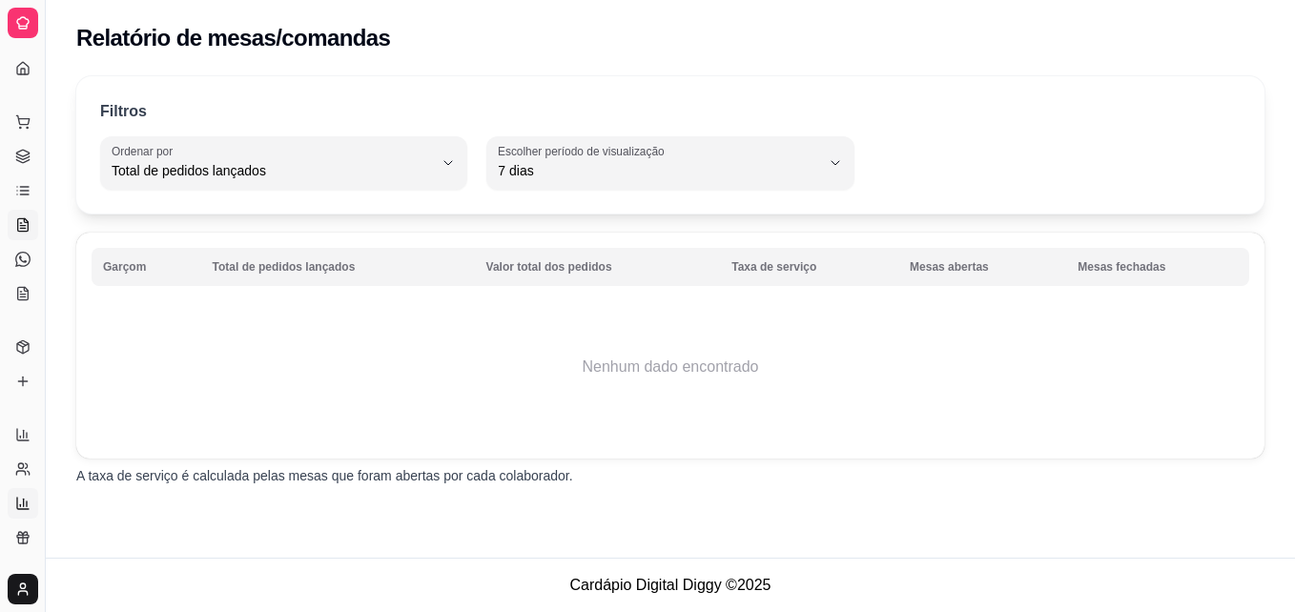
click at [19, 214] on link "Salão / Mesas" at bounding box center [23, 225] width 31 height 31
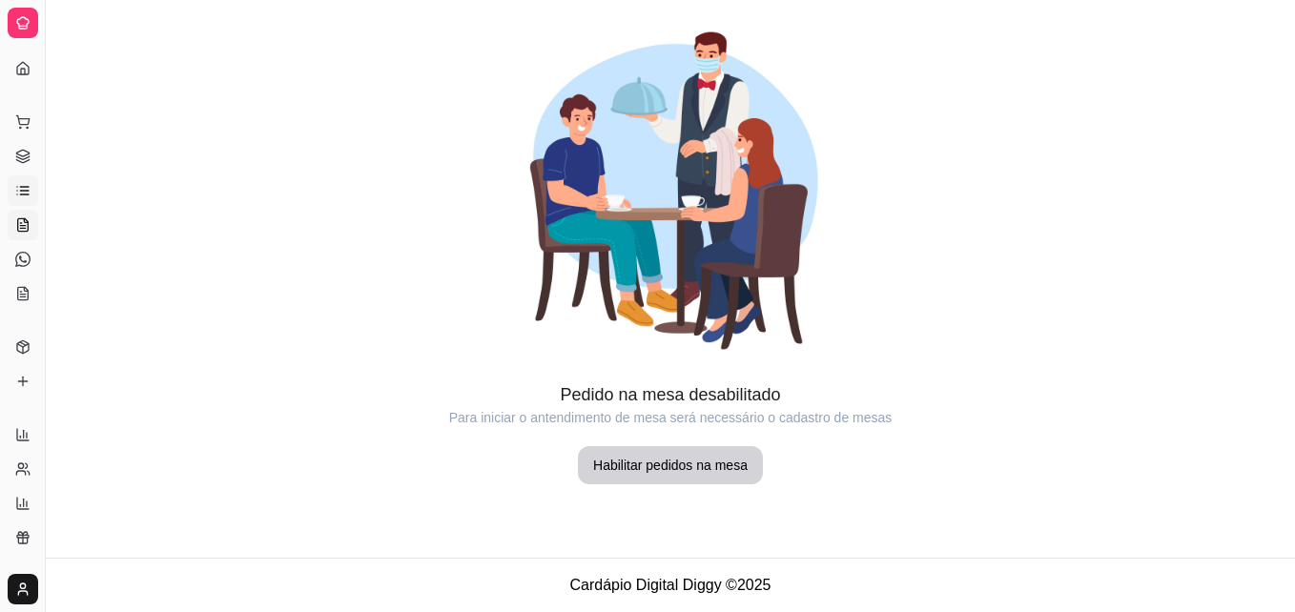
click at [16, 182] on link "Lista de Pedidos" at bounding box center [23, 191] width 31 height 31
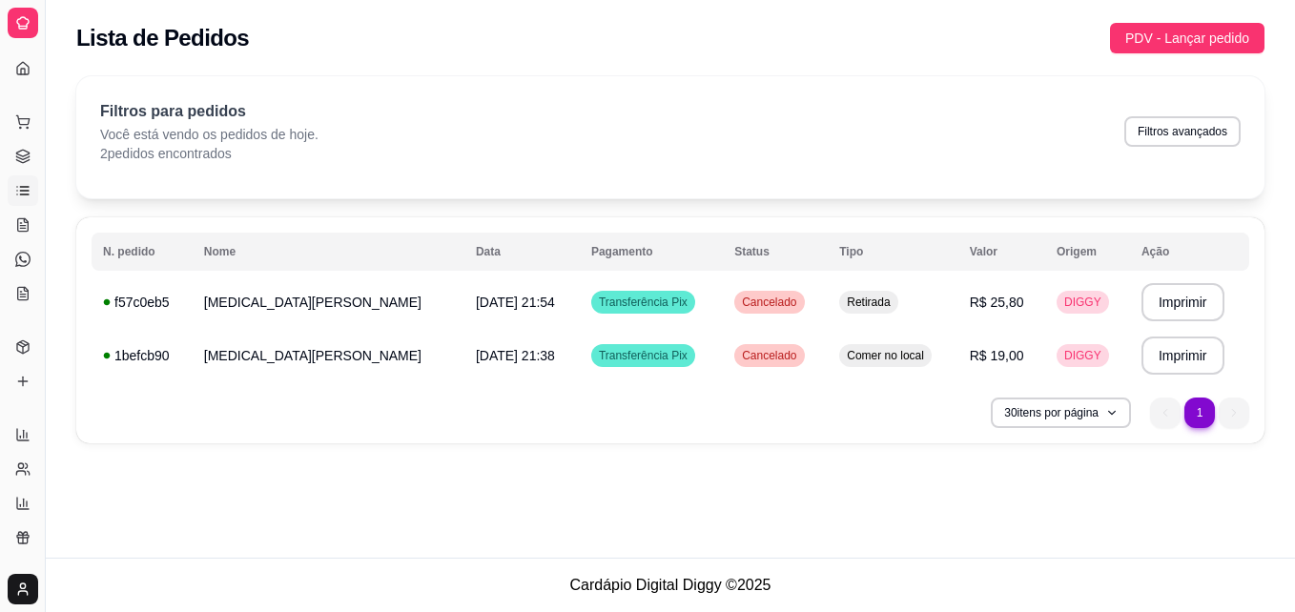
click at [30, 194] on icon at bounding box center [22, 190] width 15 height 15
click at [19, 146] on link "Gestor de Pedidos" at bounding box center [23, 156] width 31 height 31
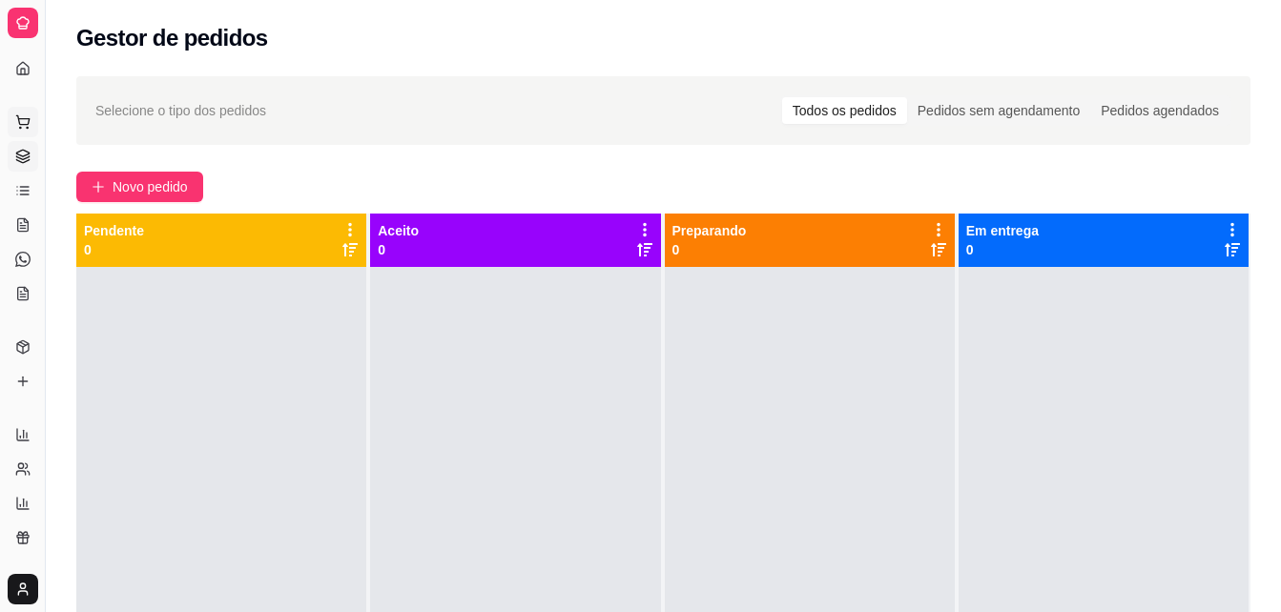
click at [15, 126] on icon at bounding box center [22, 121] width 15 height 15
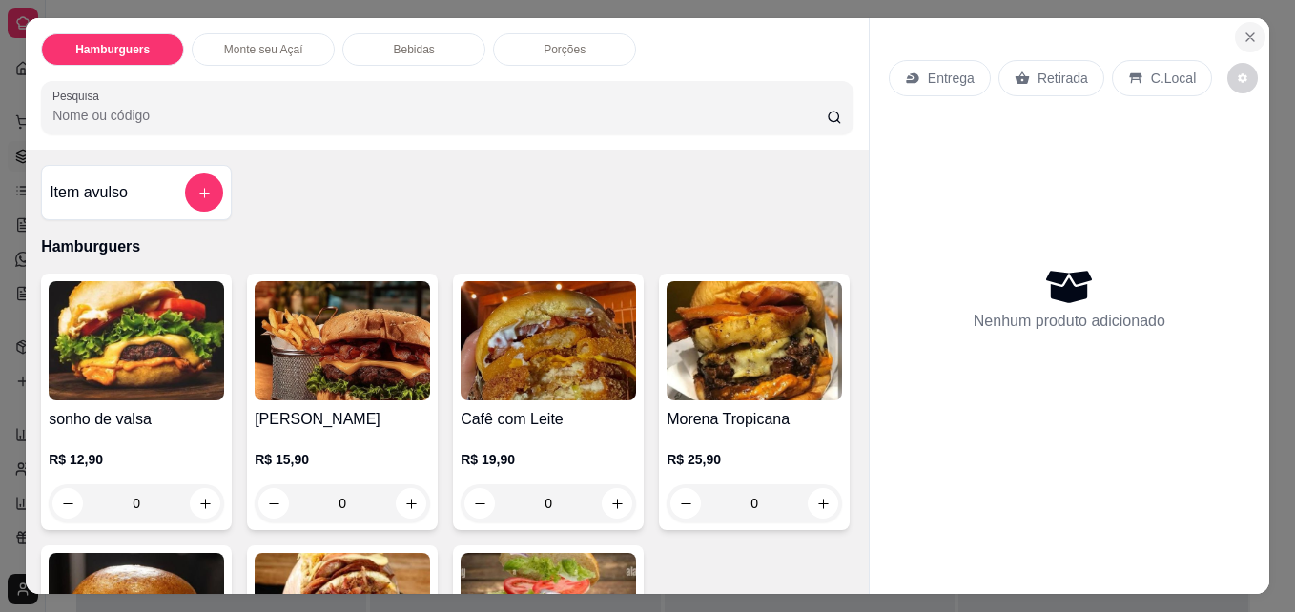
click at [1190, 0] on html "Diggy Sistema de Gestão L Lancheria Pre ... Loja aberta Período gratuito até 14…" at bounding box center [647, 306] width 1295 height 612
click at [1247, 33] on icon "Close" at bounding box center [1251, 37] width 8 height 8
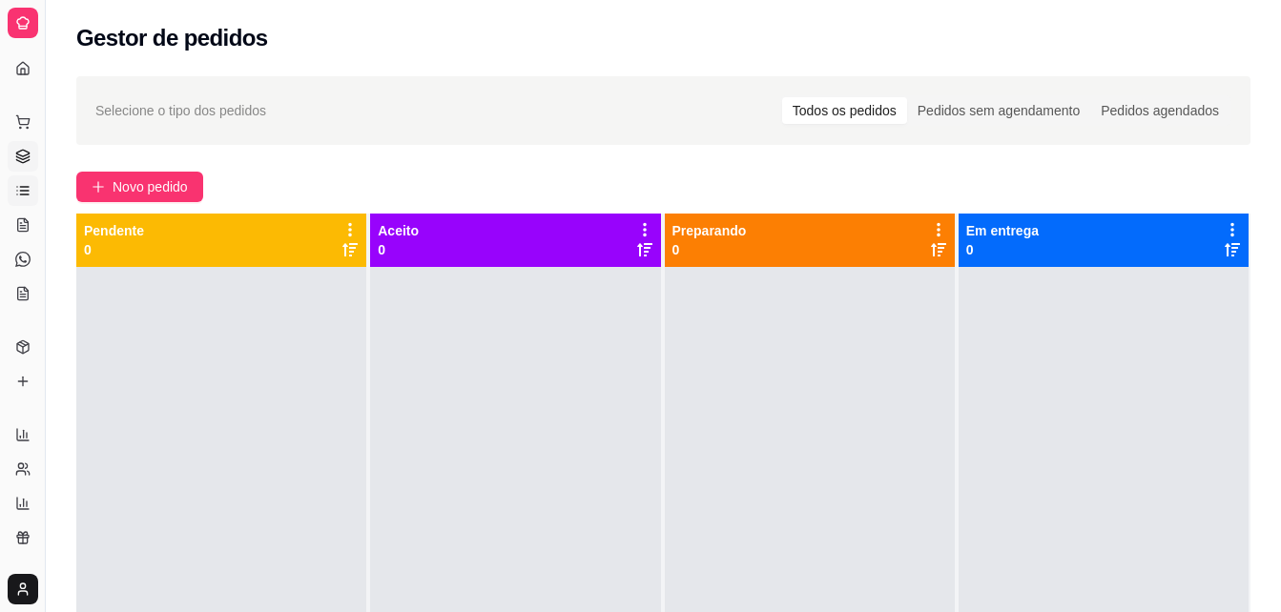
click at [23, 182] on link "Lista de Pedidos" at bounding box center [23, 191] width 31 height 31
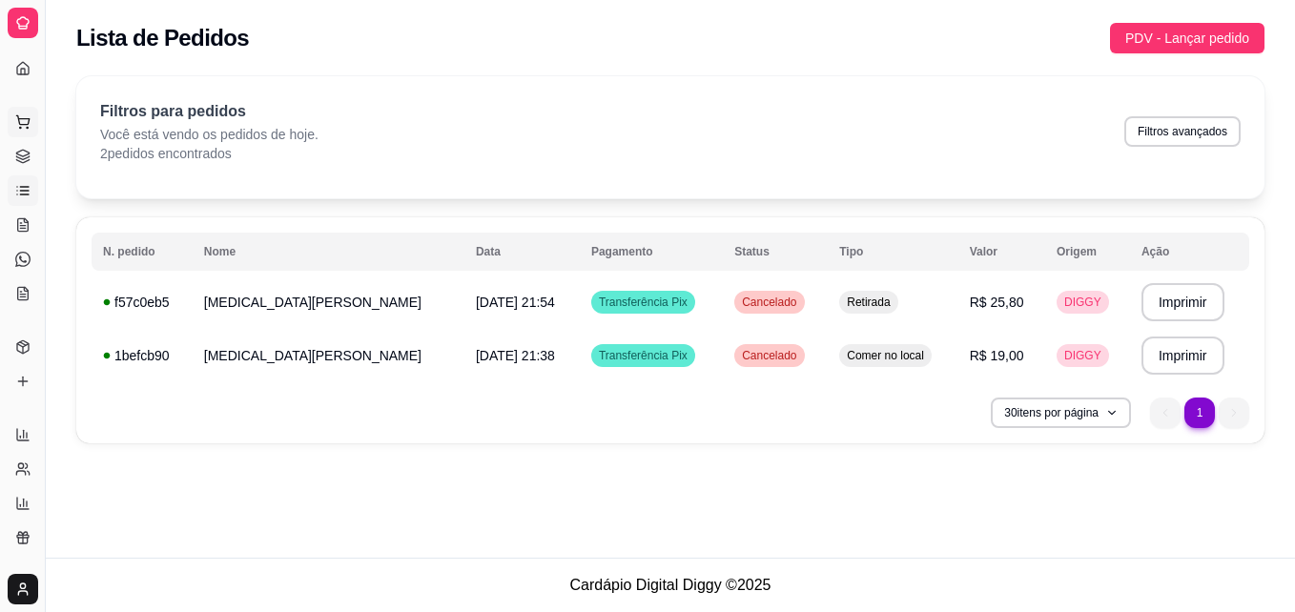
click at [19, 125] on icon at bounding box center [22, 121] width 15 height 15
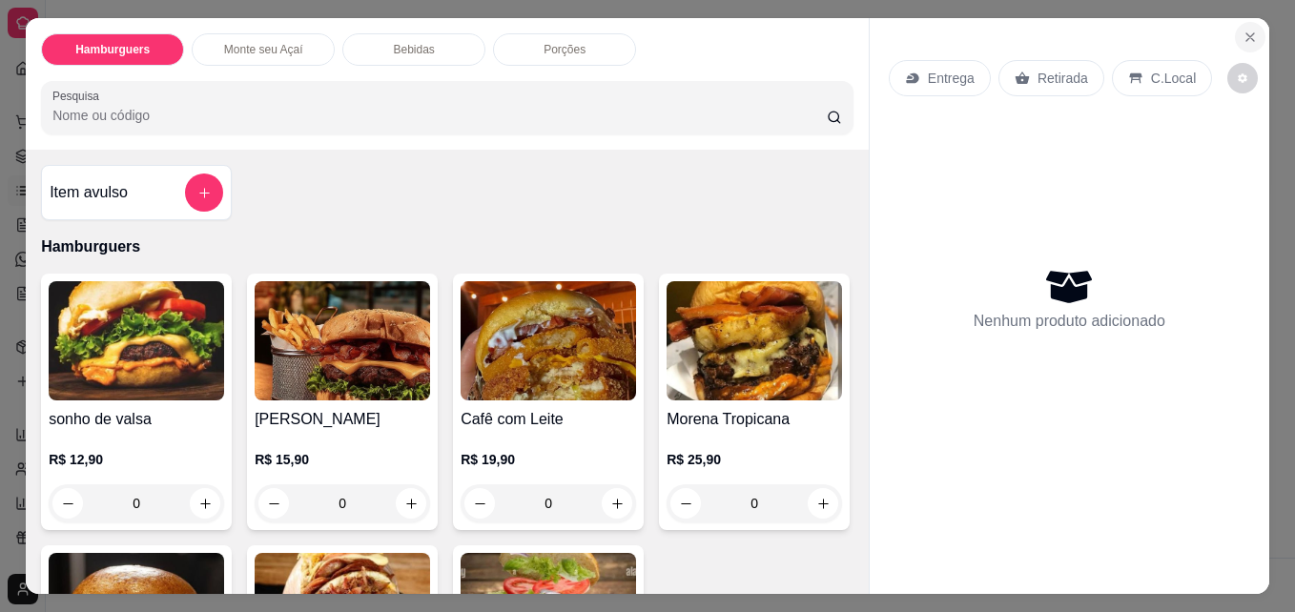
click at [1243, 31] on icon "Close" at bounding box center [1250, 37] width 15 height 15
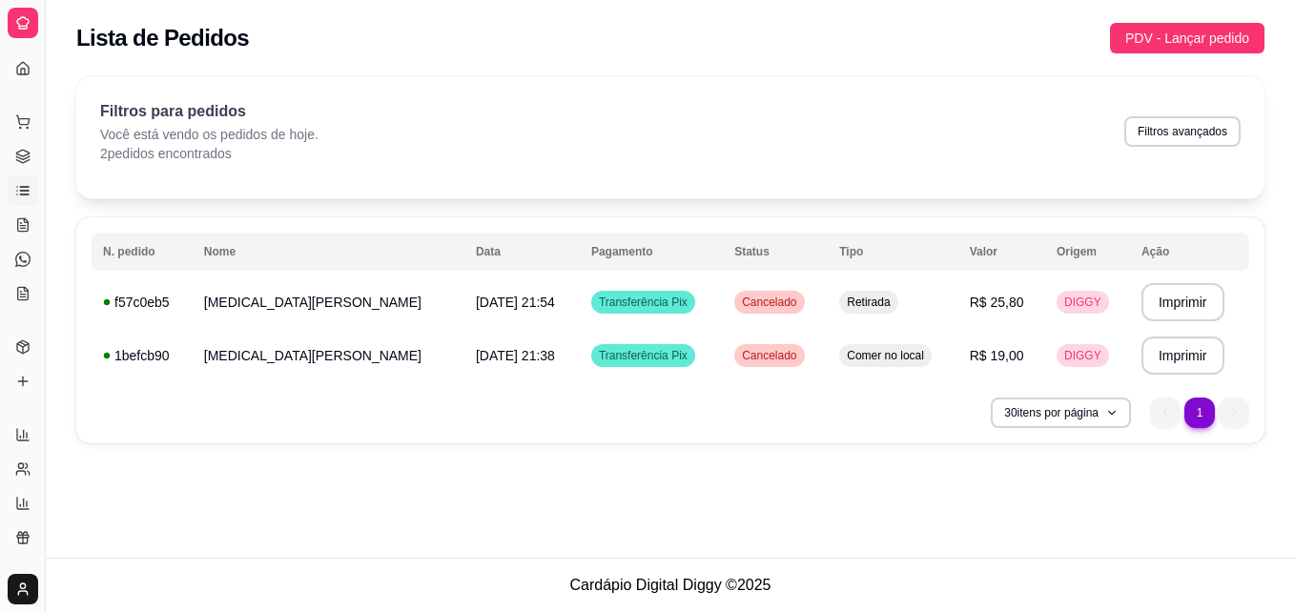
click at [1242, 31] on span "PDV - Lançar pedido" at bounding box center [1188, 38] width 124 height 21
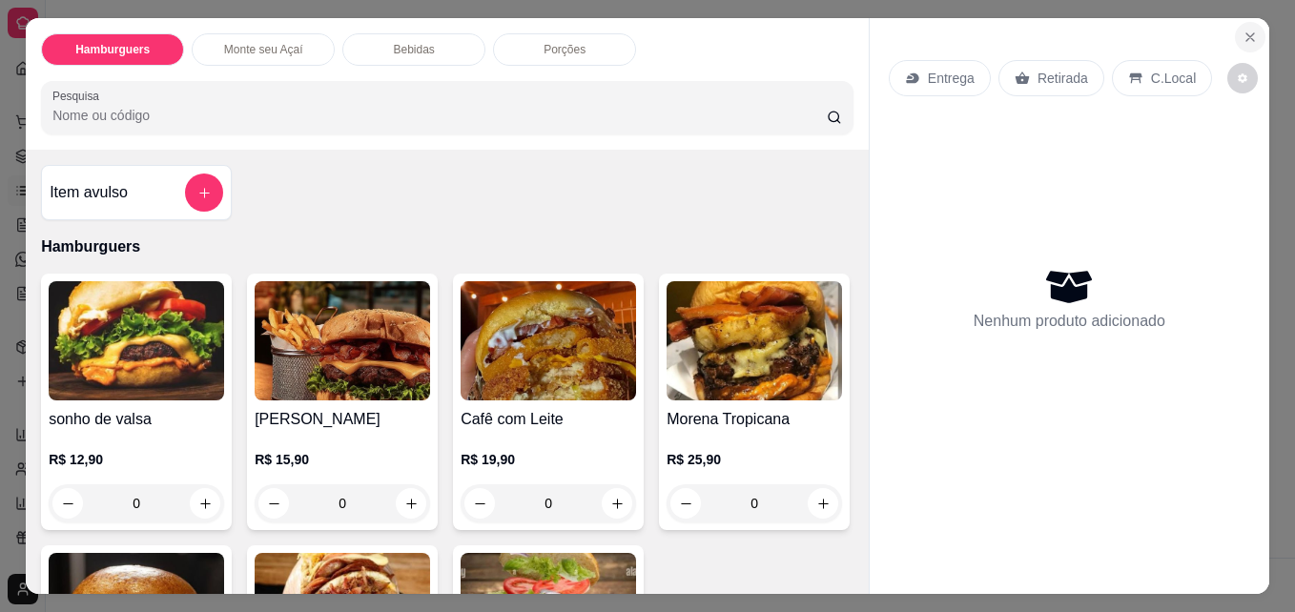
click at [1247, 33] on icon "Close" at bounding box center [1251, 37] width 8 height 8
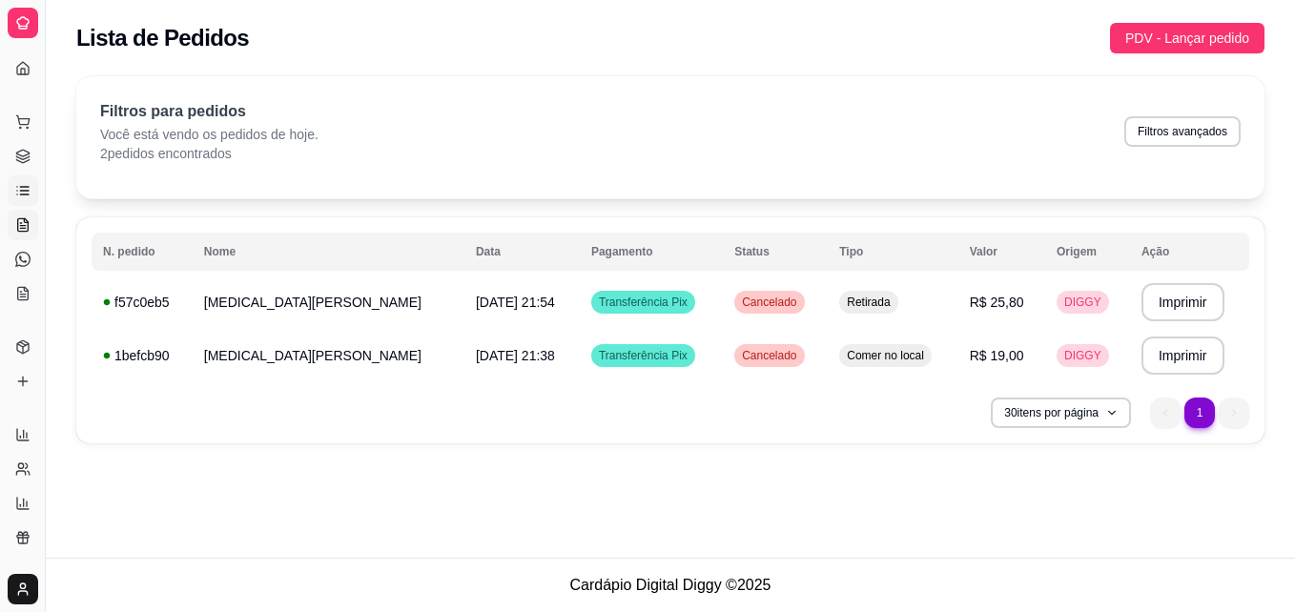
click at [9, 220] on link "Salão / Mesas" at bounding box center [23, 225] width 31 height 31
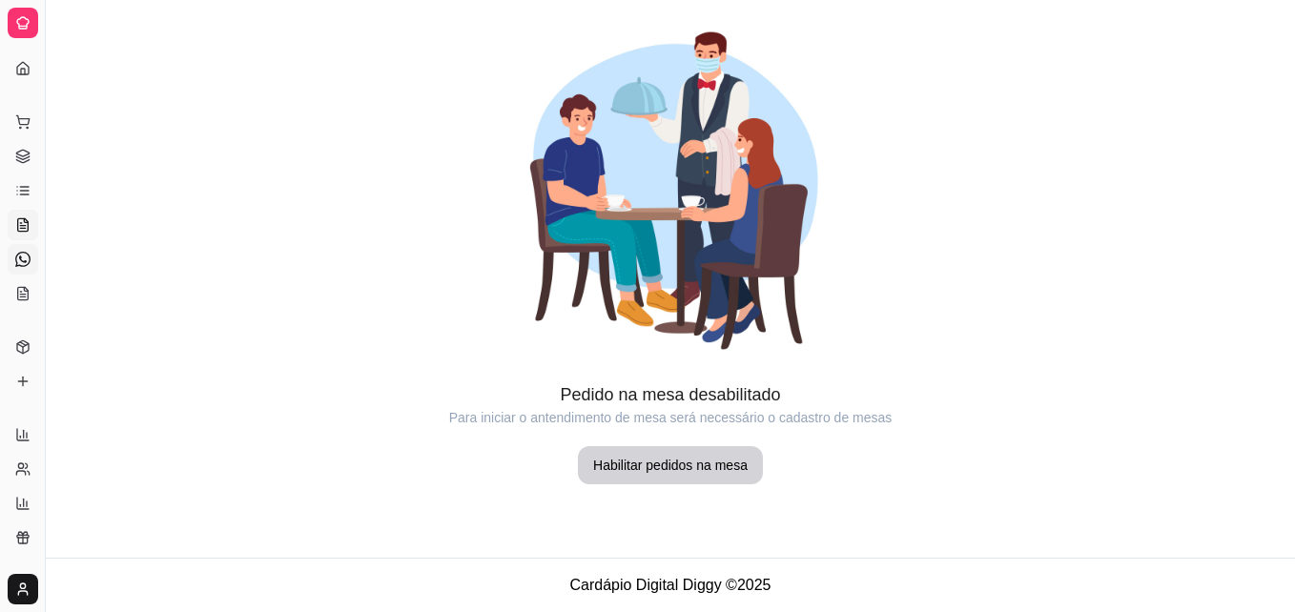
click at [22, 260] on icon at bounding box center [22, 259] width 15 height 15
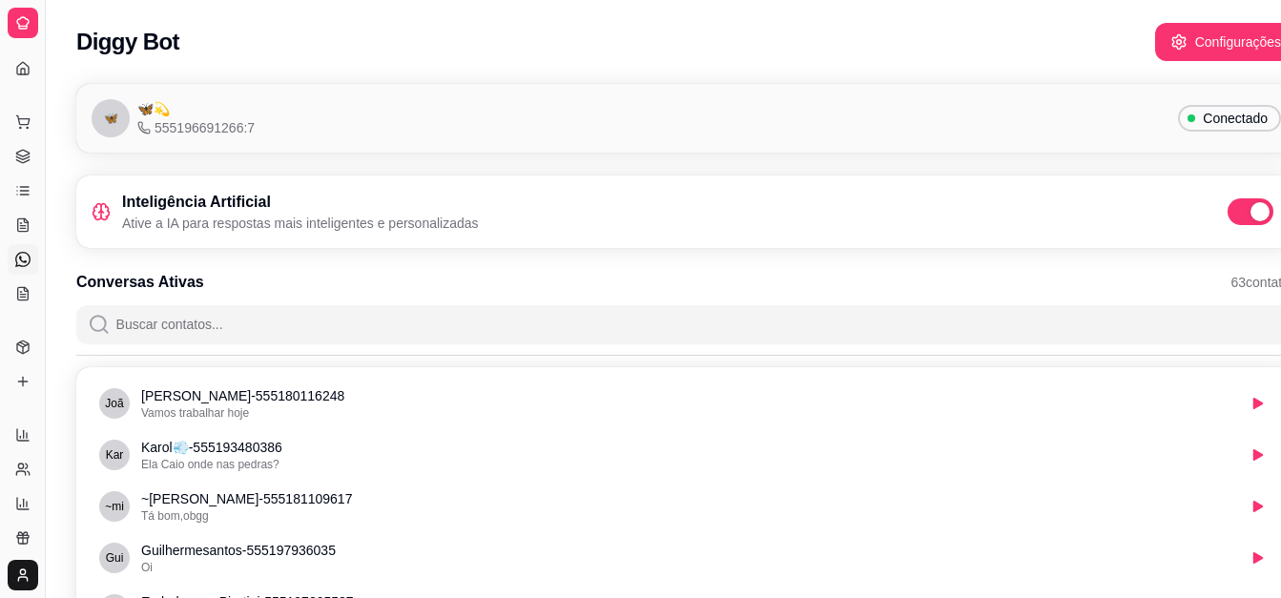
click at [289, 117] on div "🦋 🦋💫 555196691266:7 Conectado" at bounding box center [687, 118] width 1190 height 38
click at [15, 215] on link "Salão / Mesas" at bounding box center [23, 225] width 31 height 31
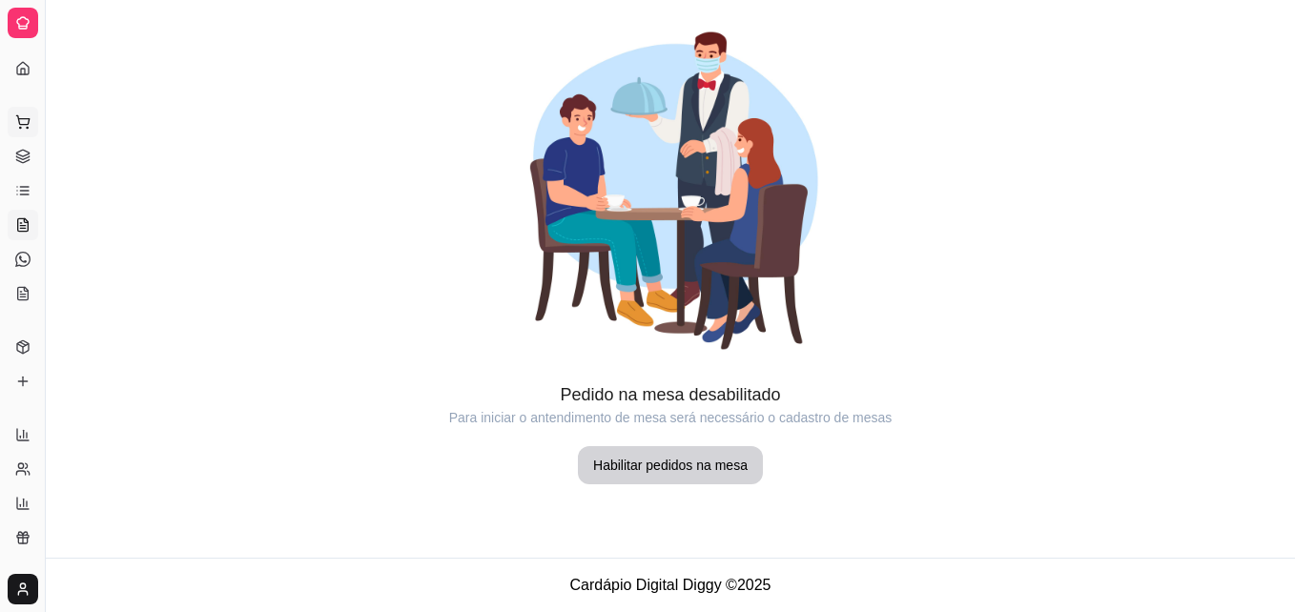
click at [29, 124] on icon at bounding box center [22, 119] width 12 height 9
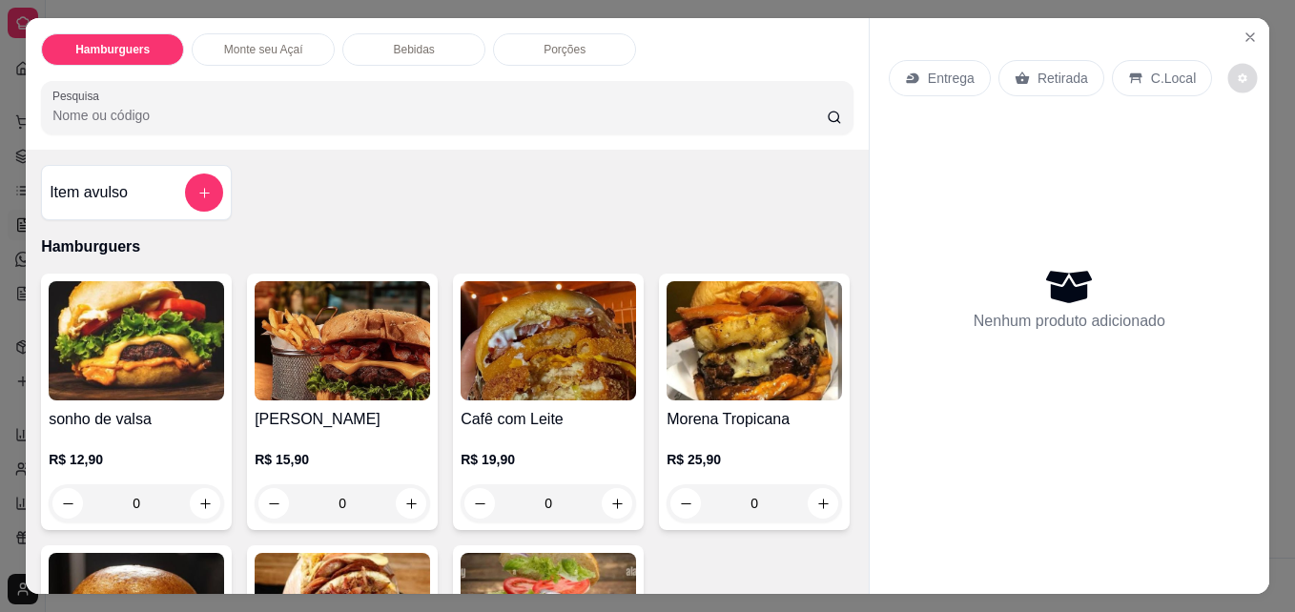
click at [1239, 74] on icon "decrease-product-quantity" at bounding box center [1243, 78] width 9 height 9
click at [1243, 31] on icon "Close" at bounding box center [1250, 37] width 15 height 15
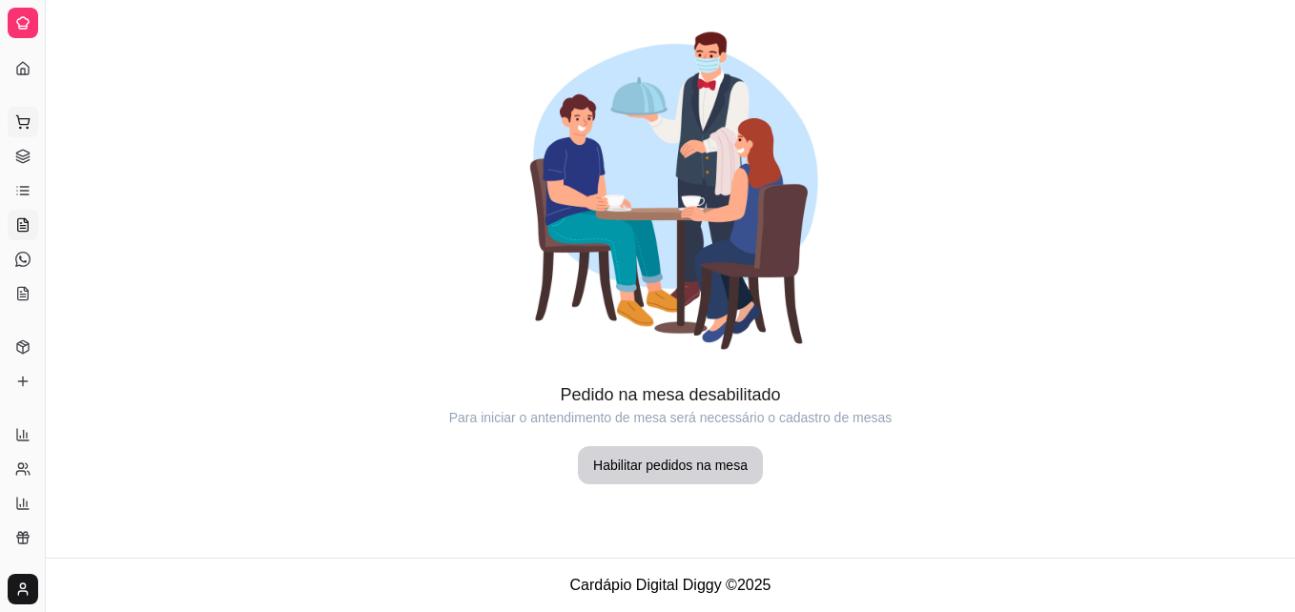
click at [28, 127] on circle at bounding box center [27, 127] width 1 height 1
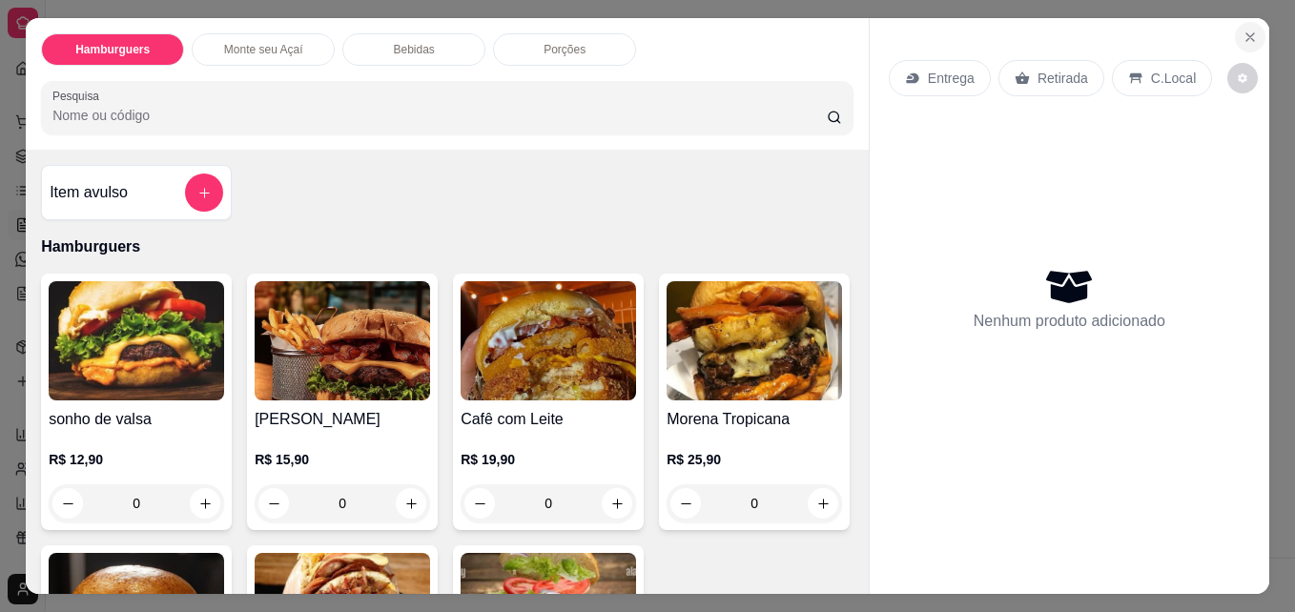
click at [763, 31] on section "Hamburguers Monte seu Açaí Bebidas Porções Pesquisa Item avulso Hamburguers son…" at bounding box center [648, 305] width 1244 height 575
click at [1250, 32] on icon "Close" at bounding box center [1250, 37] width 15 height 15
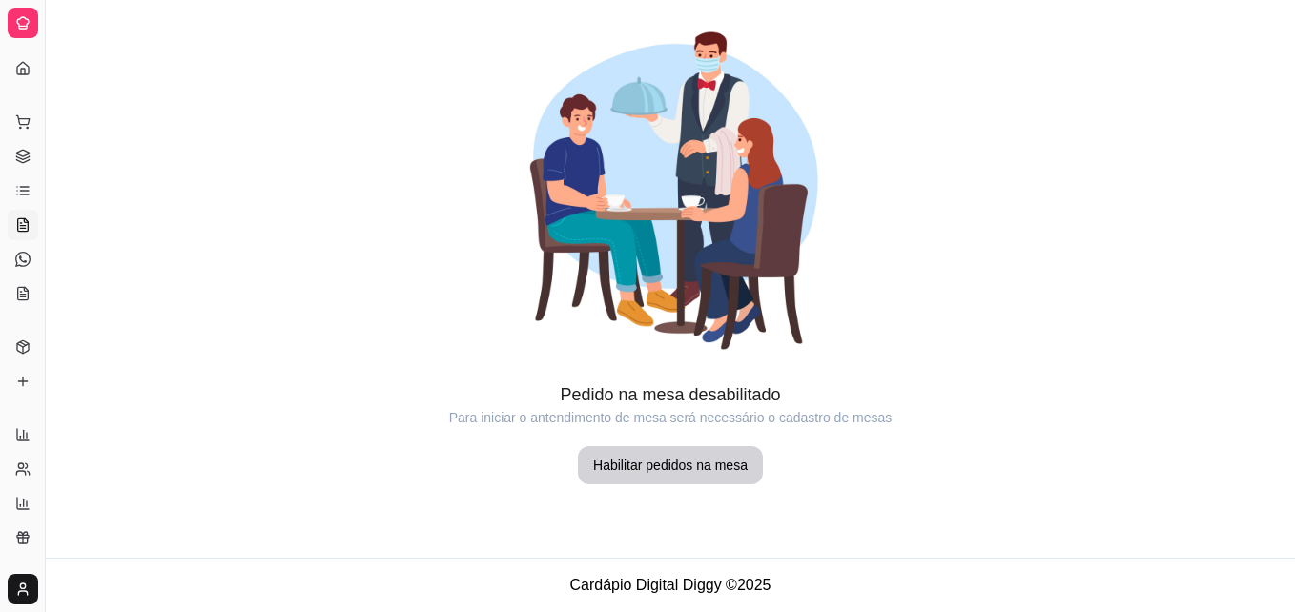
drag, startPoint x: 28, startPoint y: 52, endPoint x: 19, endPoint y: 76, distance: 26.2
click at [19, 76] on div "Loja aberta Período gratuito até 14/10 Acesso Rápido Dashboard Dia a dia Pedido…" at bounding box center [22, 306] width 45 height 521
click at [19, 76] on div "Dia a dia" at bounding box center [23, 91] width 30 height 31
click at [24, 76] on div "Dia a dia" at bounding box center [23, 91] width 30 height 31
click at [20, 68] on icon at bounding box center [22, 68] width 15 height 15
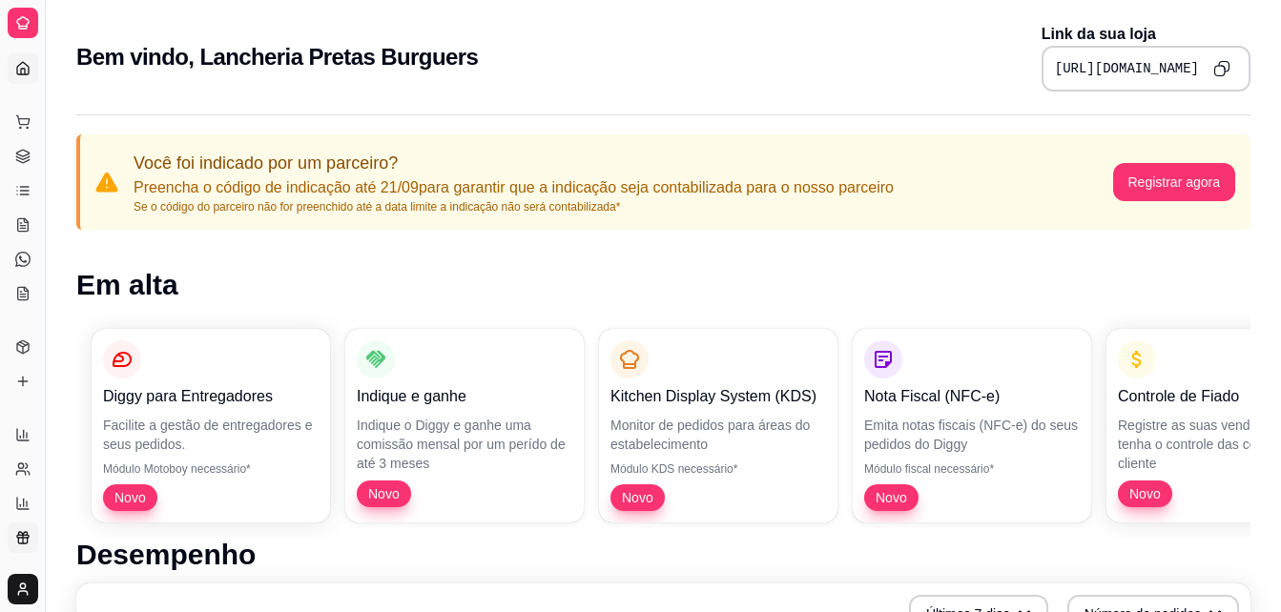
click at [24, 531] on icon at bounding box center [22, 537] width 15 height 15
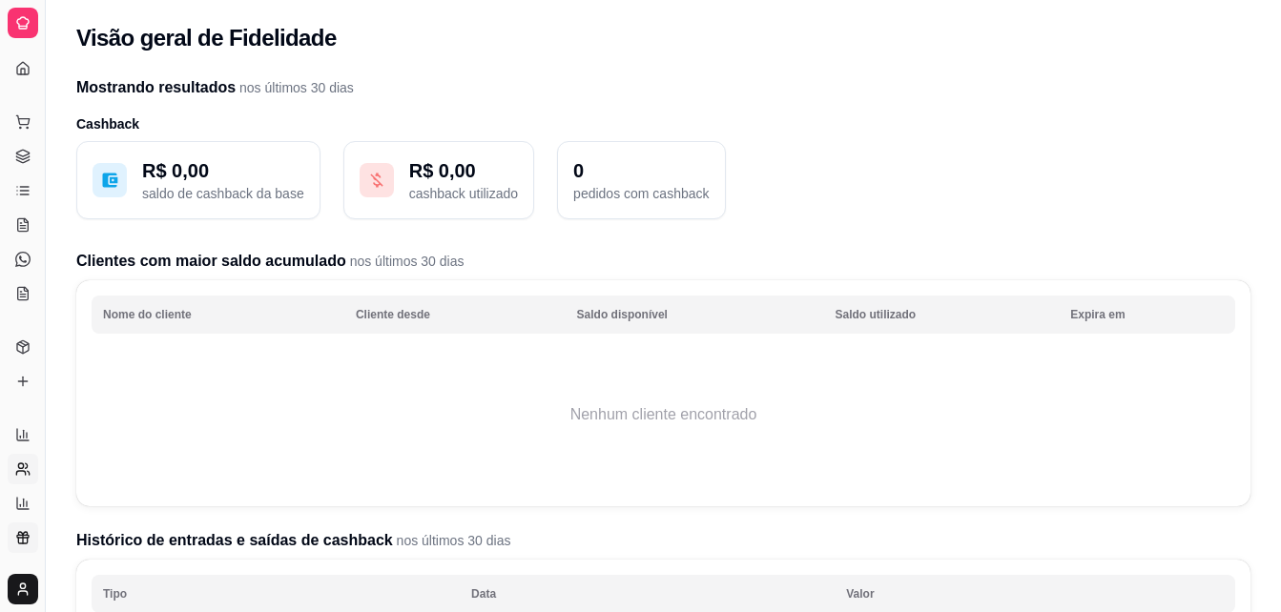
drag, startPoint x: 29, startPoint y: 510, endPoint x: 19, endPoint y: 465, distance: 46.8
click at [19, 465] on circle at bounding box center [20, 466] width 5 height 5
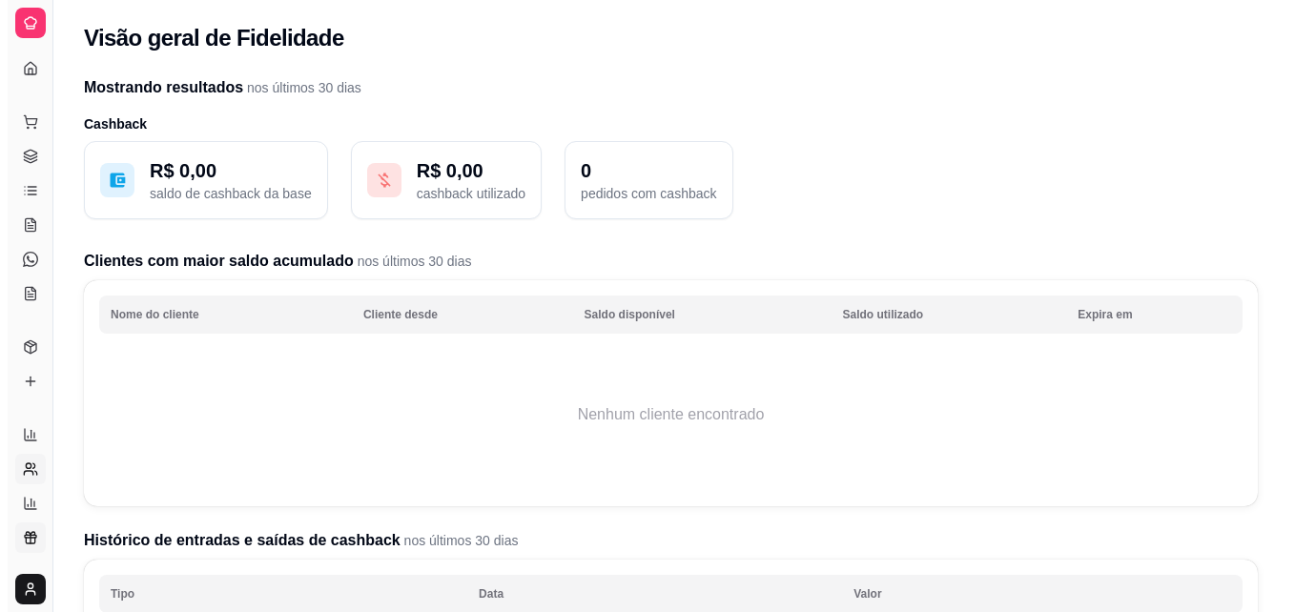
select select "30"
select select "HIGHEST_TOTAL_SPENT_WITH_ORDERS"
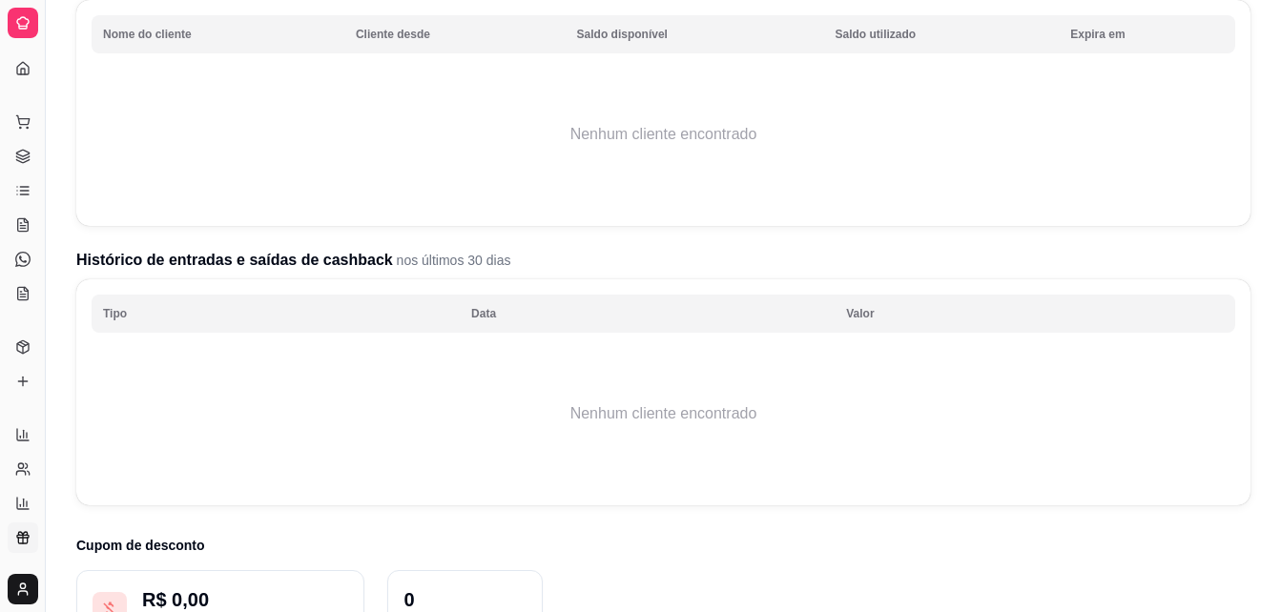
scroll to position [394, 0]
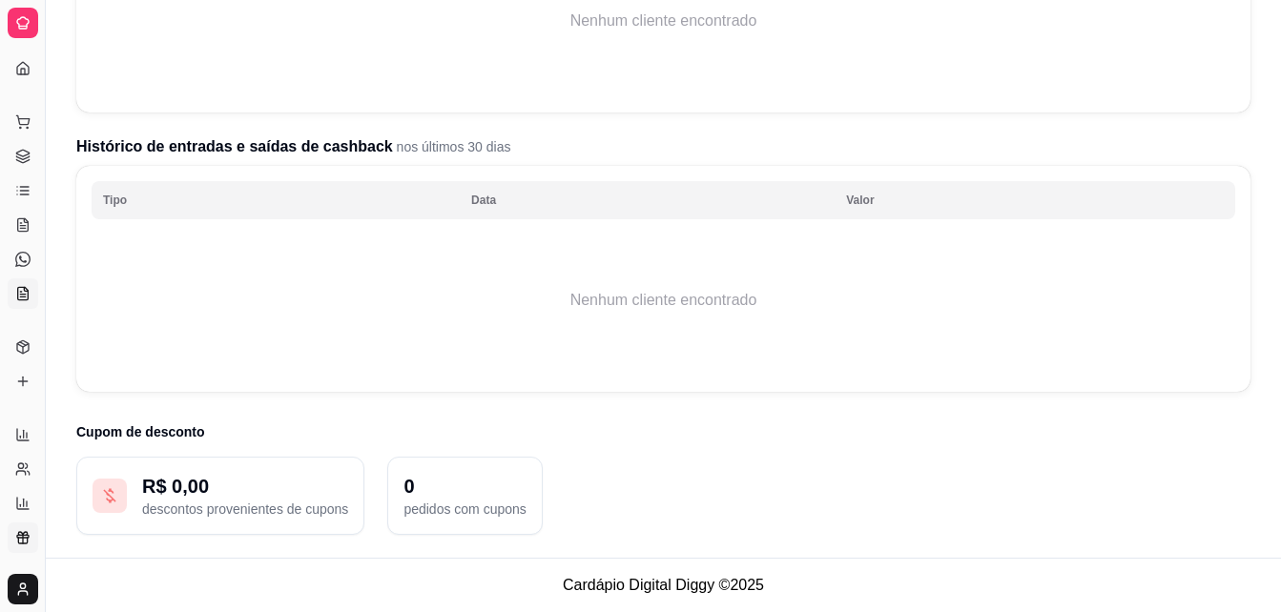
click at [30, 295] on icon at bounding box center [22, 293] width 15 height 15
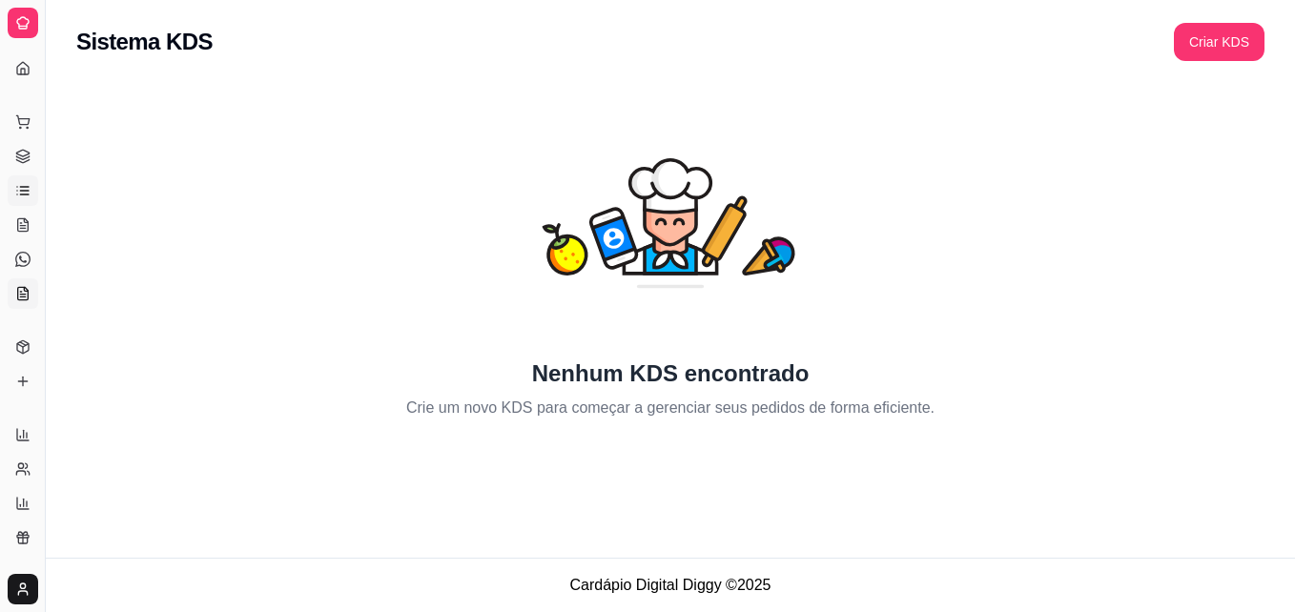
click at [29, 199] on link "Lista de Pedidos" at bounding box center [23, 191] width 31 height 31
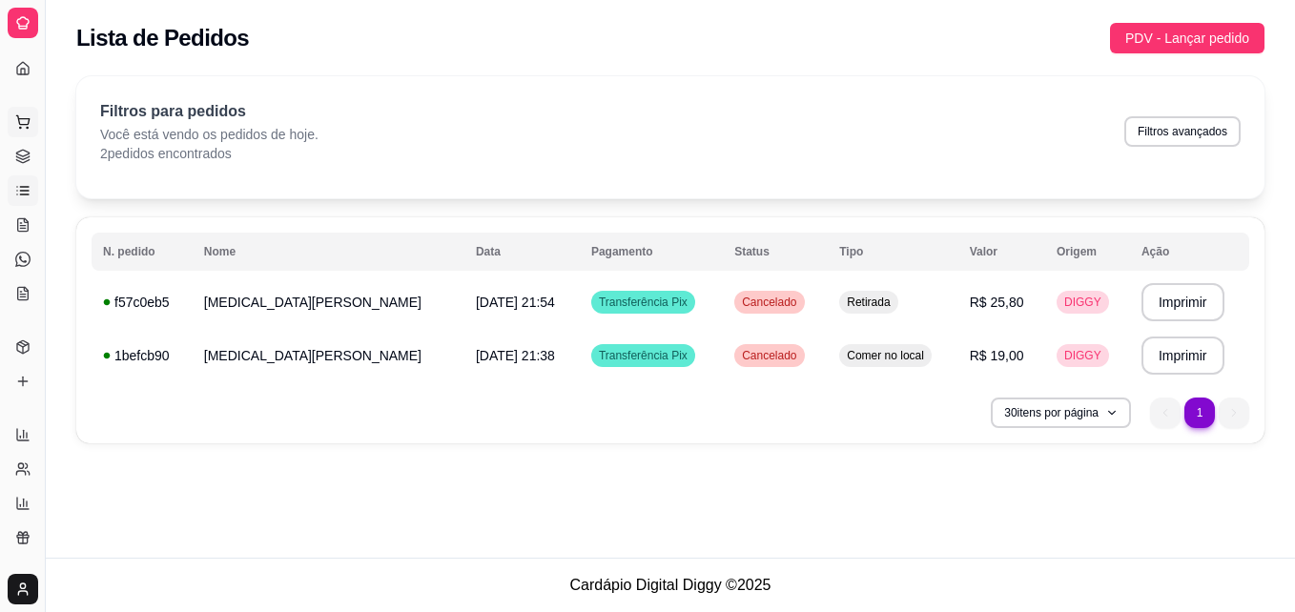
click at [20, 128] on circle at bounding box center [20, 127] width 1 height 1
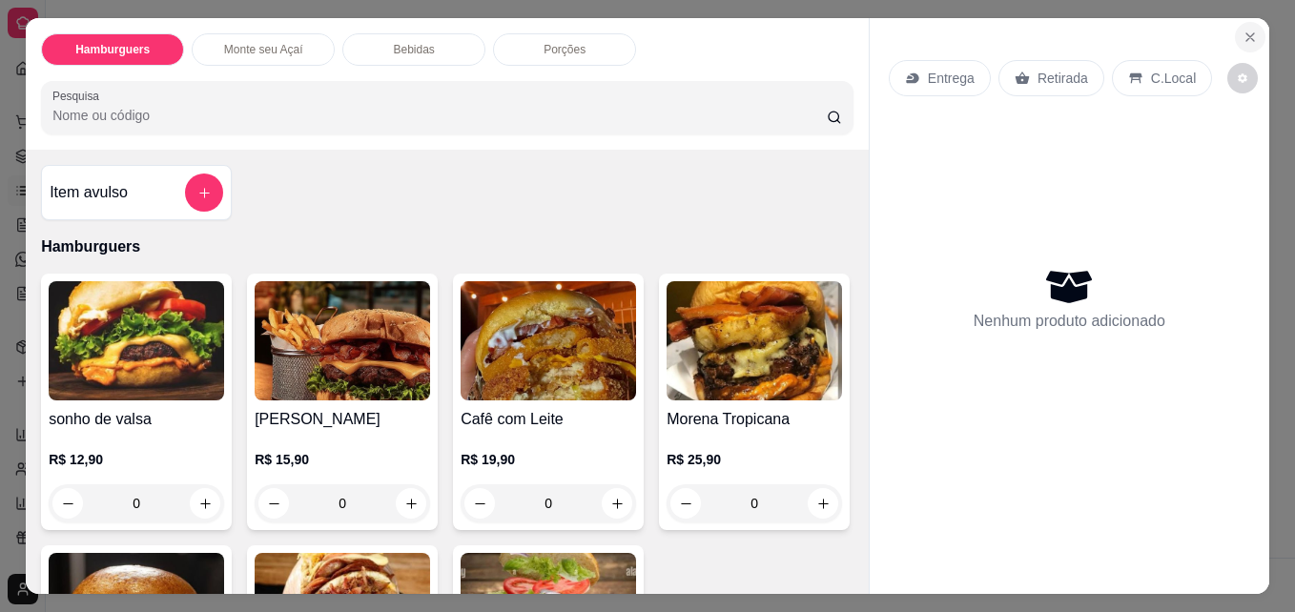
click at [1247, 31] on icon "Close" at bounding box center [1250, 37] width 15 height 15
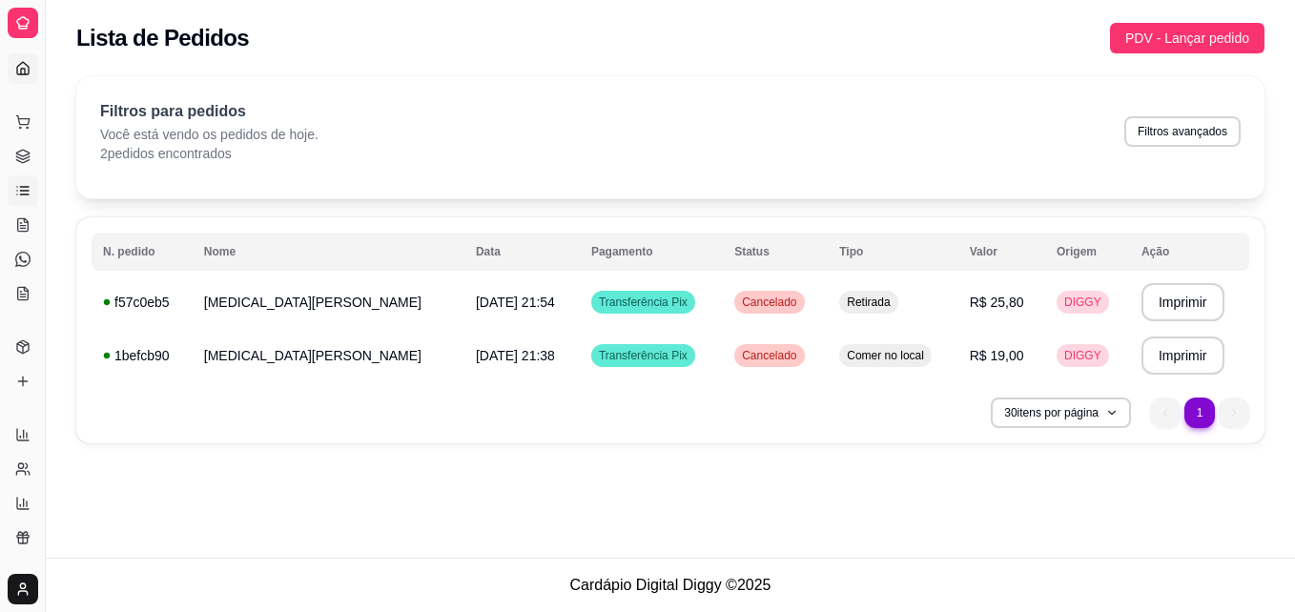
click at [21, 63] on icon at bounding box center [22, 68] width 11 height 12
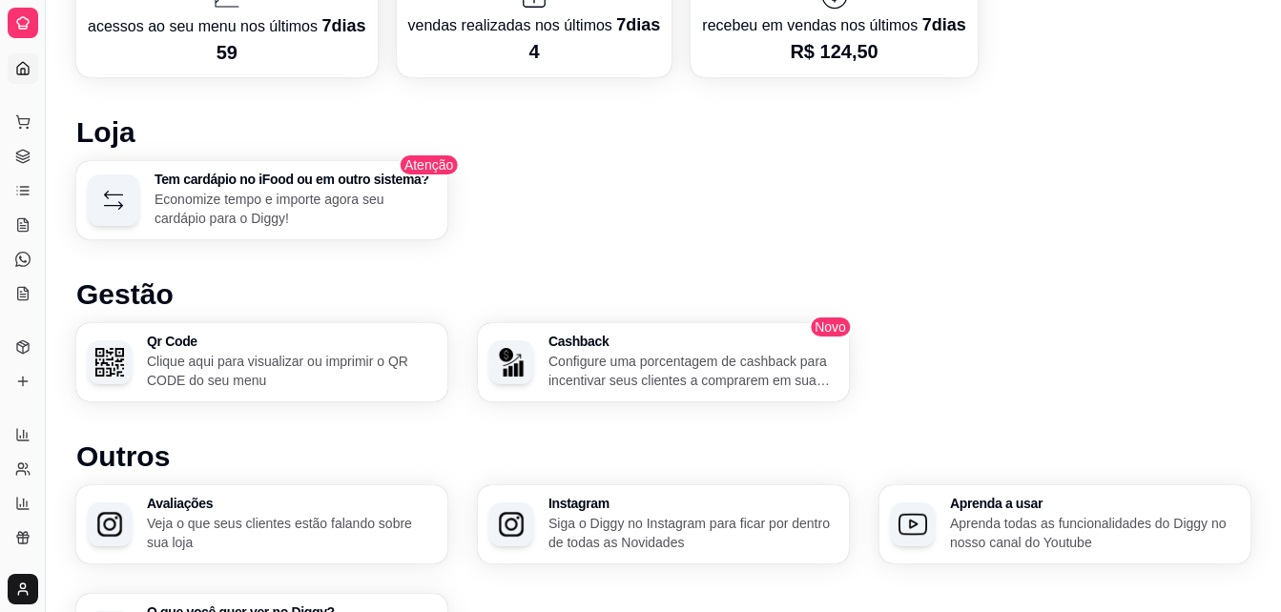
scroll to position [1201, 0]
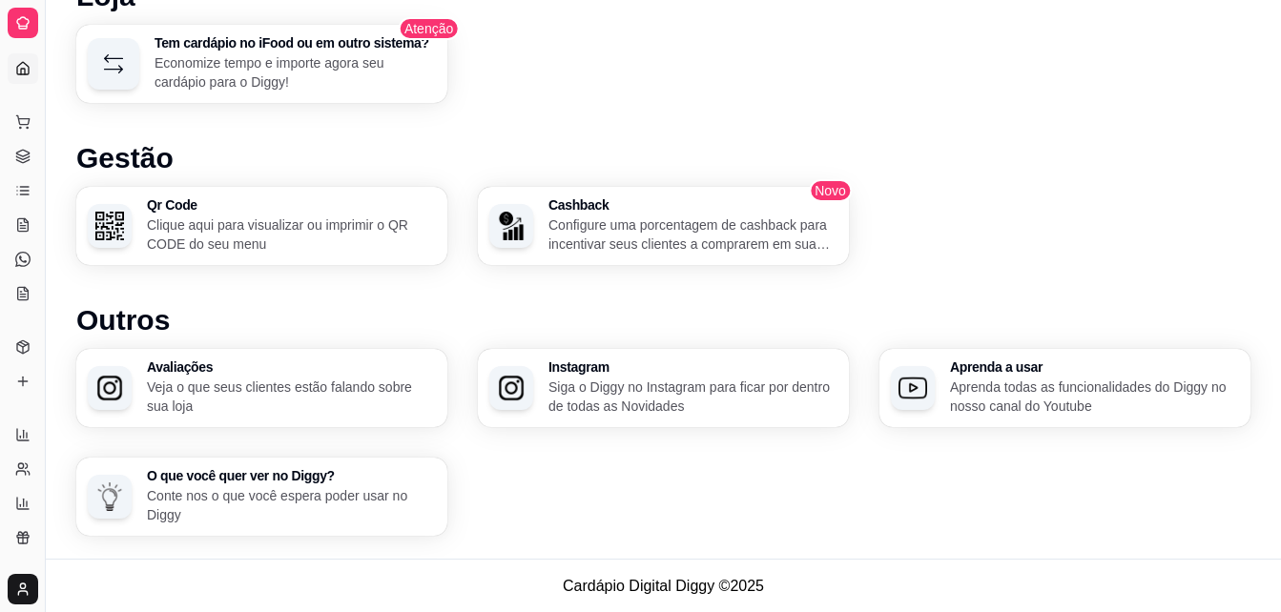
click at [1273, 585] on footer "Cardápio Digital Diggy © 2025" at bounding box center [663, 586] width 1235 height 54
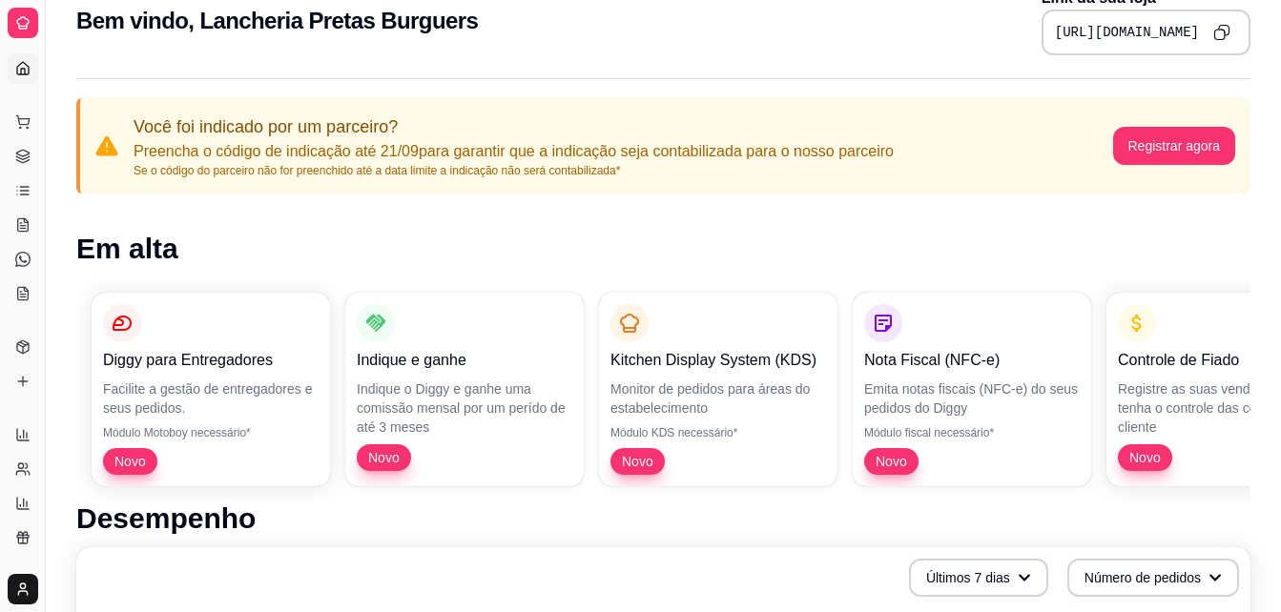
scroll to position [0, 0]
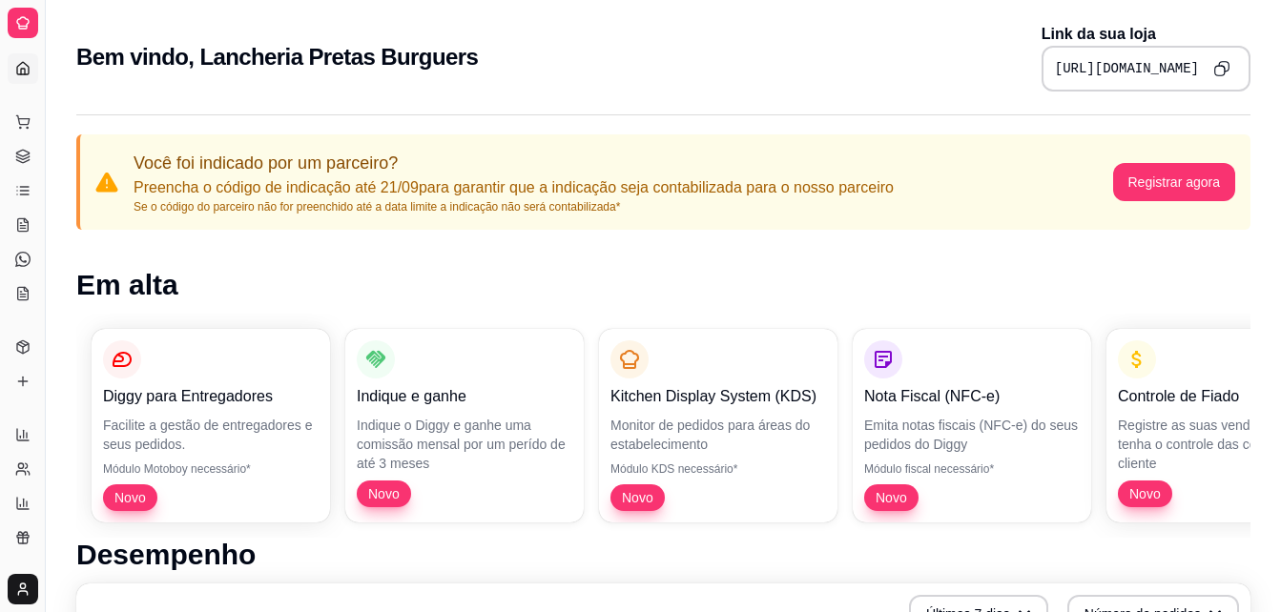
click at [1213, 71] on icon "Copy to clipboard" at bounding box center [1221, 68] width 16 height 16
drag, startPoint x: 27, startPoint y: 115, endPoint x: 18, endPoint y: 159, distance: 44.7
click at [18, 159] on ul "Pedidos balcão (PDV) Gestor de Pedidos Lista de Pedidos Salão / Mesas Diggy Bot…" at bounding box center [23, 208] width 30 height 202
click at [18, 159] on icon at bounding box center [22, 156] width 15 height 15
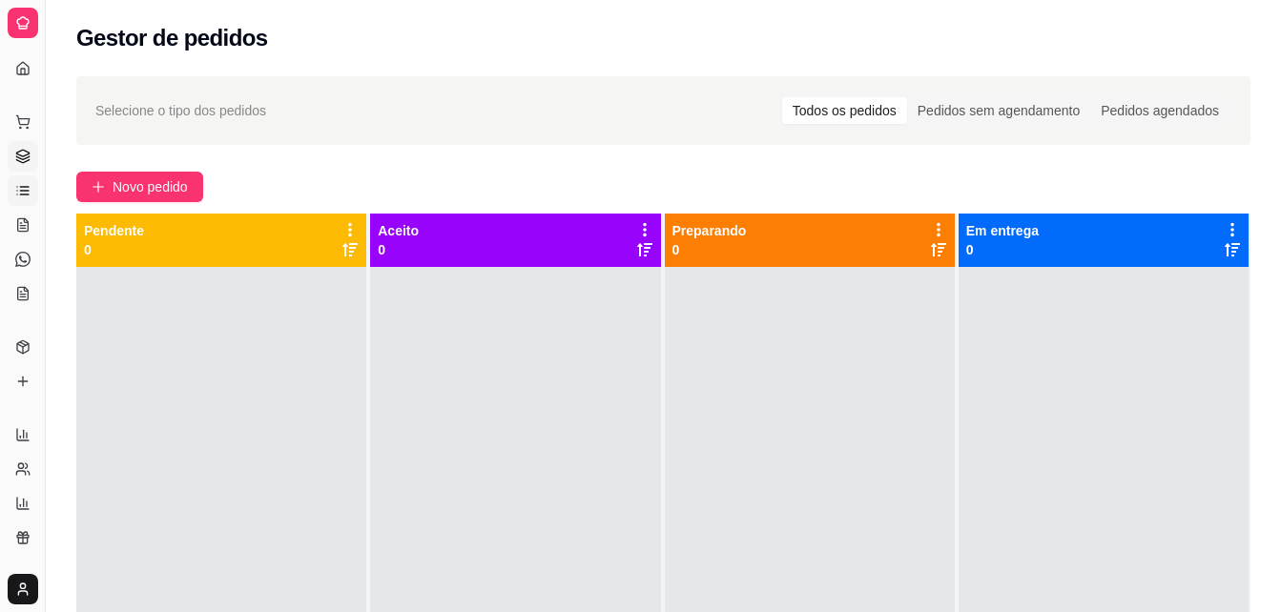
click at [26, 190] on icon at bounding box center [22, 190] width 15 height 15
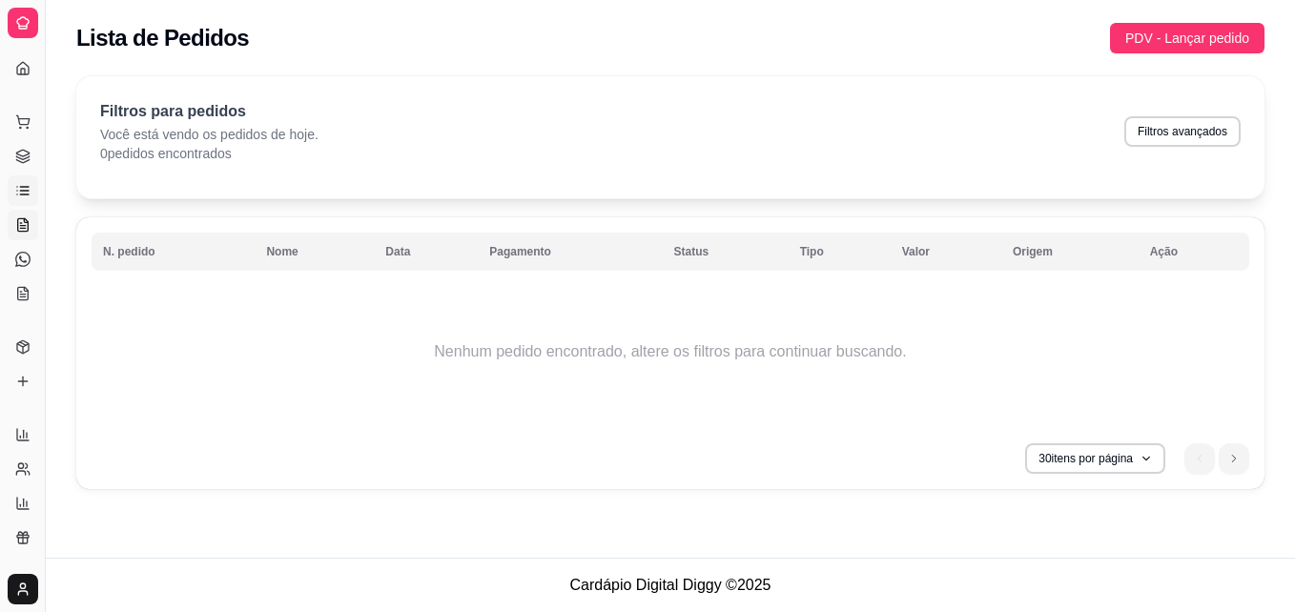
click at [22, 233] on link "Salão / Mesas" at bounding box center [23, 225] width 31 height 31
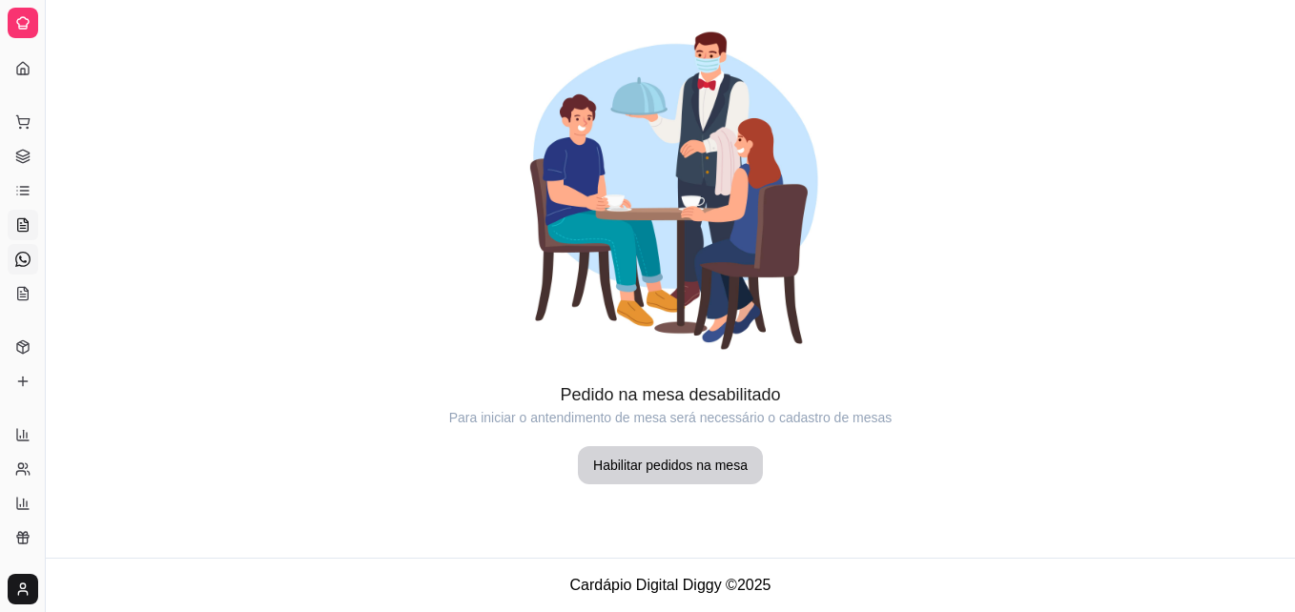
click at [21, 263] on icon at bounding box center [22, 259] width 15 height 15
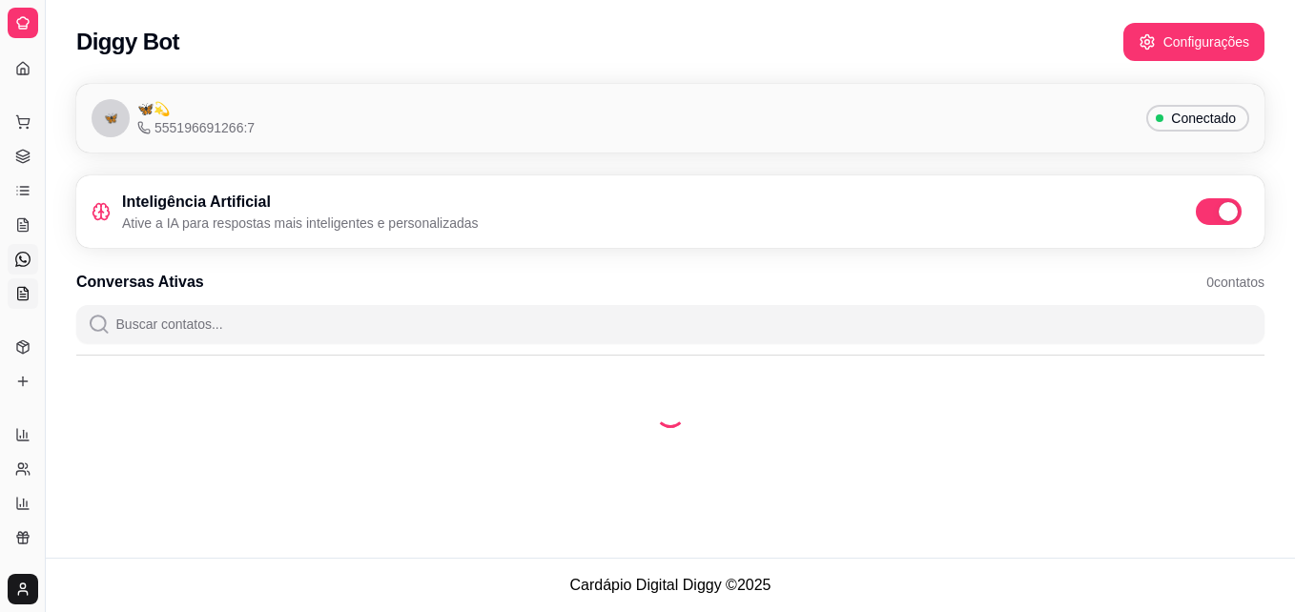
click at [12, 292] on link "KDS" at bounding box center [23, 294] width 31 height 31
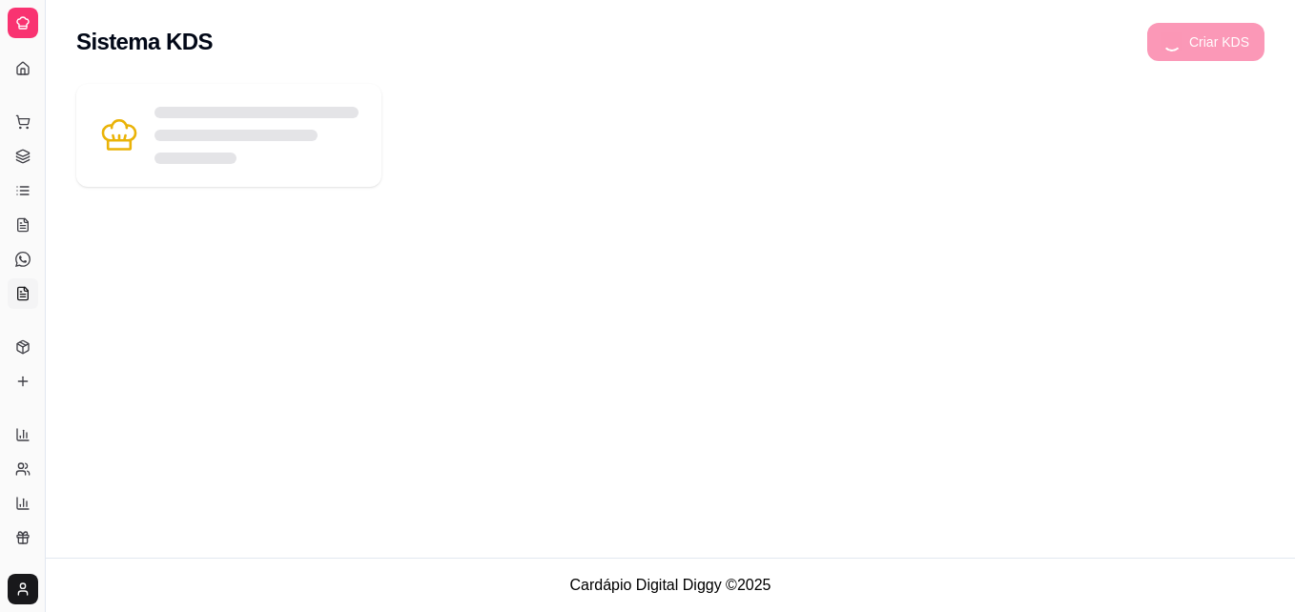
click at [27, 77] on div "Dia a dia" at bounding box center [23, 91] width 30 height 31
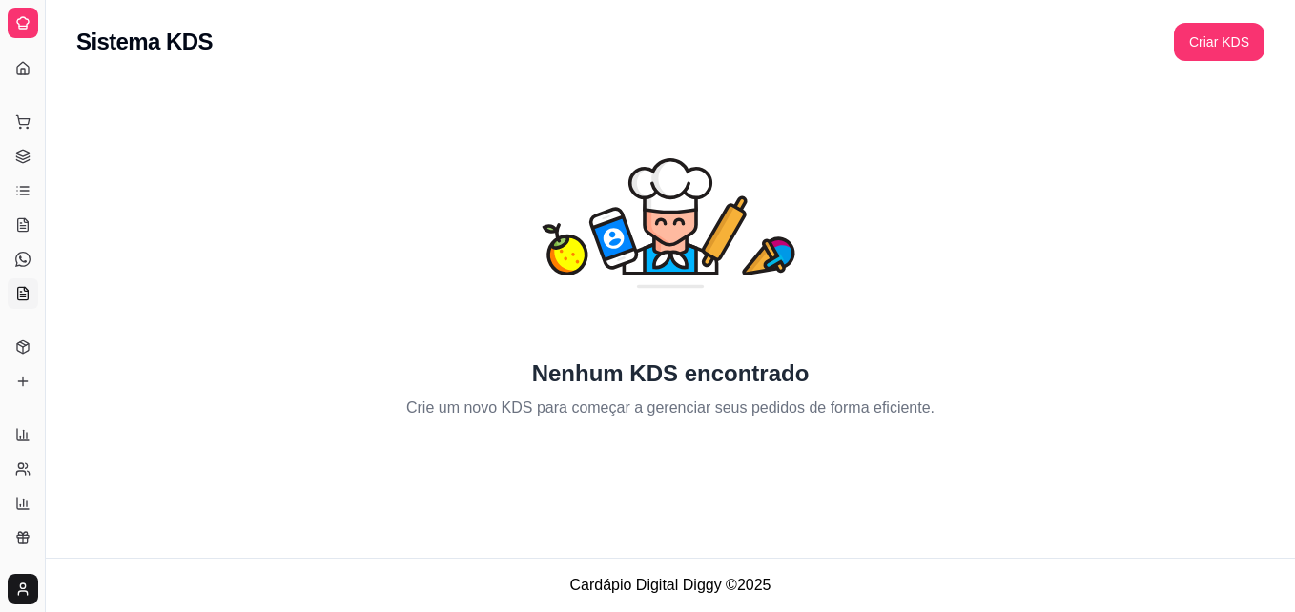
drag, startPoint x: 23, startPoint y: 78, endPoint x: 24, endPoint y: 52, distance: 25.8
click at [24, 52] on div "Loja aberta Período gratuito até 14/10 Acesso Rápido Dashboard Dia a dia Pedido…" at bounding box center [22, 306] width 45 height 521
click at [25, 61] on icon at bounding box center [22, 68] width 15 height 15
